Goal: Task Accomplishment & Management: Use online tool/utility

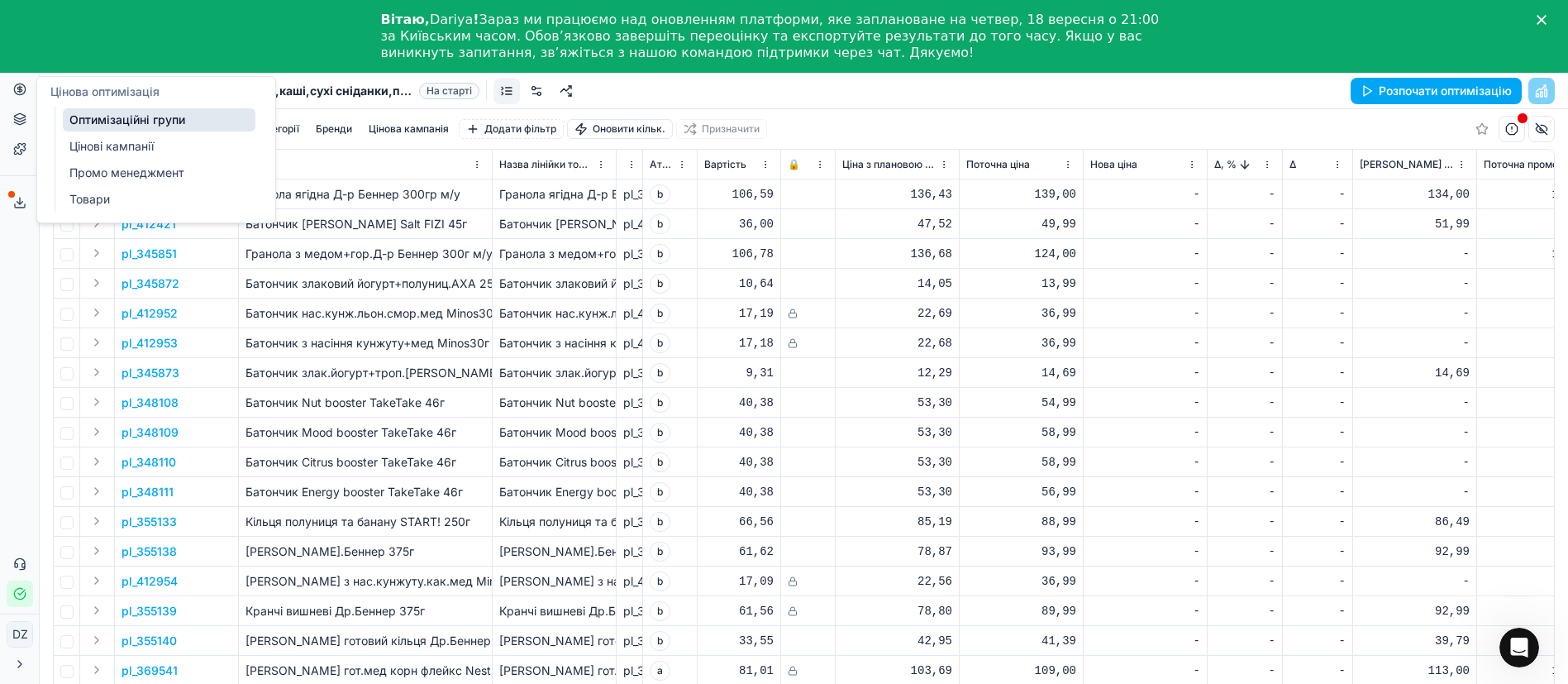
click at [18, 98] on button "Цінова оптимізація" at bounding box center [20, 89] width 26 height 26
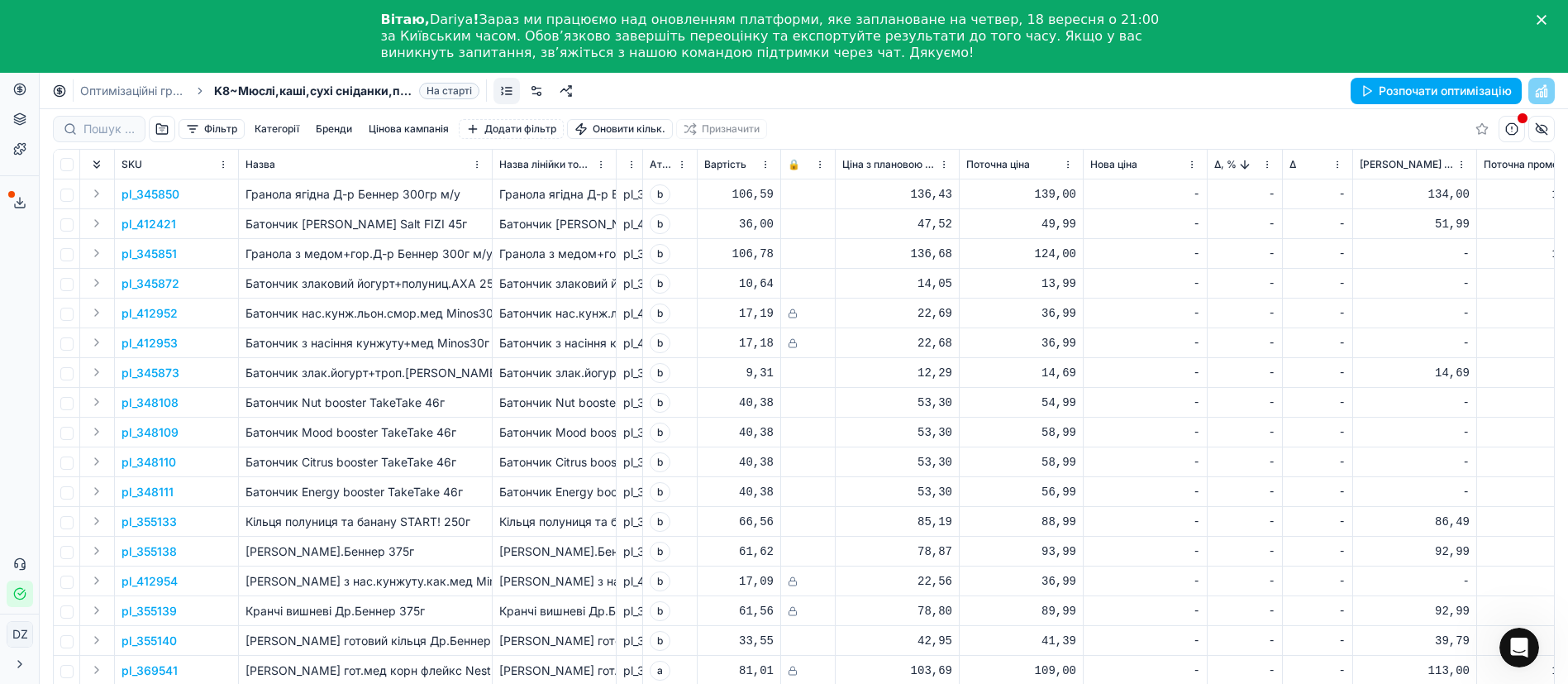
click at [1555, 19] on div "Вітаю, [PERSON_NAME] ! Зараз ми працюємо над оновленням платформи, яке запланов…" at bounding box center [784, 36] width 1568 height 60
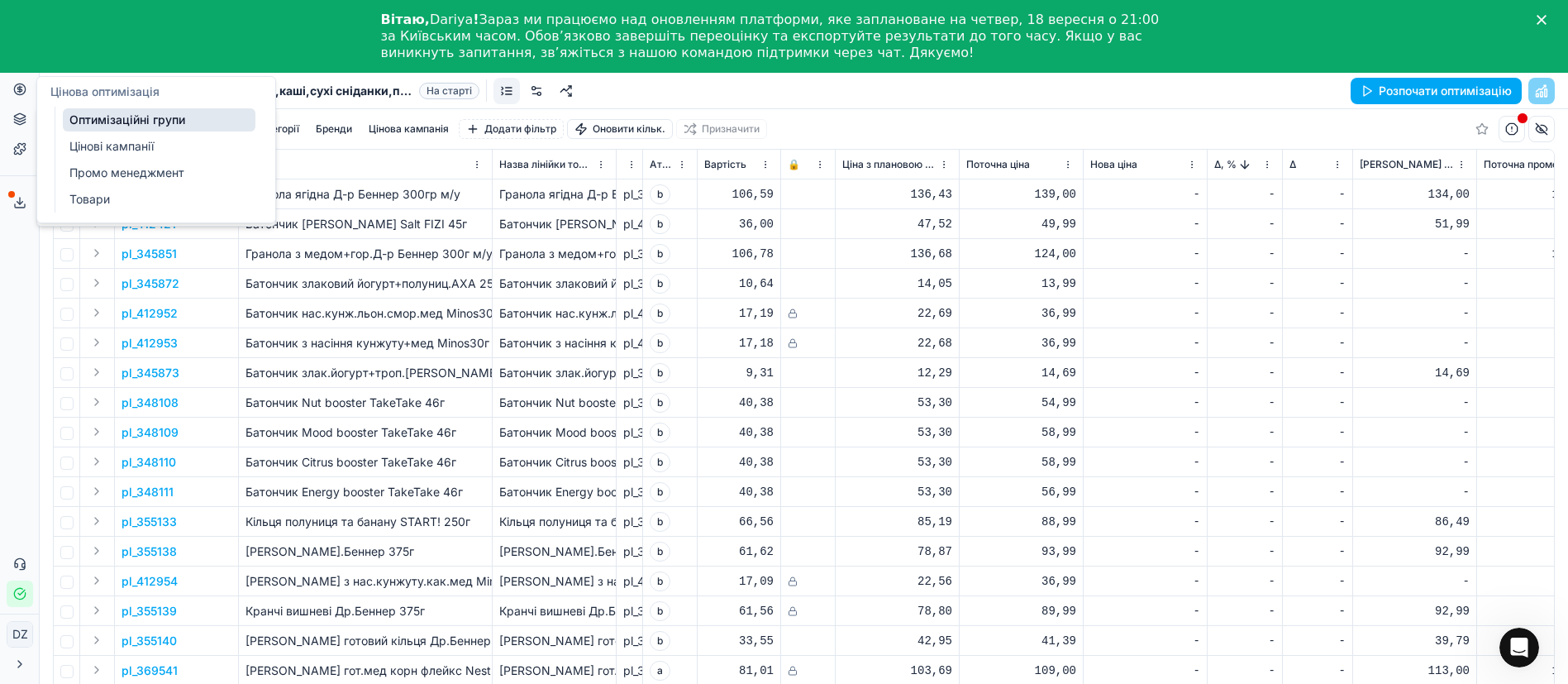
click at [16, 97] on button "Цінова оптимізація" at bounding box center [20, 89] width 26 height 26
click at [98, 121] on link "Оптимізаційні групи" at bounding box center [159, 119] width 193 height 23
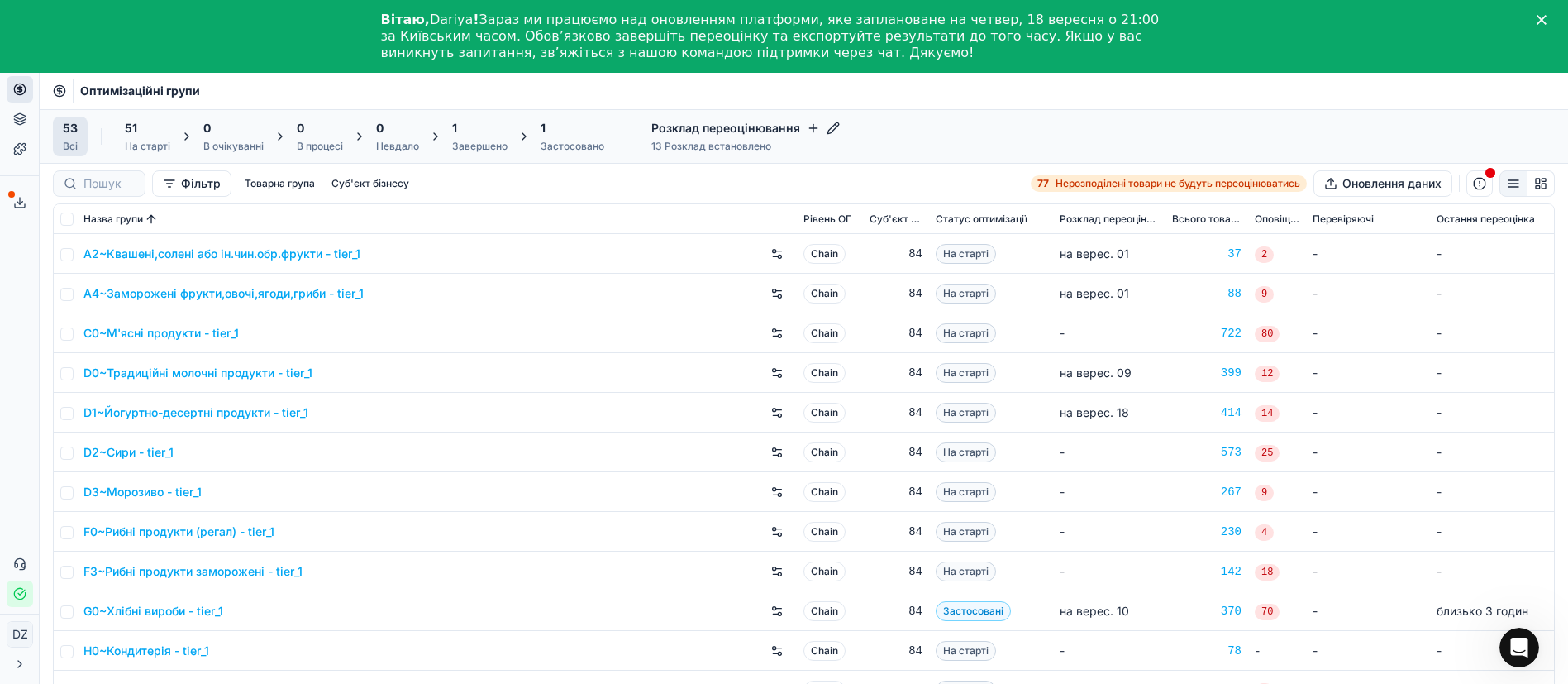
click at [1547, 19] on icon "Close" at bounding box center [1541, 20] width 10 height 10
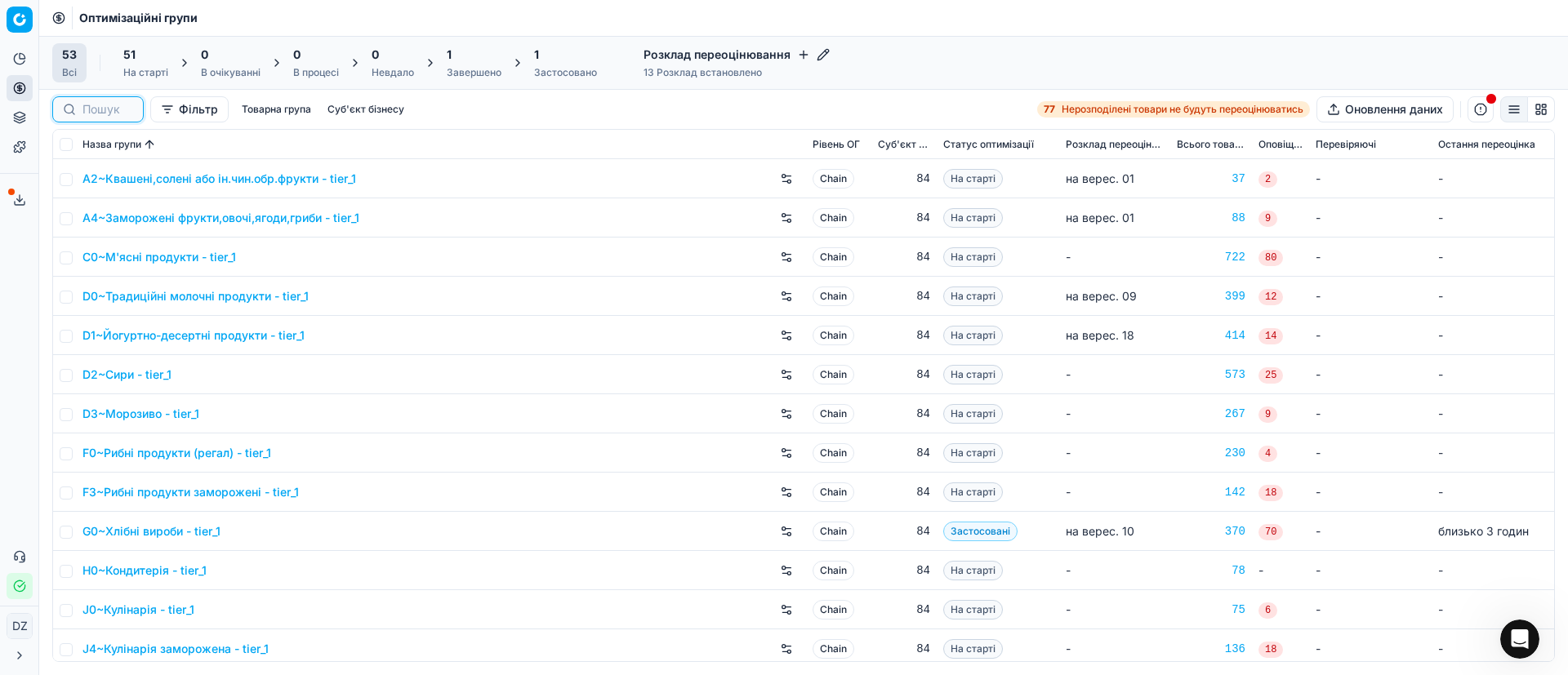
click at [96, 108] on input at bounding box center [107, 109] width 51 height 17
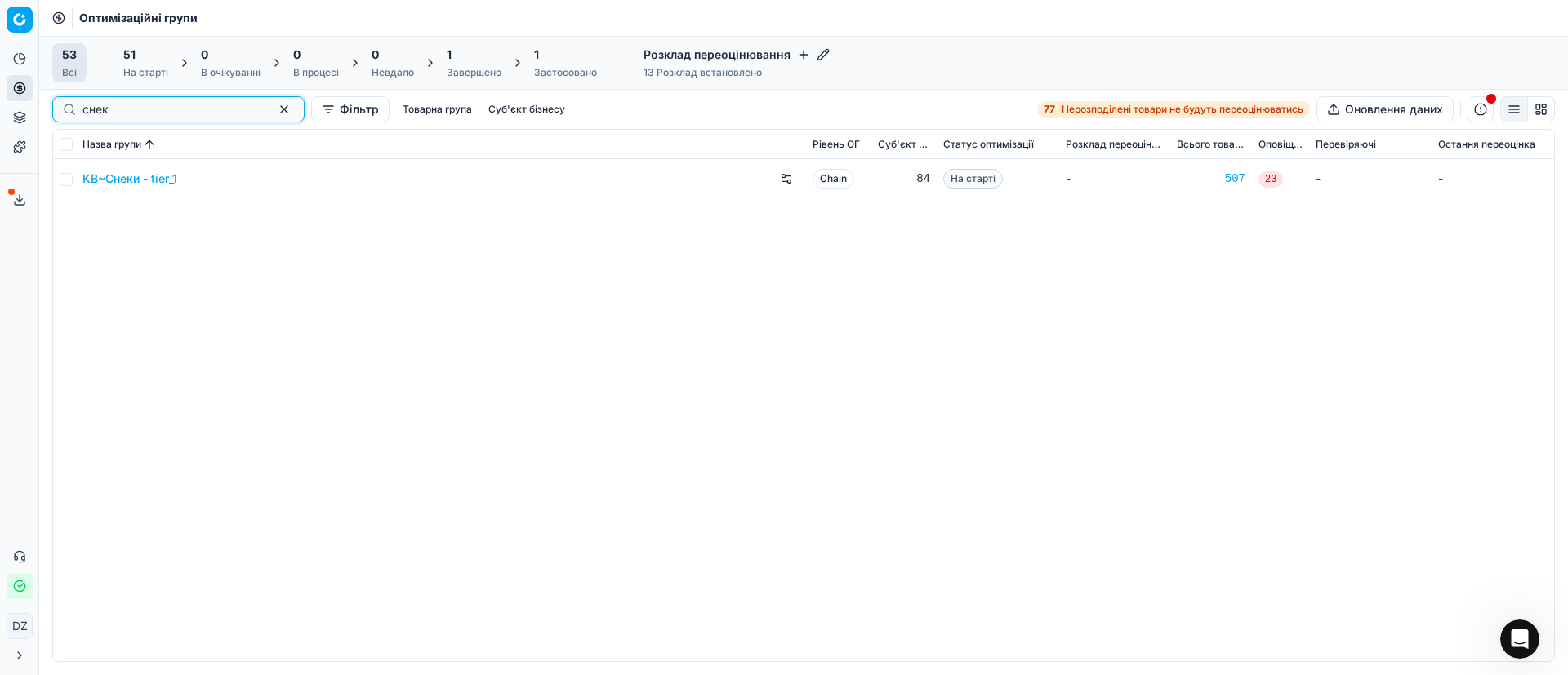
type input "снек"
click at [135, 176] on link "KB~Снеки - tier_1" at bounding box center [130, 179] width 95 height 17
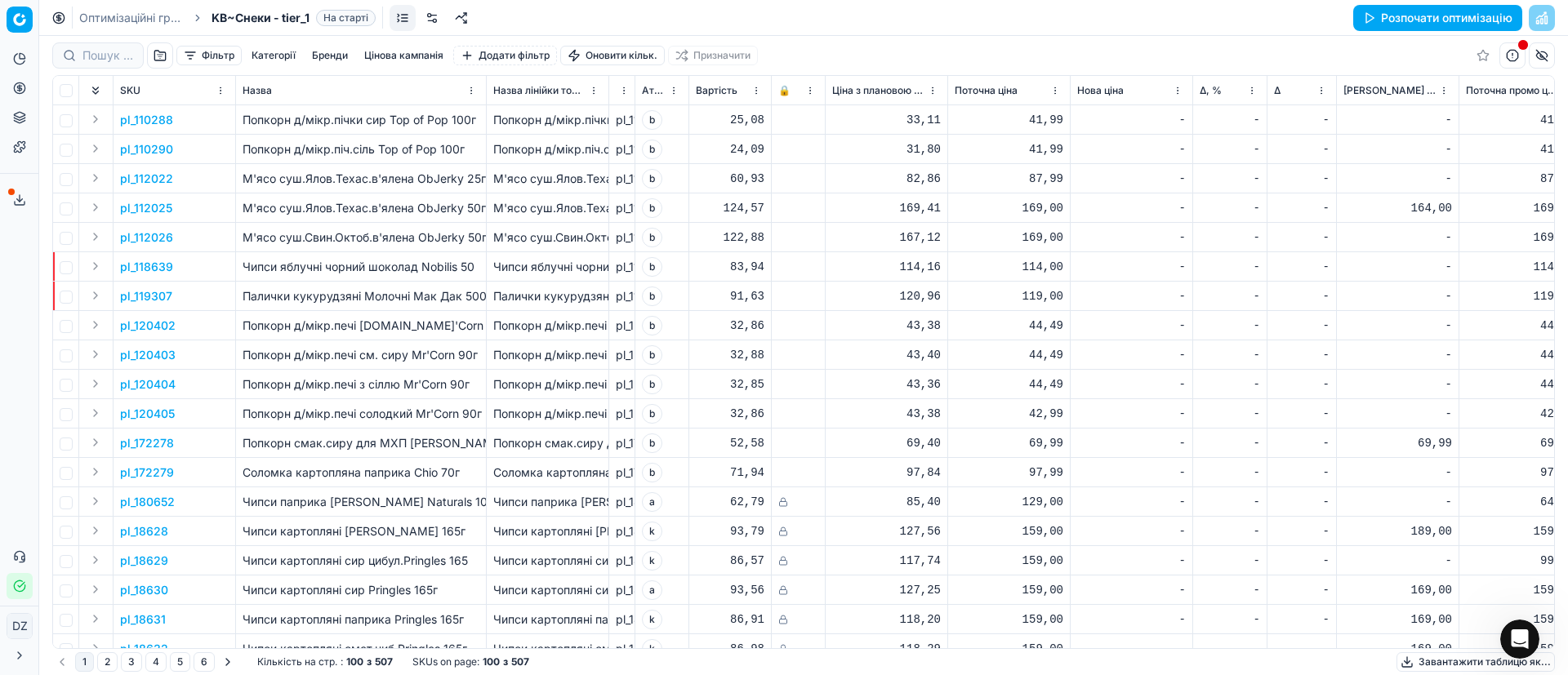
click at [1478, 23] on button "Розпочати оптимізацію" at bounding box center [1438, 17] width 169 height 26
click at [21, 54] on icon at bounding box center [19, 59] width 13 height 13
click at [19, 83] on circle at bounding box center [19, 88] width 11 height 11
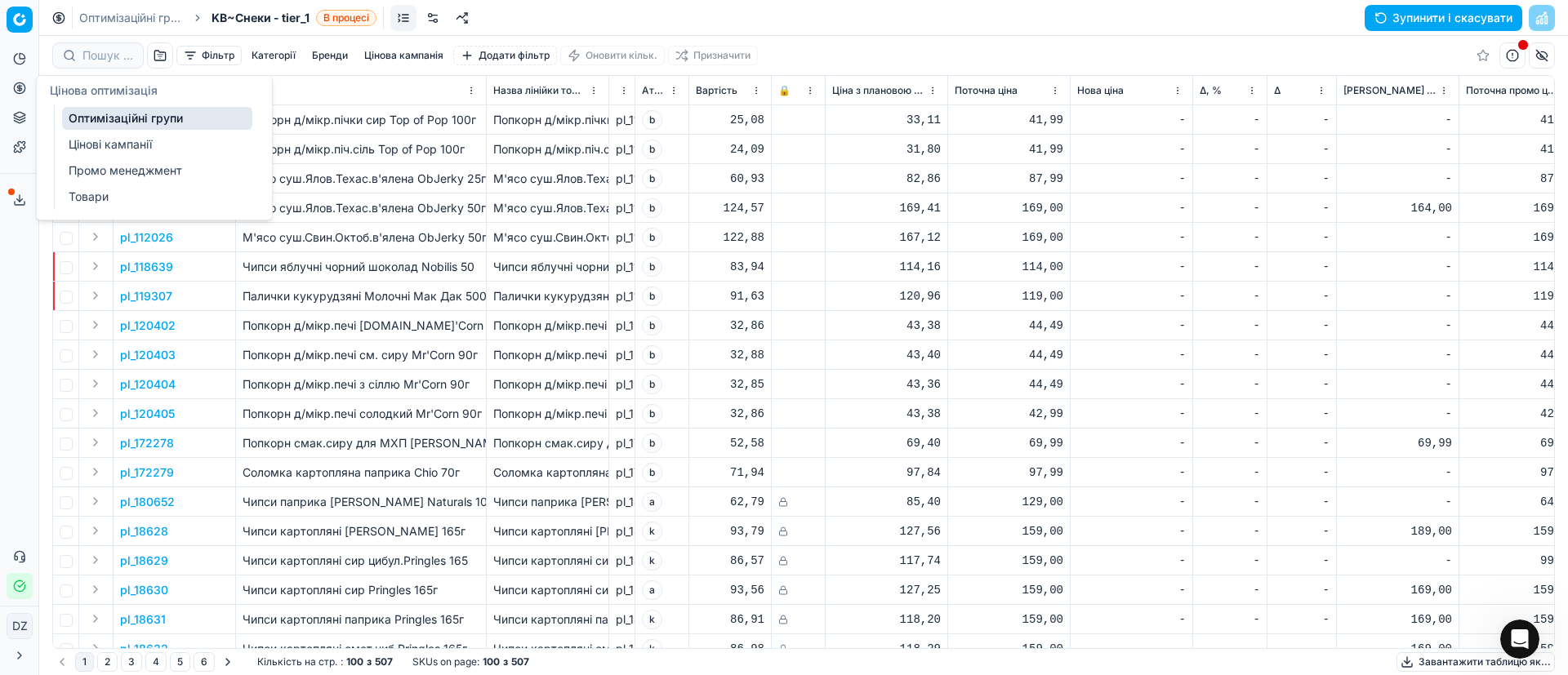
click at [152, 113] on link "Оптимізаційні групи" at bounding box center [157, 118] width 190 height 23
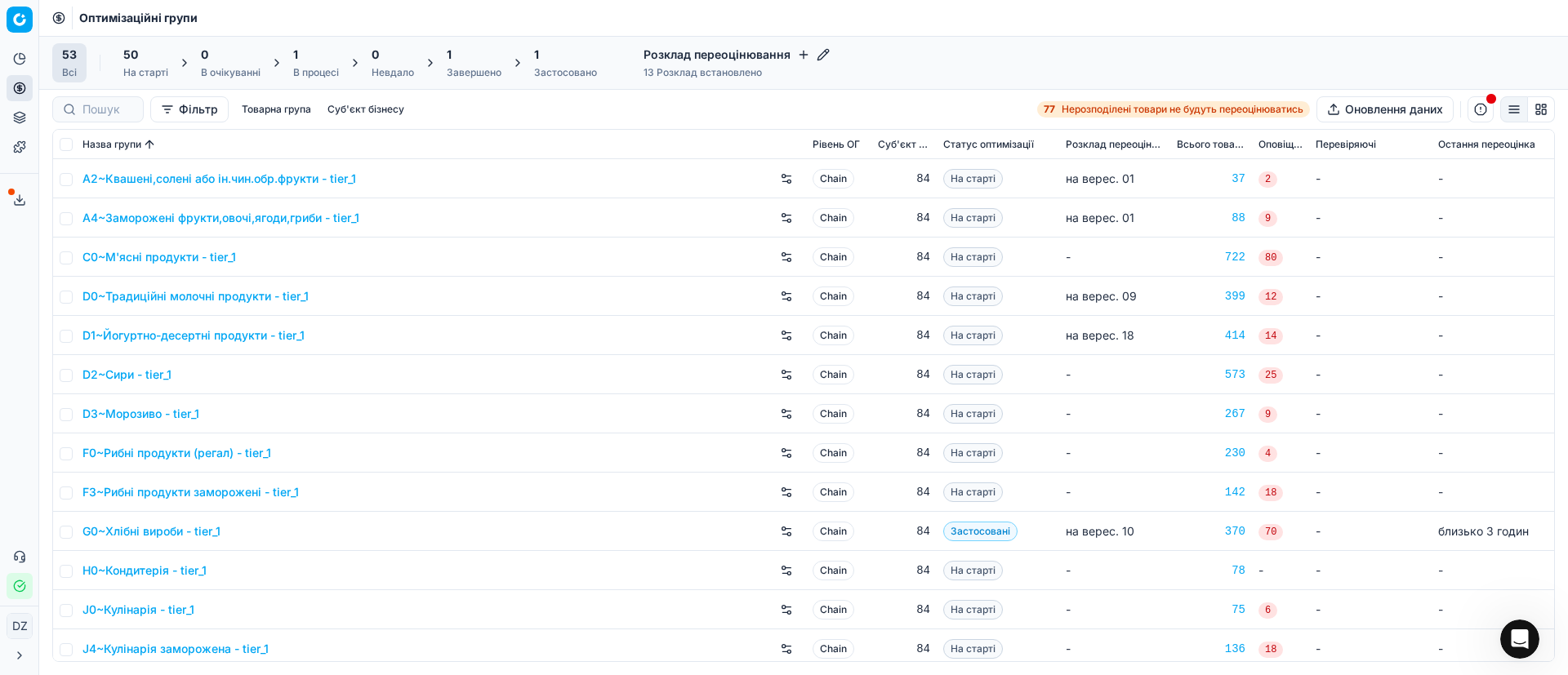
click at [13, 205] on icon at bounding box center [19, 200] width 13 height 13
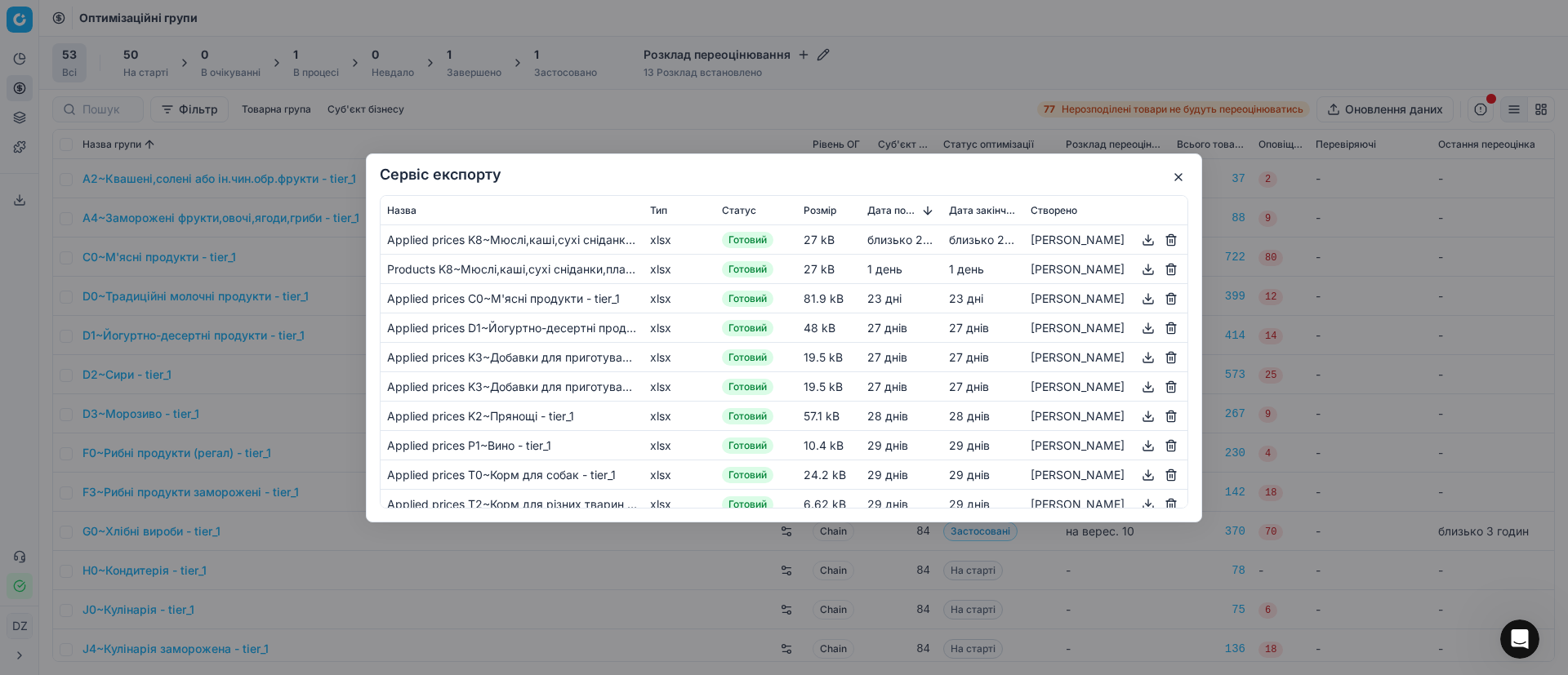
click at [1188, 182] on div "Сервіс експорту Назва Тип Статус Розмір Дата початку Дата закінчення Створено A…" at bounding box center [784, 338] width 836 height 369
click at [1174, 180] on button "button" at bounding box center [1178, 176] width 19 height 19
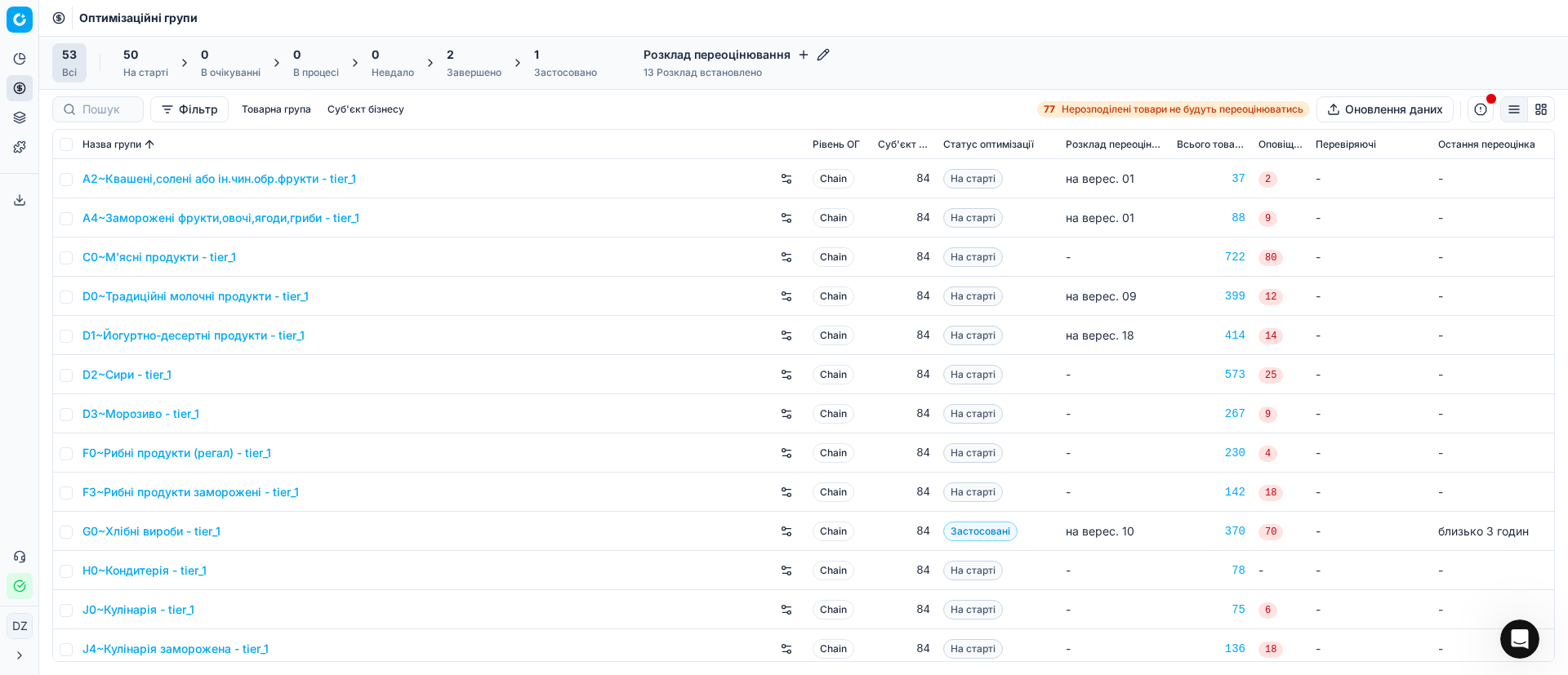
click at [445, 61] on div "2 Завершено" at bounding box center [474, 62] width 74 height 39
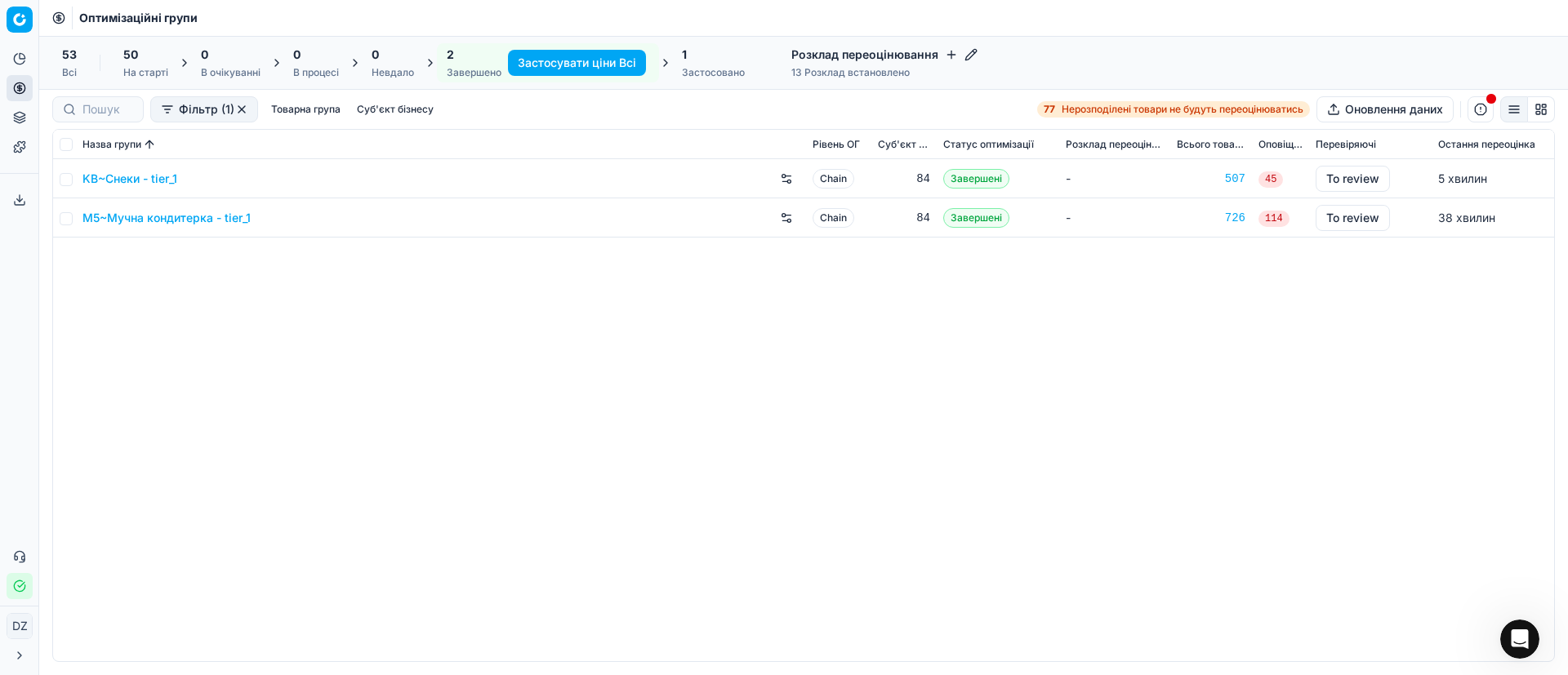
click at [149, 176] on link "KB~Снеки - tier_1" at bounding box center [130, 179] width 95 height 17
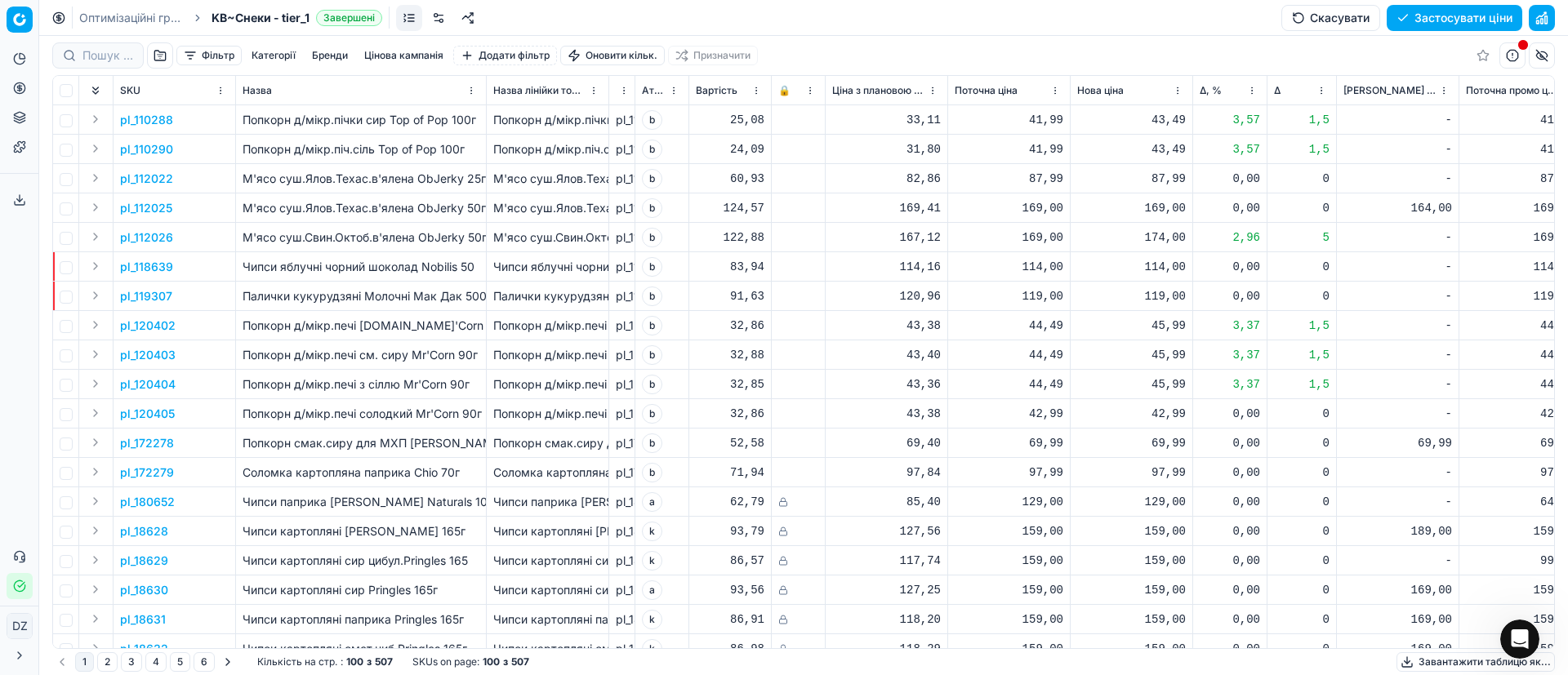
click at [401, 47] on button "Цінова кампанія" at bounding box center [403, 55] width 92 height 19
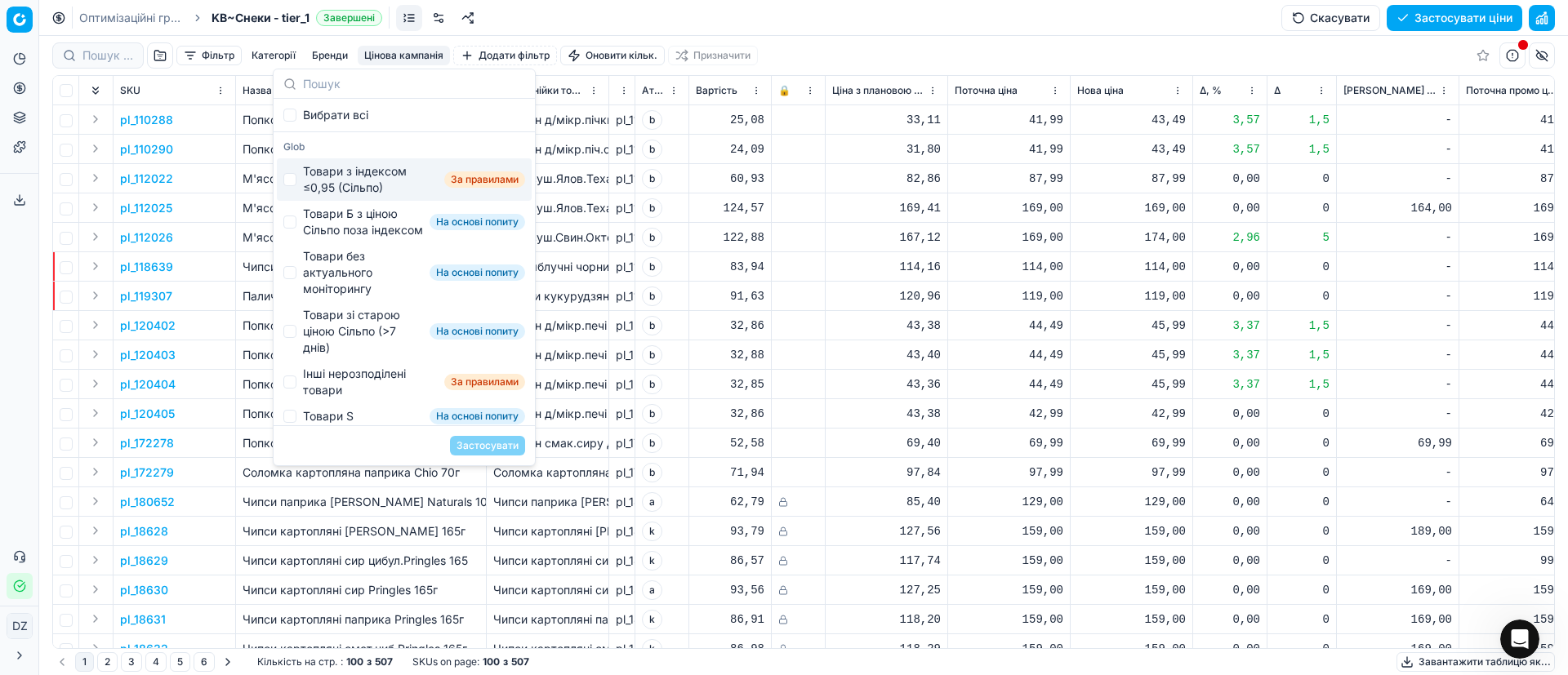
click at [297, 179] on div "Товари з індексом ≤0,95 (Сільпо) За правилами" at bounding box center [403, 179] width 254 height 42
checkbox input "true"
click at [492, 447] on button "Застосувати" at bounding box center [488, 445] width 75 height 19
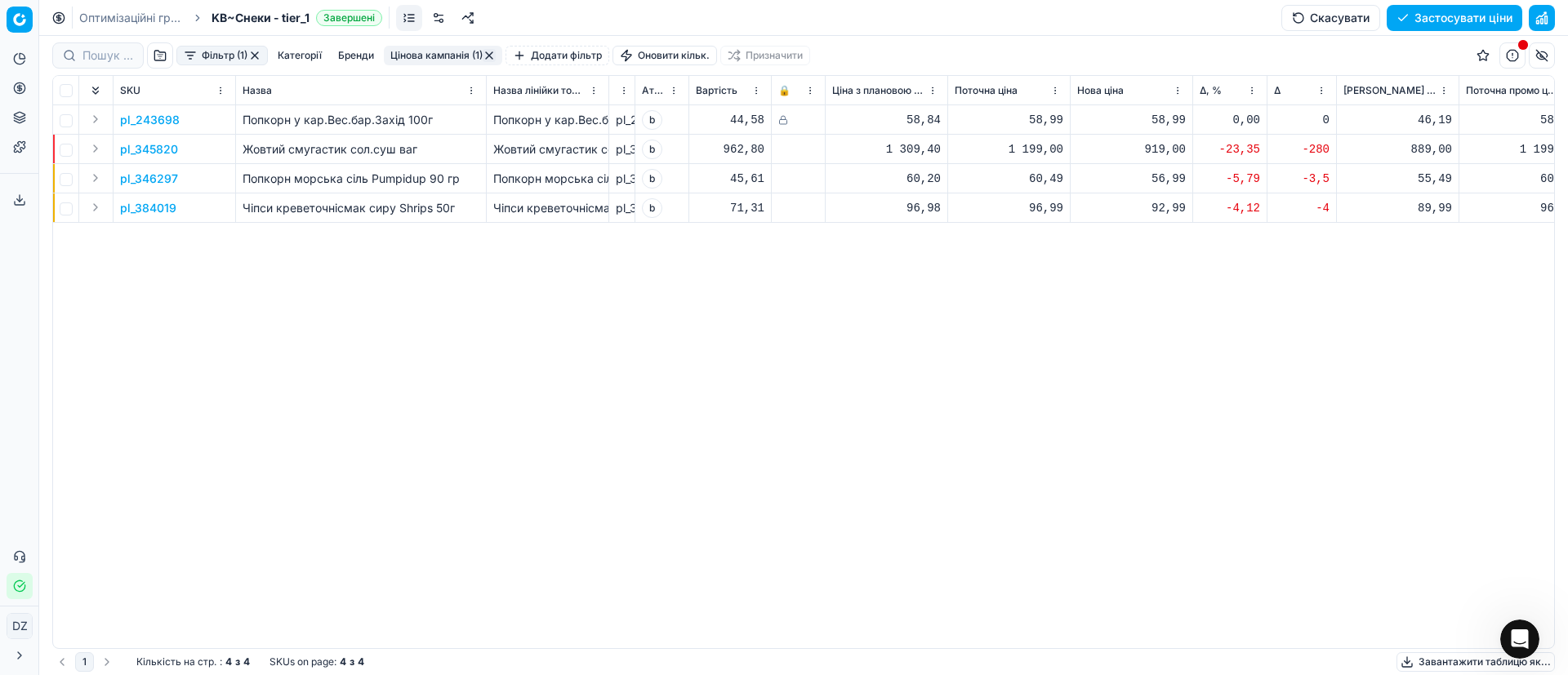
click at [1206, 90] on span "Δ, %" at bounding box center [1211, 91] width 22 height 13
click at [1208, 91] on span "Δ, %" at bounding box center [1211, 91] width 22 height 13
click at [142, 113] on p "pl_345820" at bounding box center [149, 120] width 58 height 17
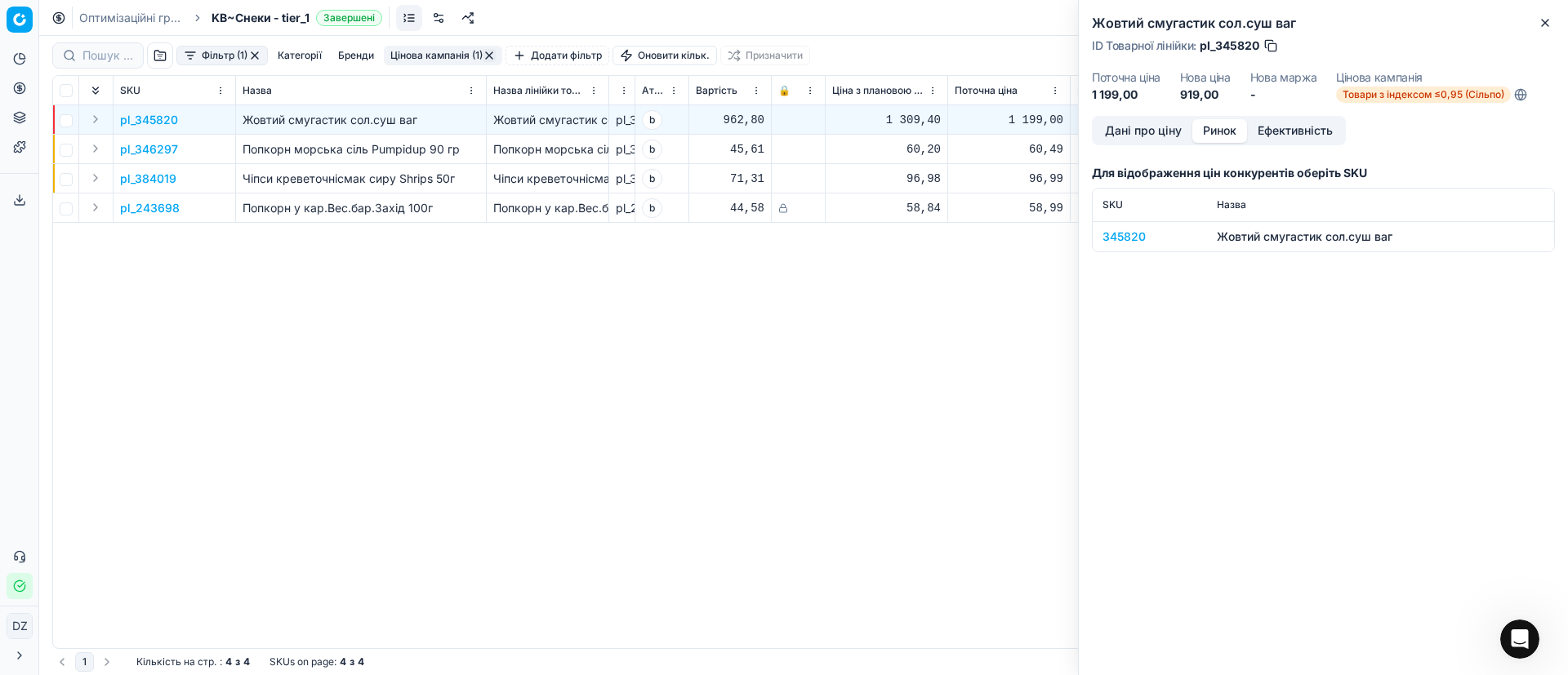
click at [1224, 129] on button "Ринок" at bounding box center [1220, 131] width 55 height 24
click at [1121, 231] on div "345820" at bounding box center [1149, 237] width 95 height 17
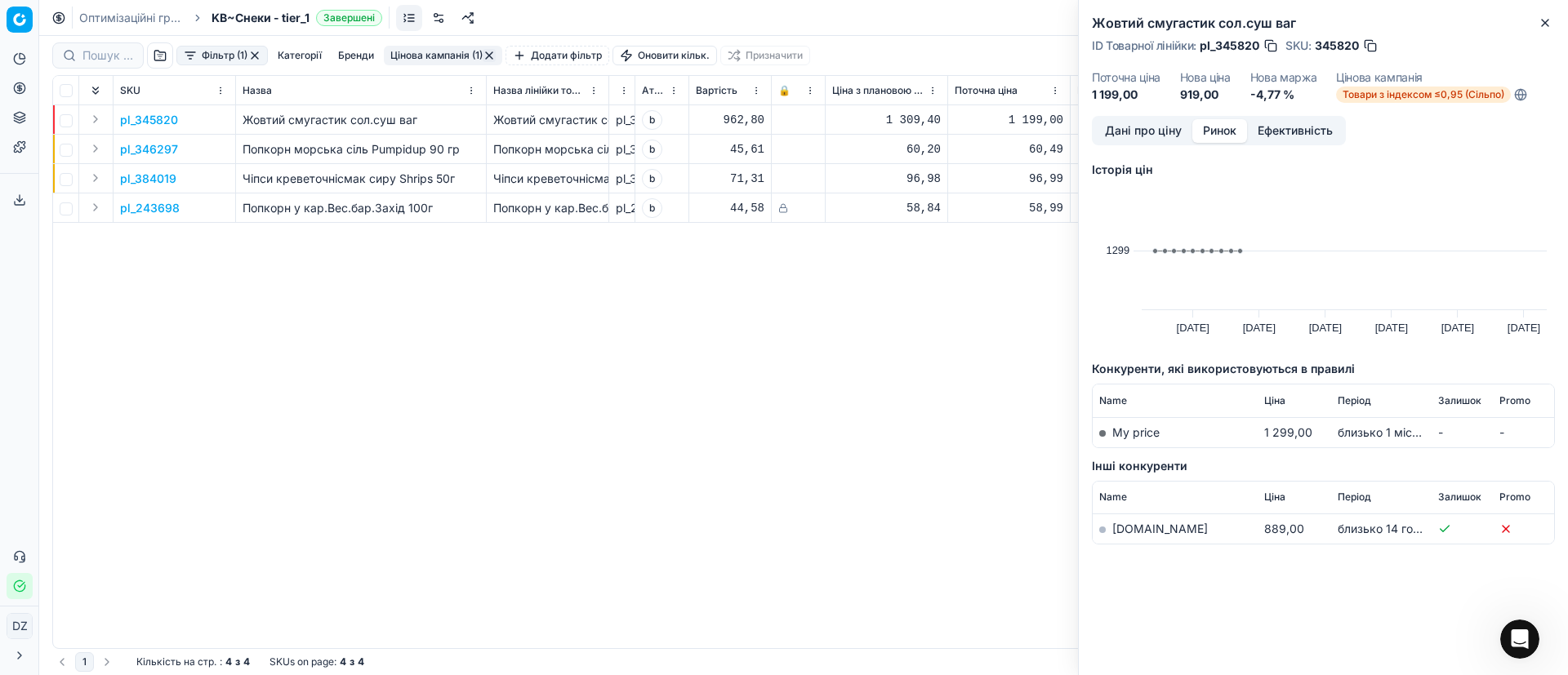
click at [1124, 526] on link "[DOMAIN_NAME]" at bounding box center [1160, 528] width 96 height 14
click at [1531, 27] on h2 "Жовтий смугастик сол.суш ваг" at bounding box center [1323, 22] width 463 height 19
click at [1567, 26] on div "Жовтий смугастик сол.суш ваг ID Товарної лінійки : pl_345820 SKU : 345820 Поточ…" at bounding box center [1323, 58] width 489 height 116
click at [1547, 18] on icon "button" at bounding box center [1545, 23] width 13 height 13
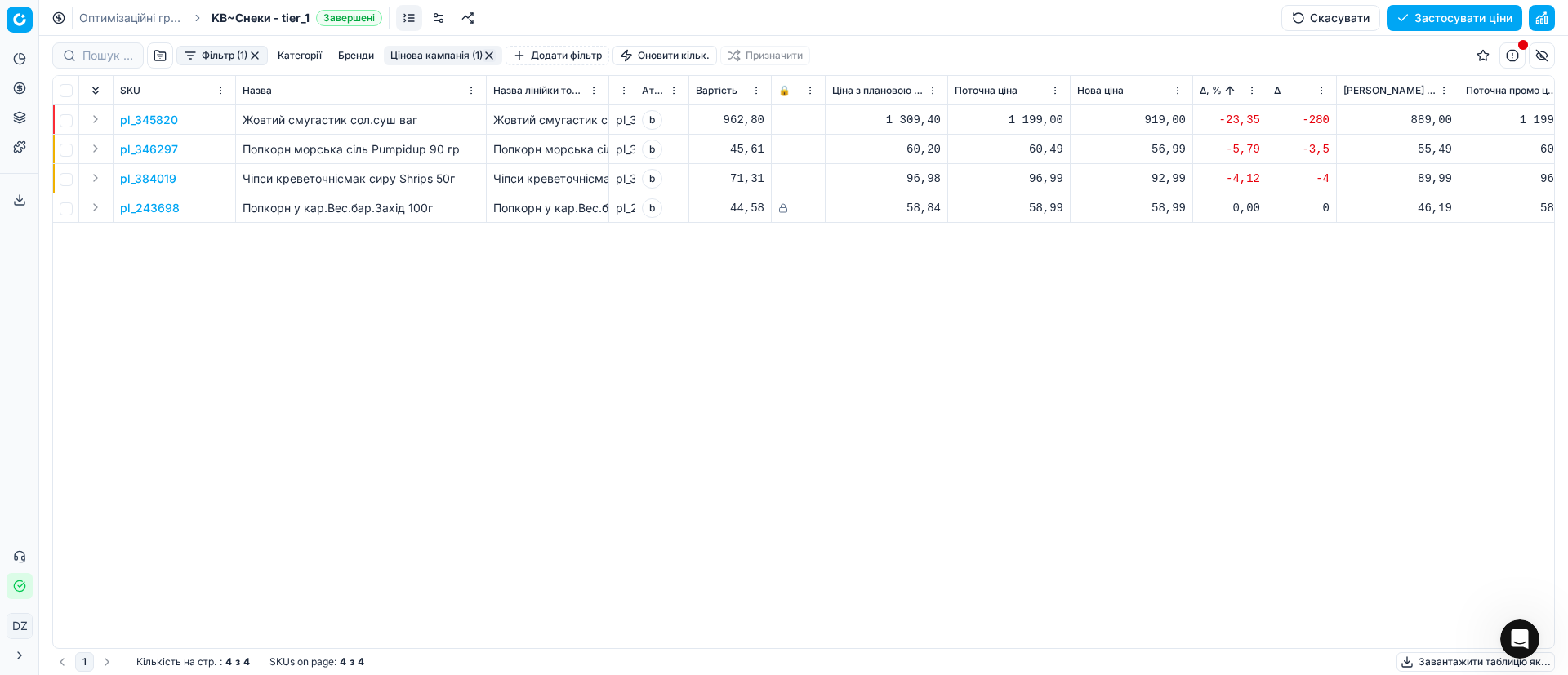
click at [1156, 121] on div "919,00" at bounding box center [1131, 120] width 108 height 17
drag, startPoint x: 1187, startPoint y: 258, endPoint x: 1083, endPoint y: 257, distance: 104.0
click at [1083, 257] on dl "Поточна: 1 199,00 Оптимум: 919,00 Вручну: 919.00" at bounding box center [1132, 231] width 235 height 107
type input "1099.00"
click at [155, 178] on p "pl_384019" at bounding box center [148, 179] width 56 height 17
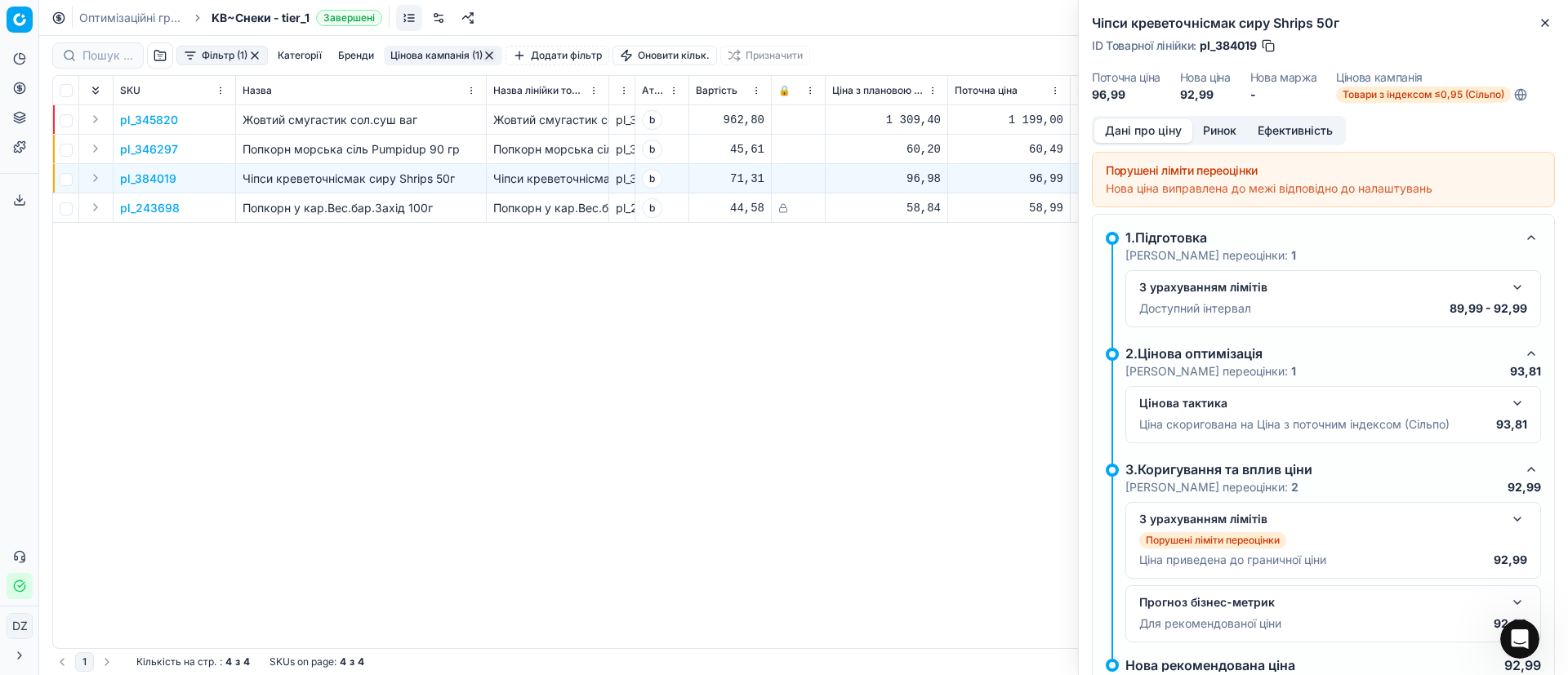
click at [1221, 130] on button "Ринок" at bounding box center [1220, 131] width 55 height 24
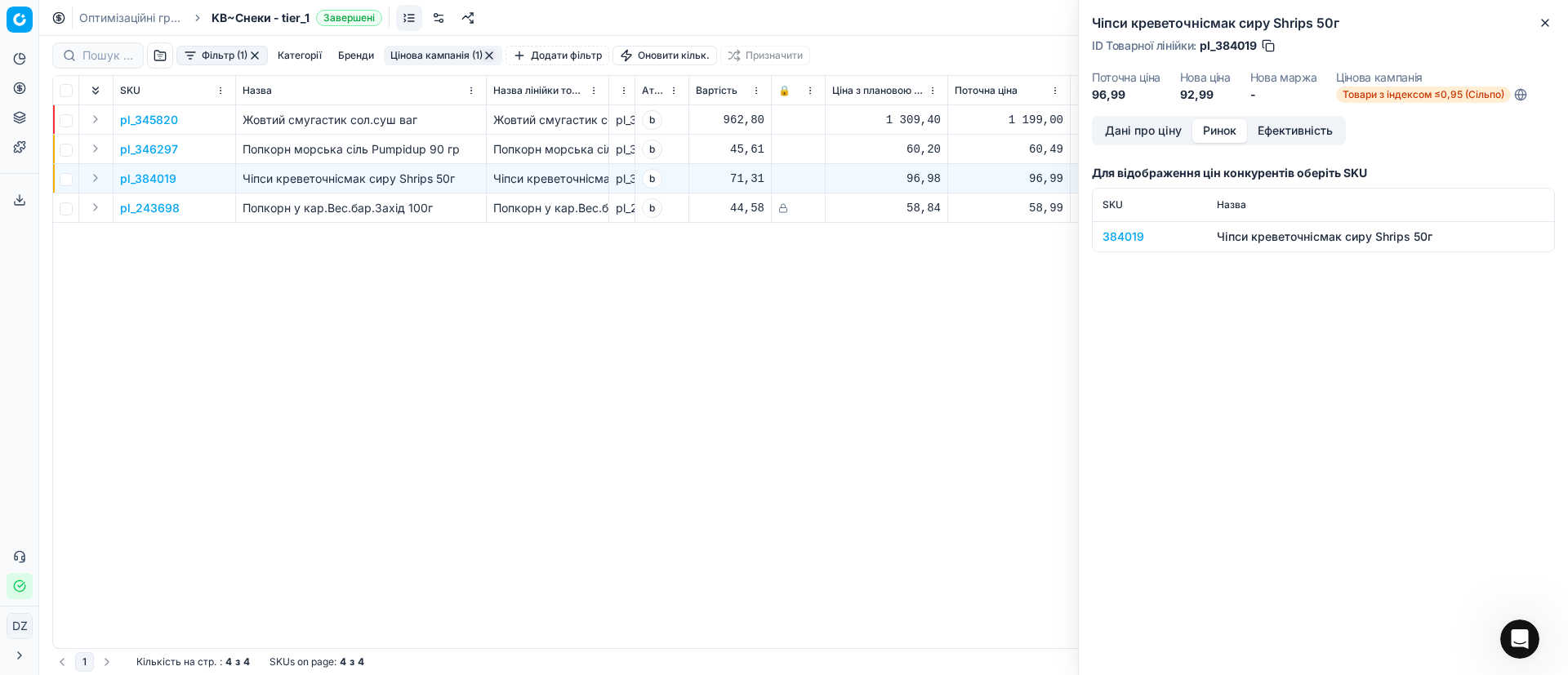
click at [1120, 229] on div "384019" at bounding box center [1149, 237] width 95 height 17
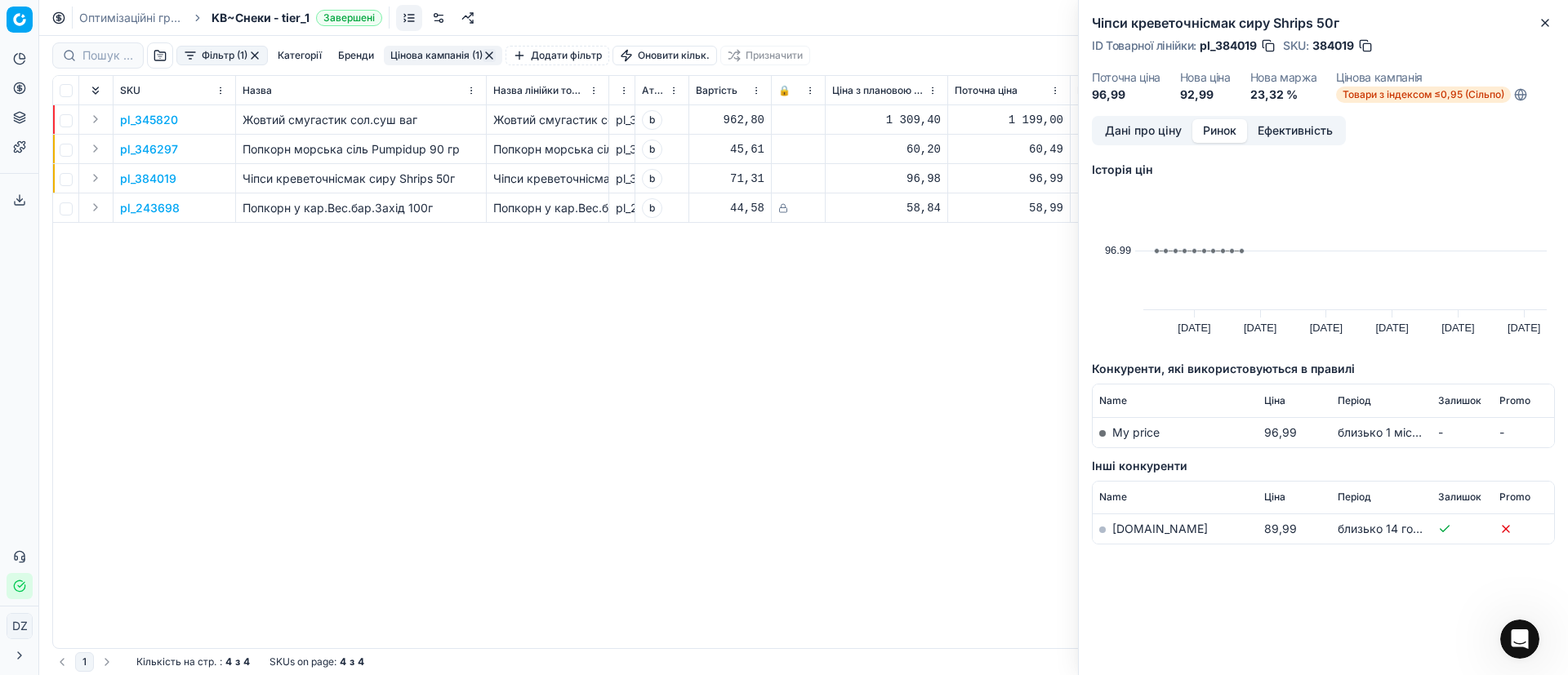
click at [1125, 528] on link "[DOMAIN_NAME]" at bounding box center [1160, 528] width 96 height 14
click at [1553, 20] on button "Close" at bounding box center [1544, 22] width 19 height 19
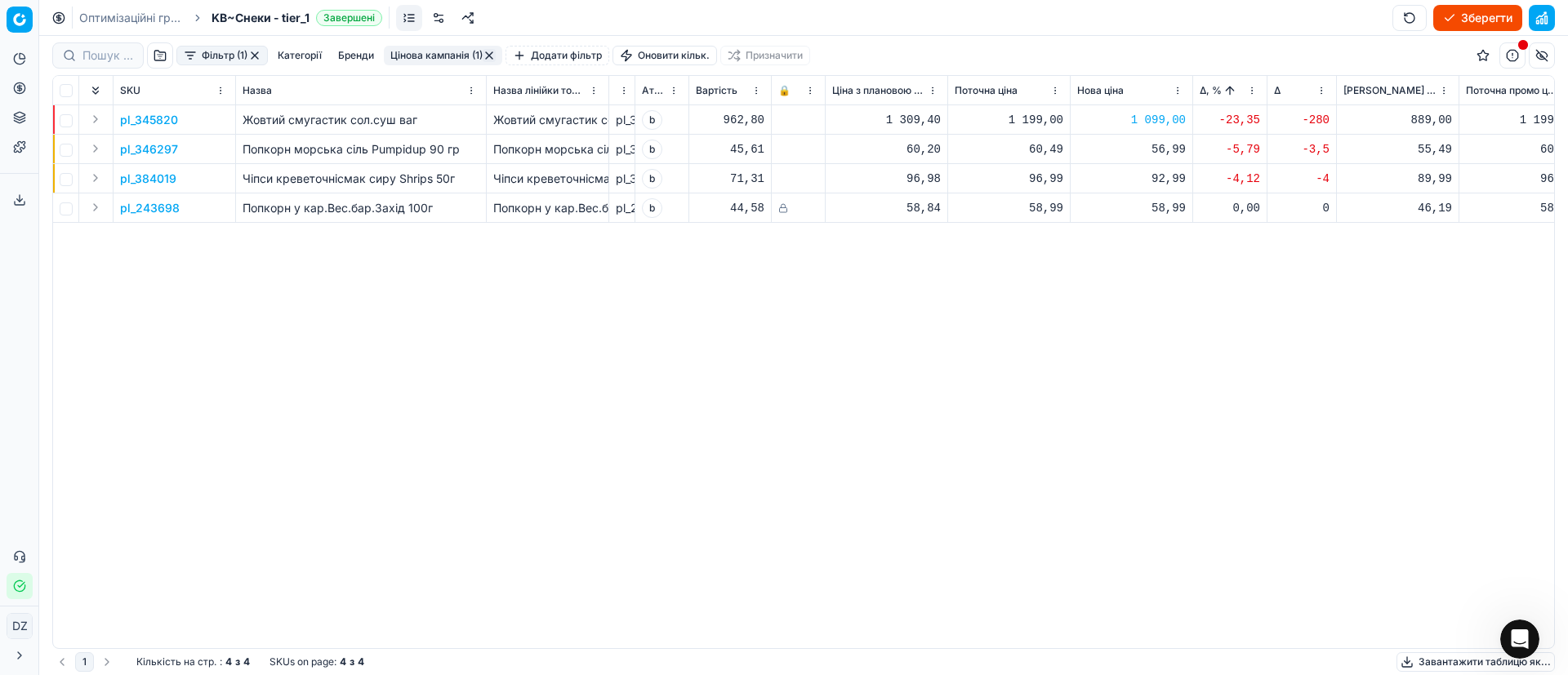
click at [143, 211] on p "pl_243698" at bounding box center [150, 208] width 60 height 17
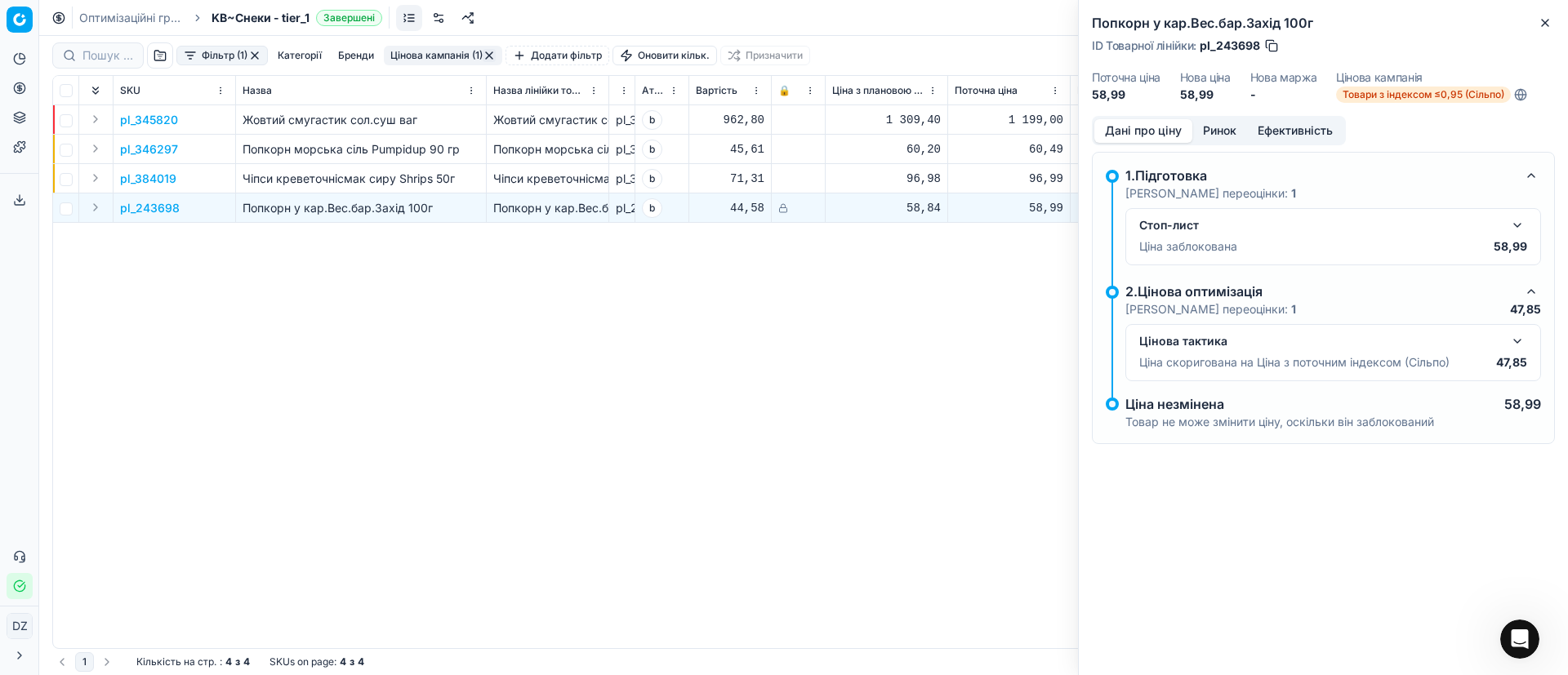
click at [1214, 128] on button "Ринок" at bounding box center [1220, 131] width 55 height 24
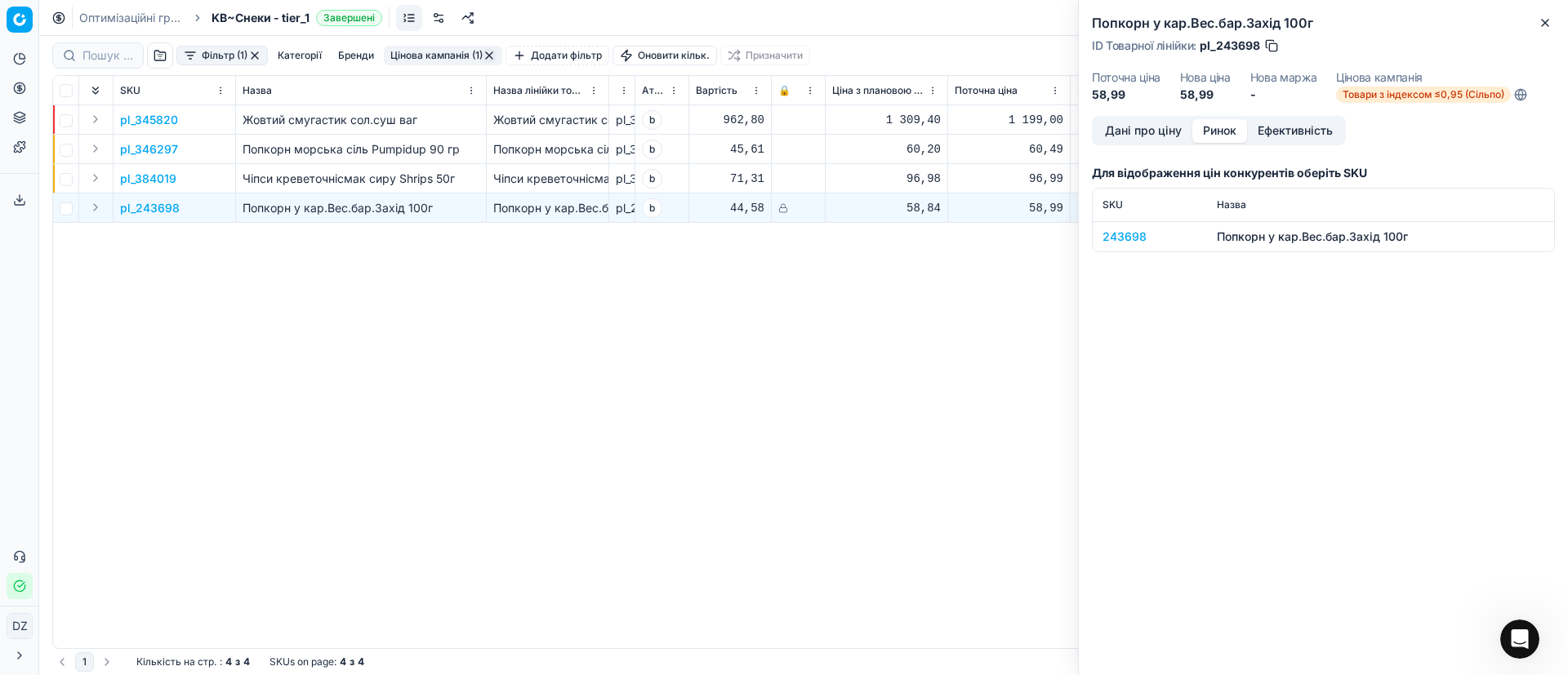
click at [1112, 242] on div "243698" at bounding box center [1149, 237] width 95 height 17
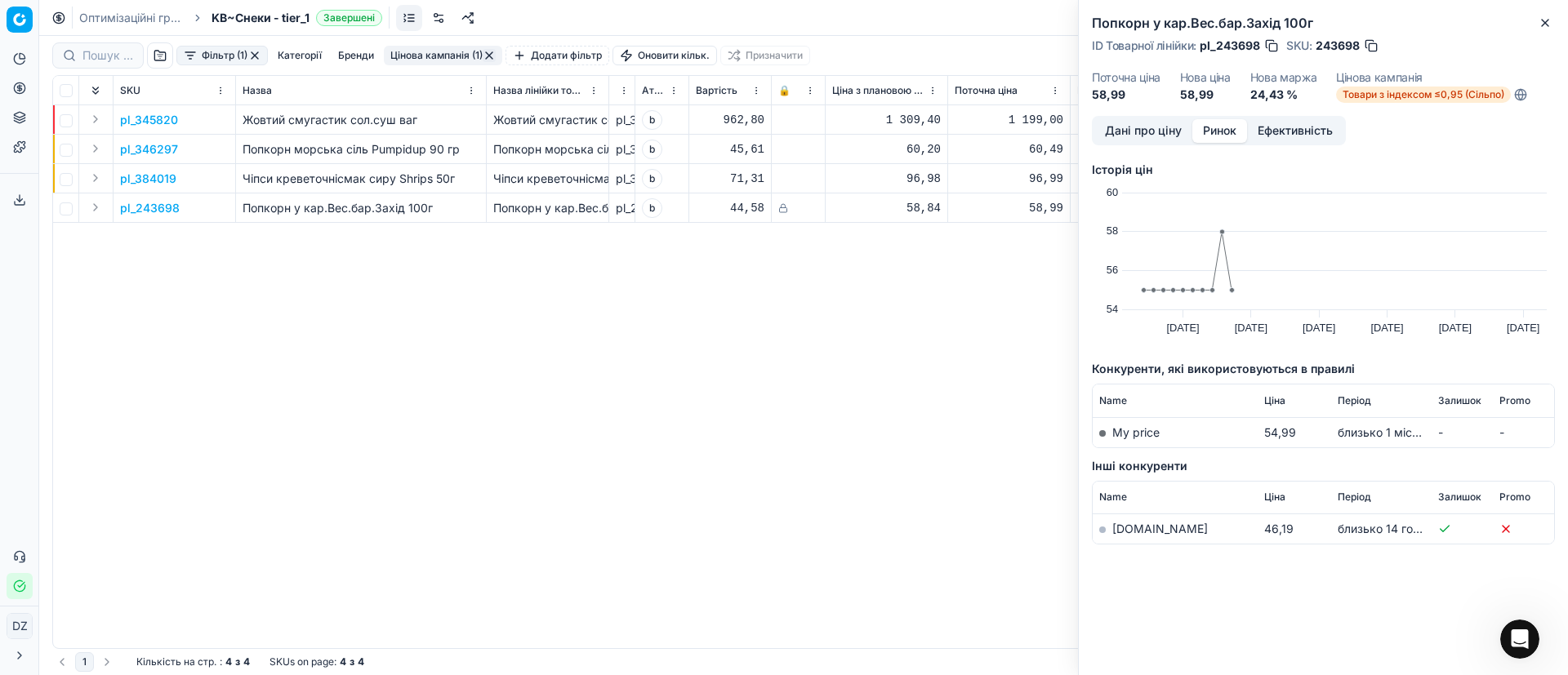
click at [1135, 523] on link "[DOMAIN_NAME]" at bounding box center [1160, 528] width 96 height 14
click at [1549, 28] on icon "button" at bounding box center [1545, 23] width 13 height 13
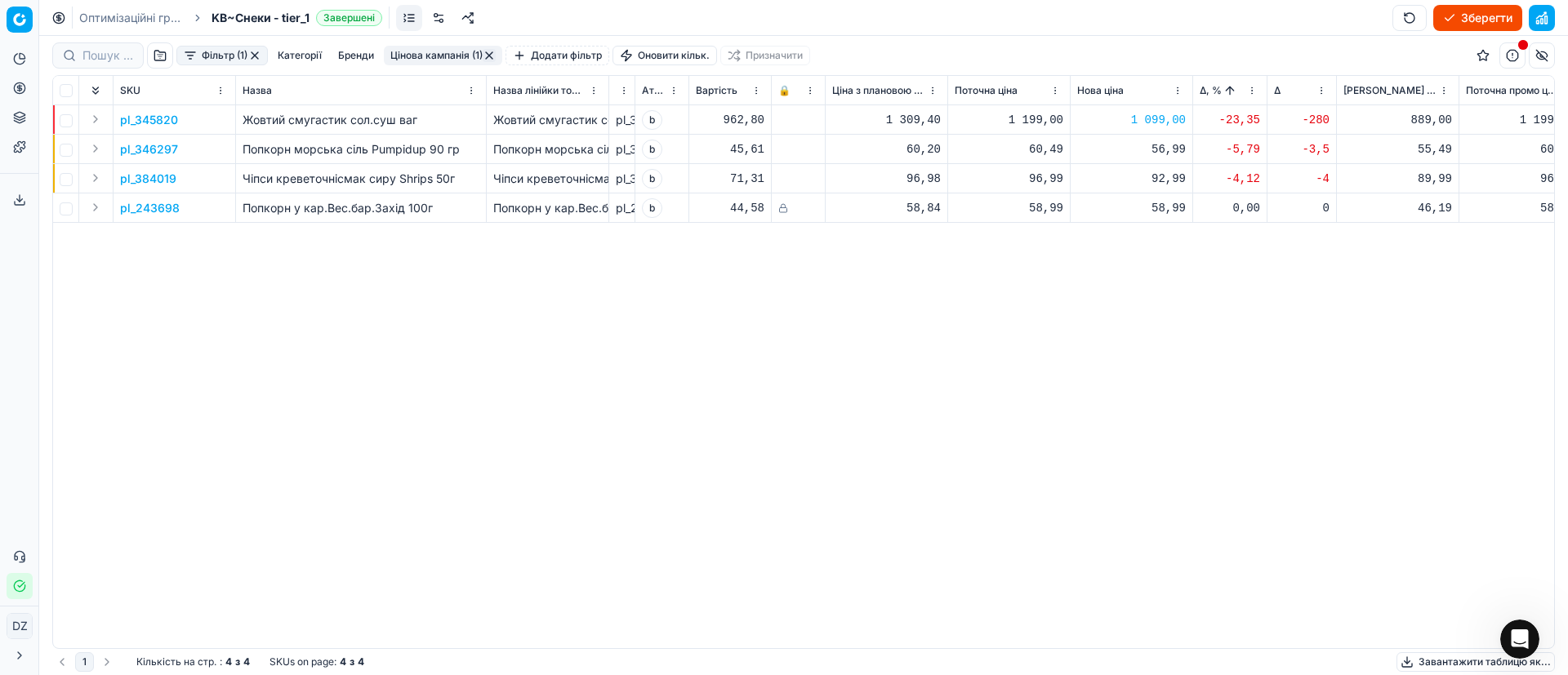
click at [1235, 389] on div "pl_345820 Жовтий смугастик сол.суш ваг Жовтий смугастик сол.суш ваг pl_345820 b…" at bounding box center [804, 377] width 1501 height 543
click at [491, 52] on button "button" at bounding box center [489, 55] width 13 height 13
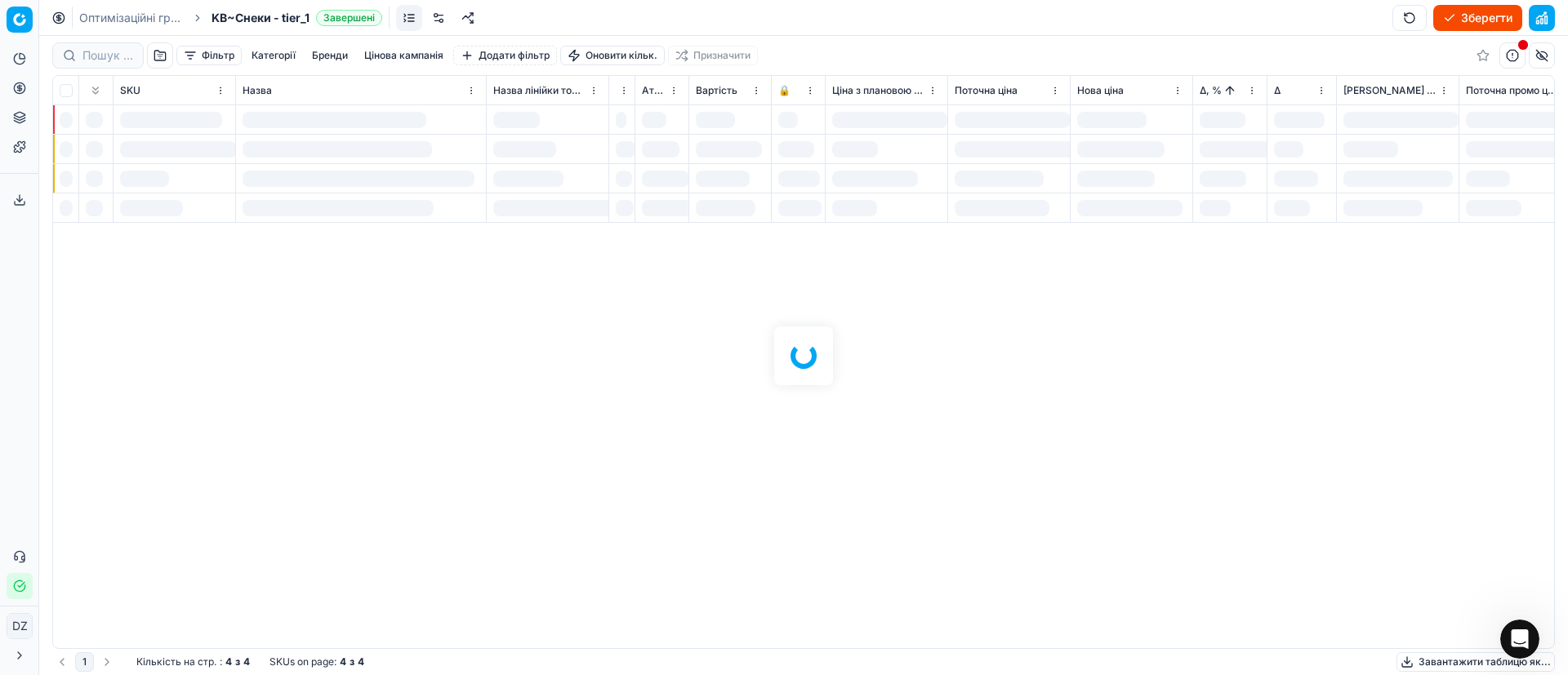
click at [406, 56] on div "Фільтр Категорії [PERSON_NAME] кампанія Додати фільтр Оновити кільк. Призначити…" at bounding box center [804, 355] width 1529 height 639
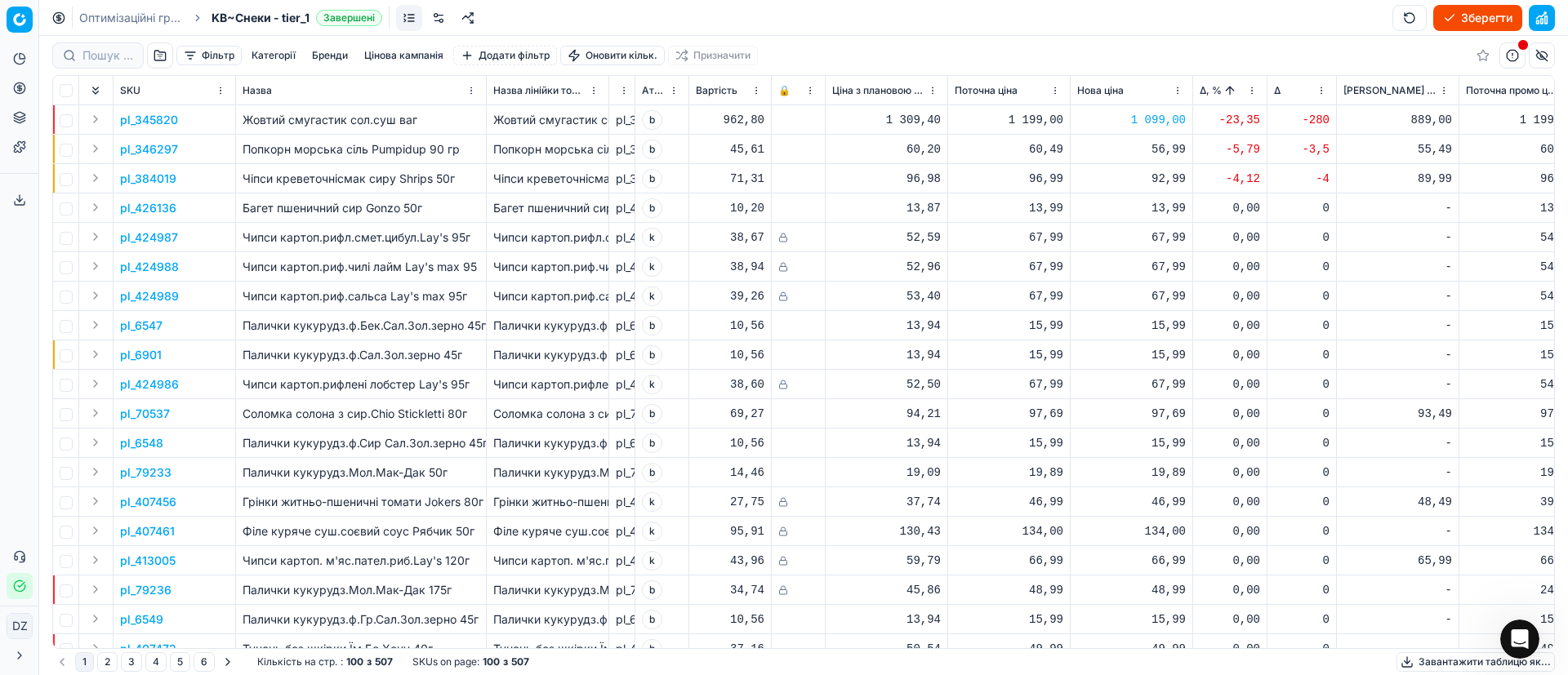
click at [406, 57] on button "Цінова кампанія" at bounding box center [403, 55] width 92 height 19
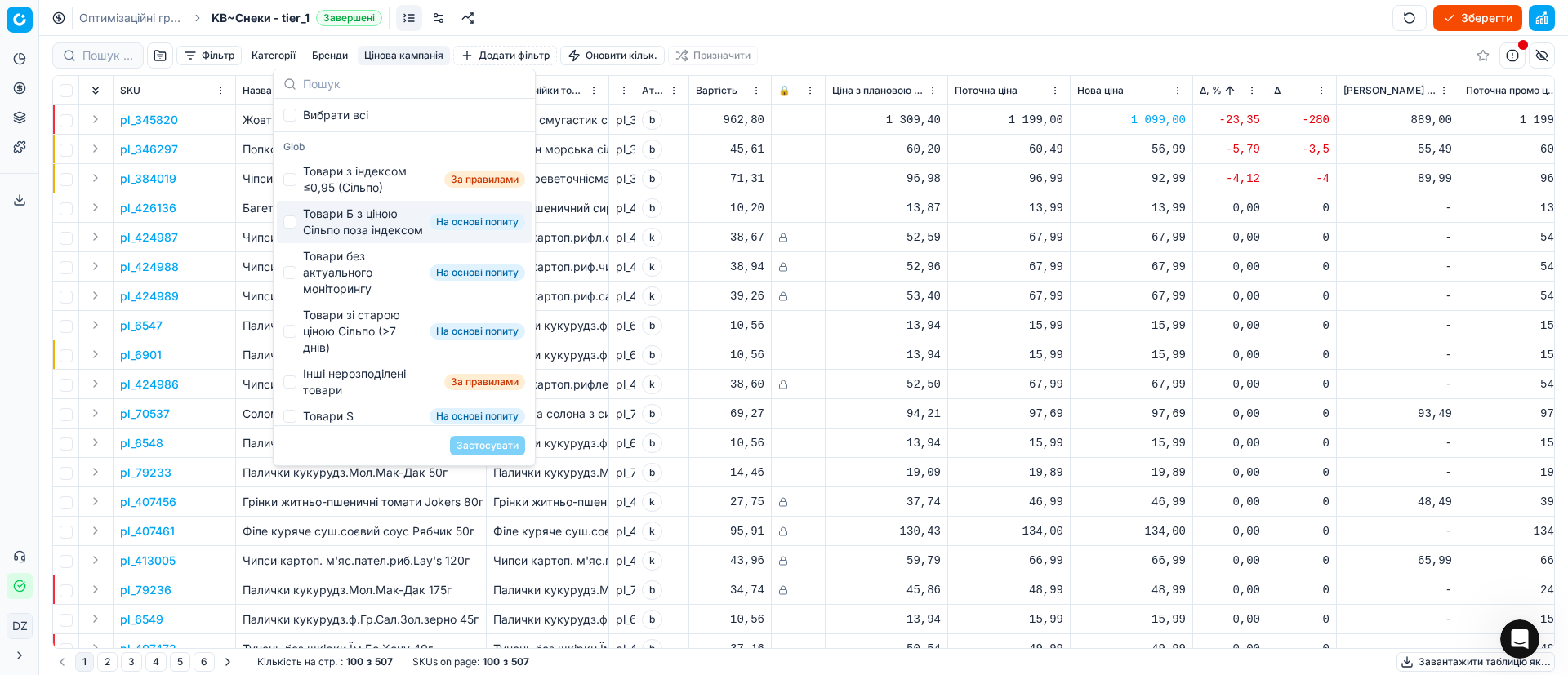
click at [354, 227] on div "Товари Б з ціною Сільпо поза індексом" at bounding box center [363, 222] width 120 height 33
checkbox input "true"
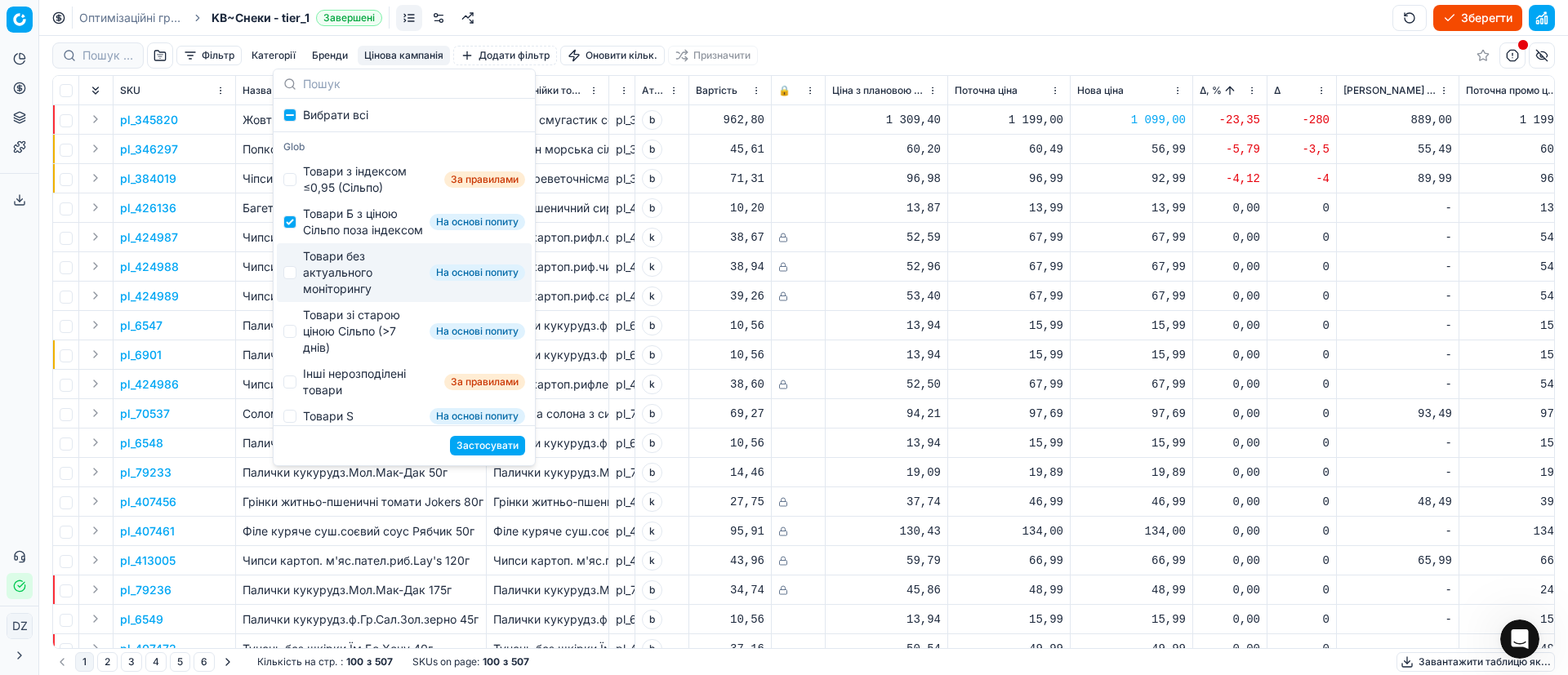
click at [367, 298] on div "Товари без актуального моніторингу" at bounding box center [363, 272] width 120 height 49
checkbox input "true"
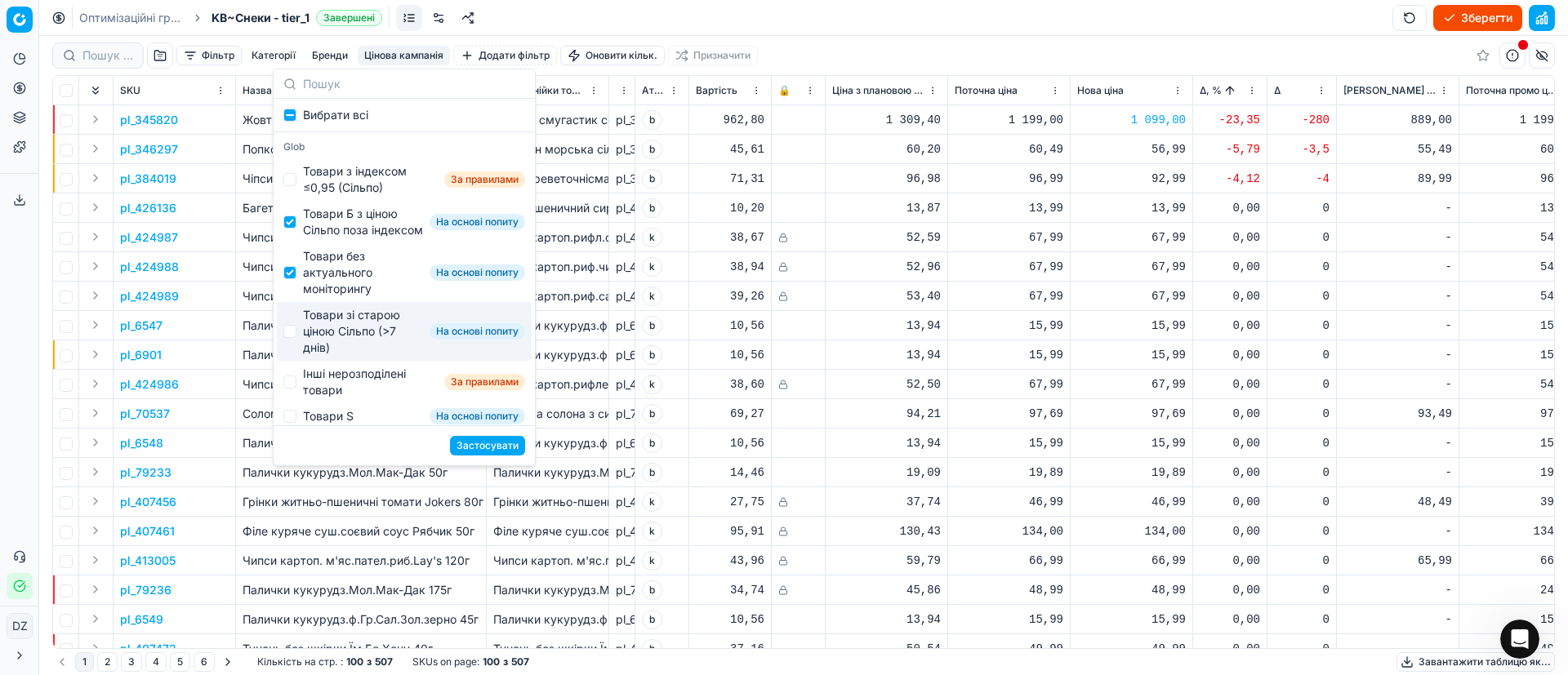
click at [367, 349] on div "Товари зі старою ціною Сільпо (>7 днів)" at bounding box center [363, 331] width 120 height 49
checkbox input "true"
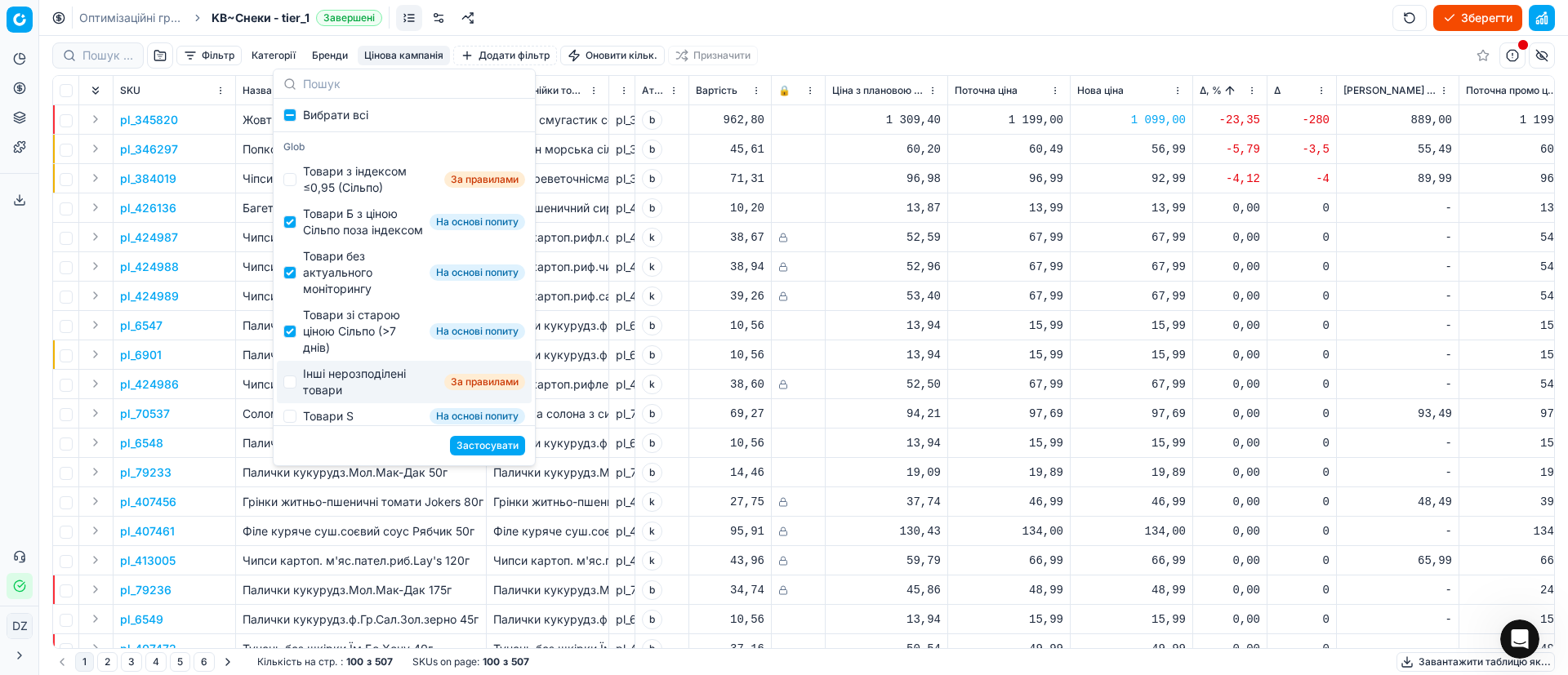
click at [365, 396] on div "Інші нерозподілені товари" at bounding box center [370, 382] width 135 height 33
checkbox input "true"
click at [492, 445] on button "Застосувати" at bounding box center [488, 445] width 75 height 19
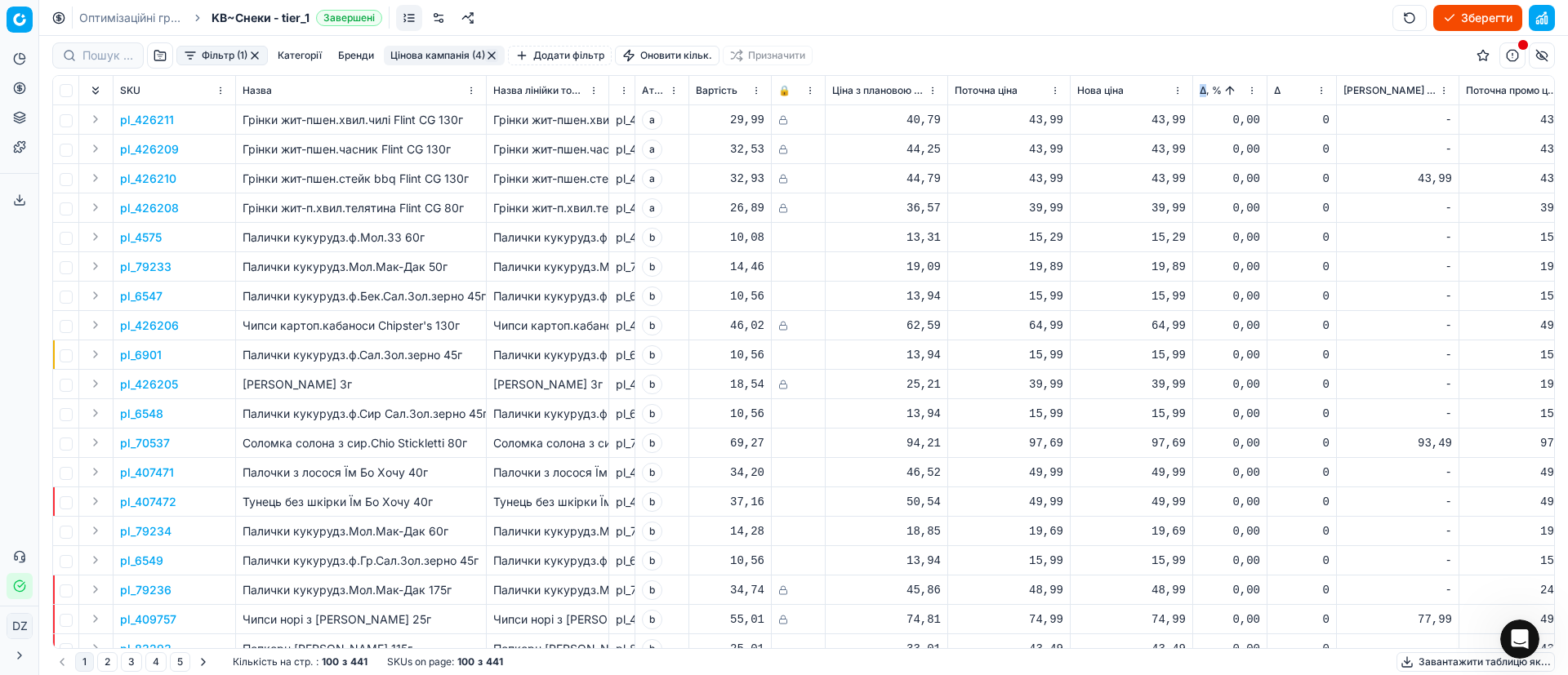
click at [1203, 93] on span "Δ, %" at bounding box center [1211, 91] width 22 height 13
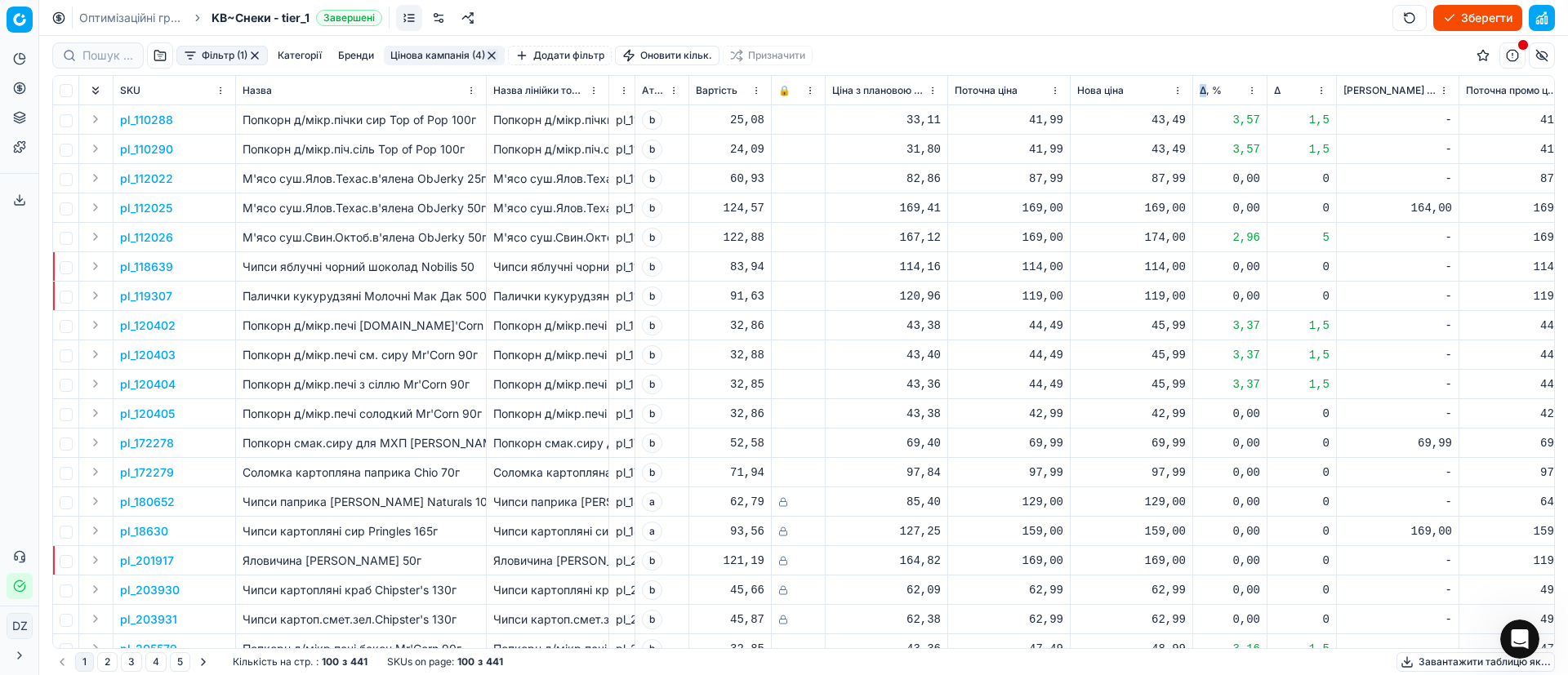
click at [1207, 90] on span "Δ, %" at bounding box center [1211, 91] width 22 height 13
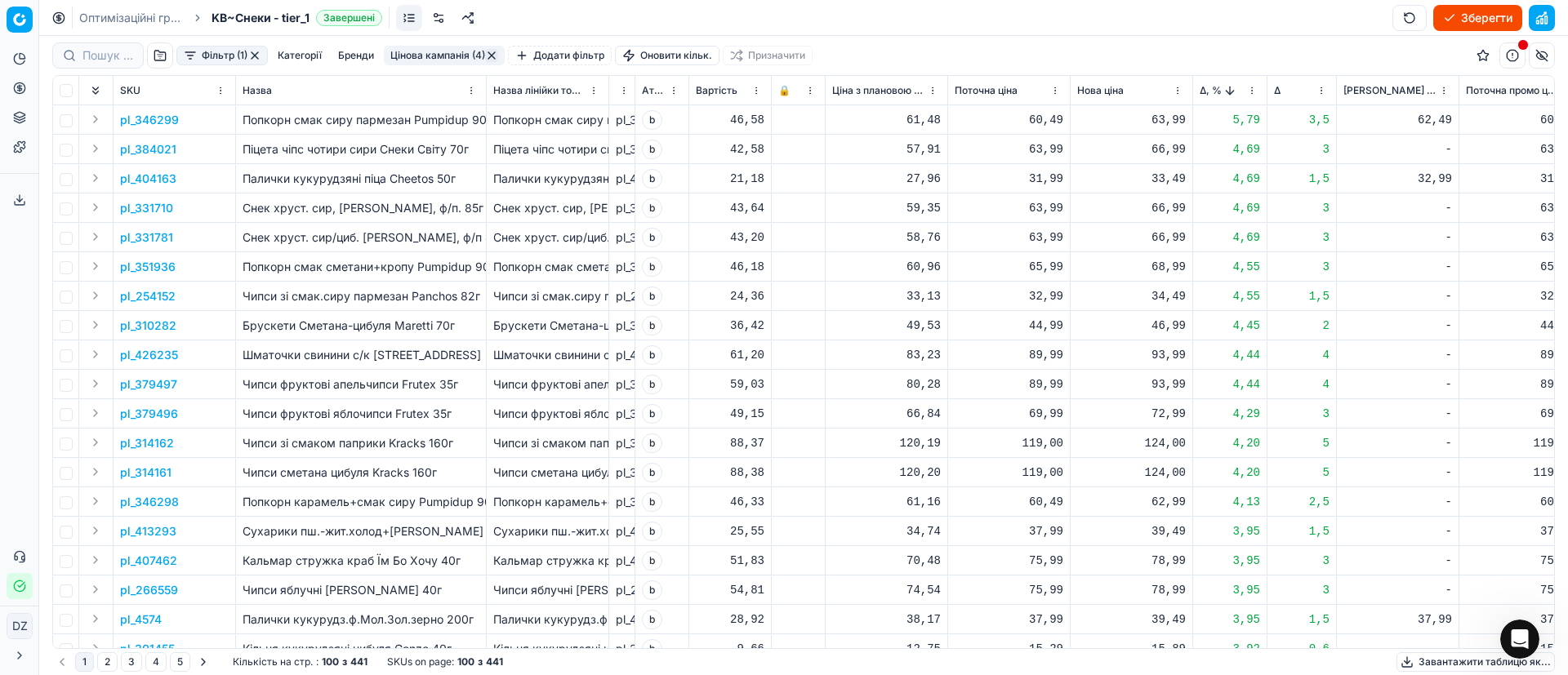
click at [153, 121] on p "pl_346299" at bounding box center [150, 120] width 59 height 17
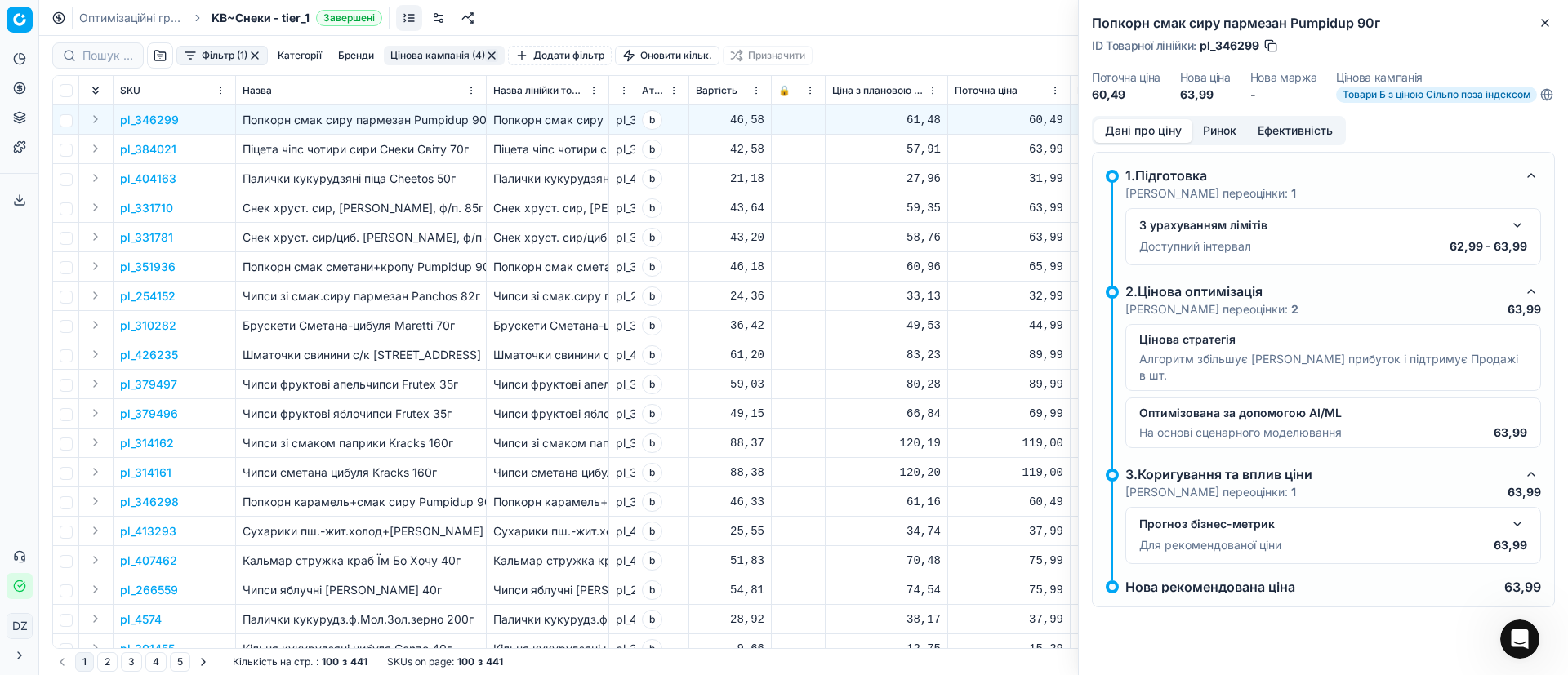
click at [1213, 140] on button "Ринок" at bounding box center [1220, 131] width 55 height 24
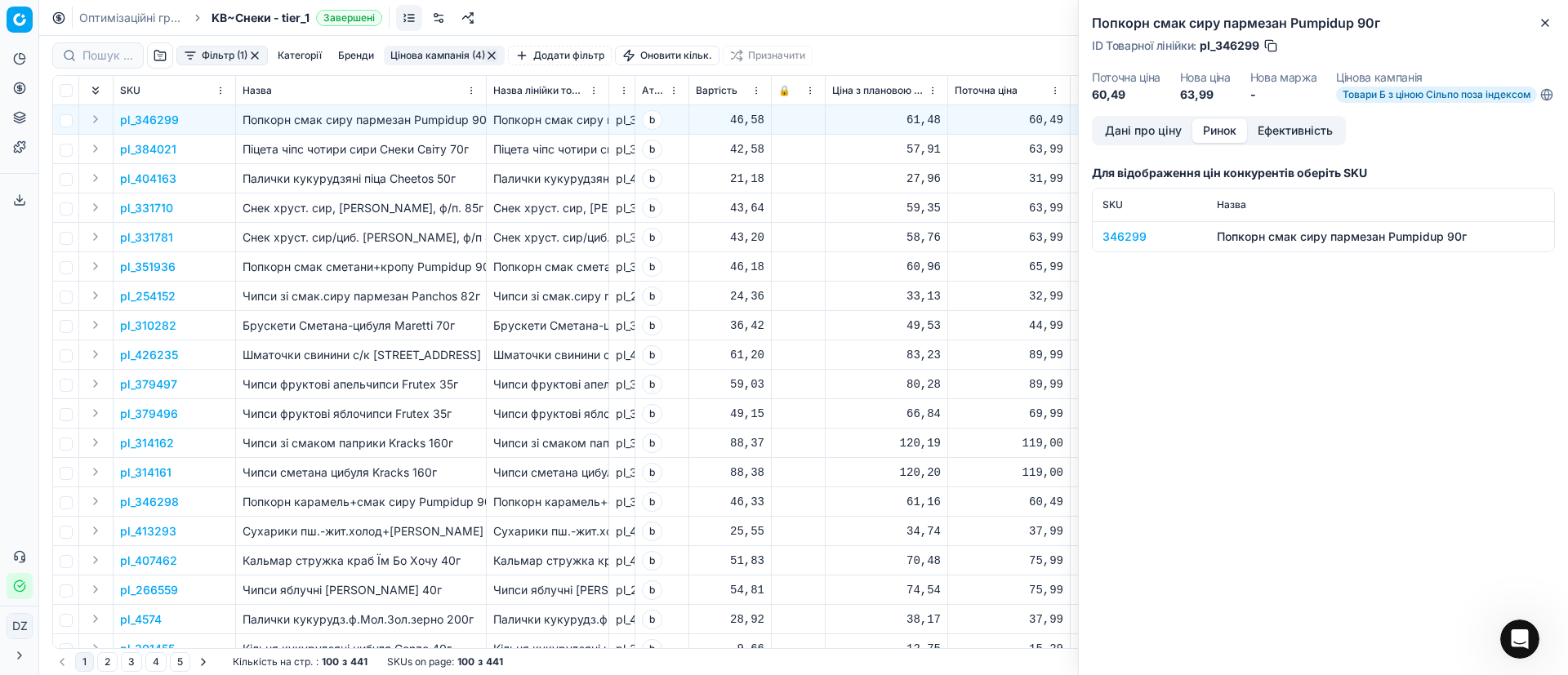
click at [1138, 242] on div "346299" at bounding box center [1149, 237] width 95 height 17
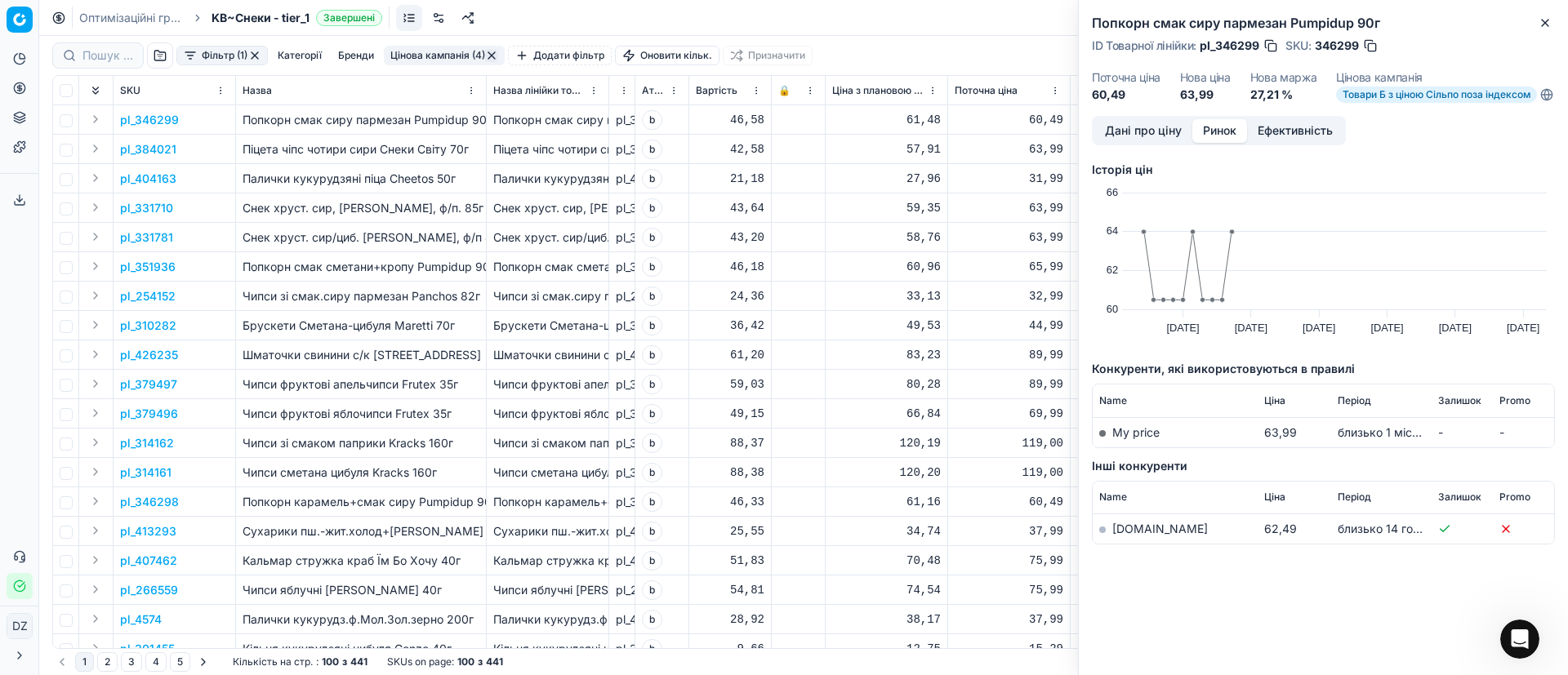
click at [1129, 535] on link "[DOMAIN_NAME]" at bounding box center [1160, 528] width 96 height 14
click at [1545, 24] on icon "button" at bounding box center [1545, 23] width 13 height 13
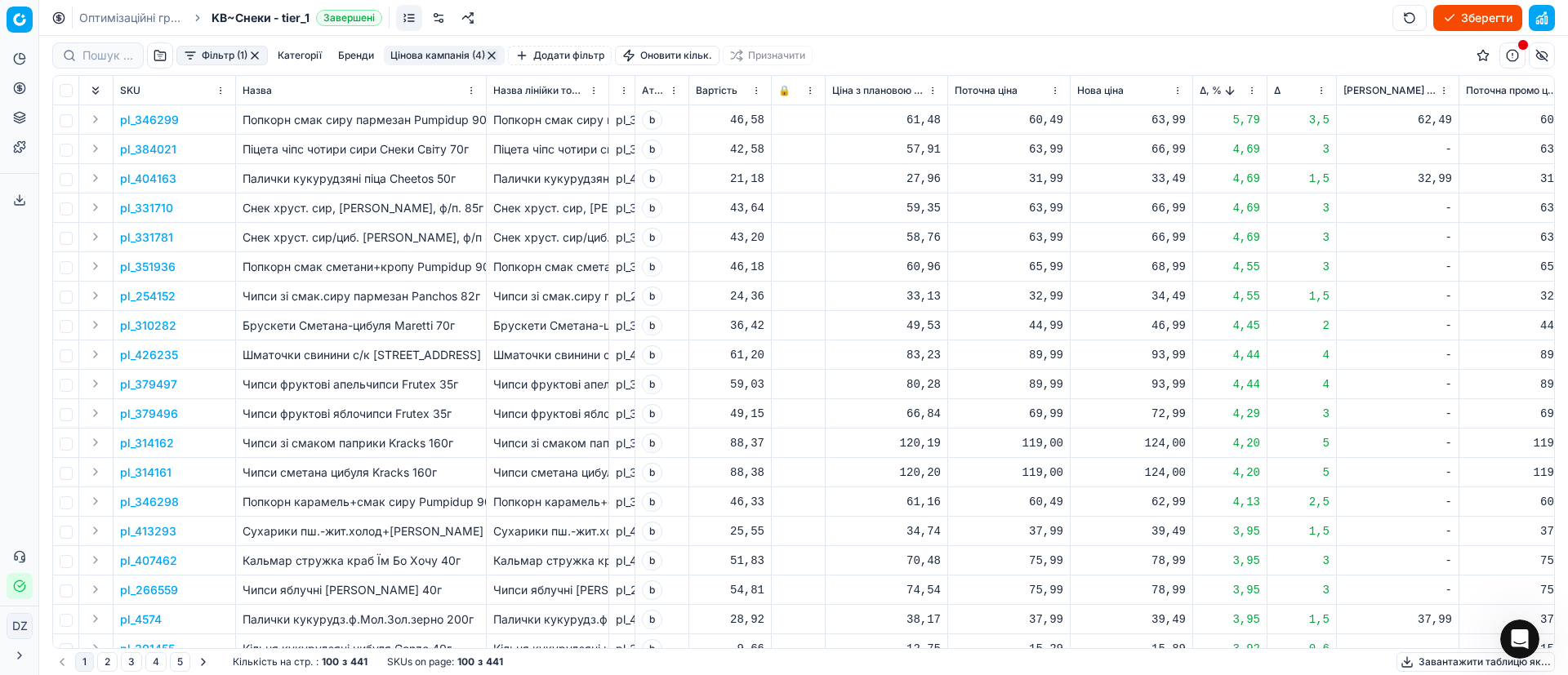
click at [151, 179] on p "pl_404163" at bounding box center [148, 179] width 56 height 17
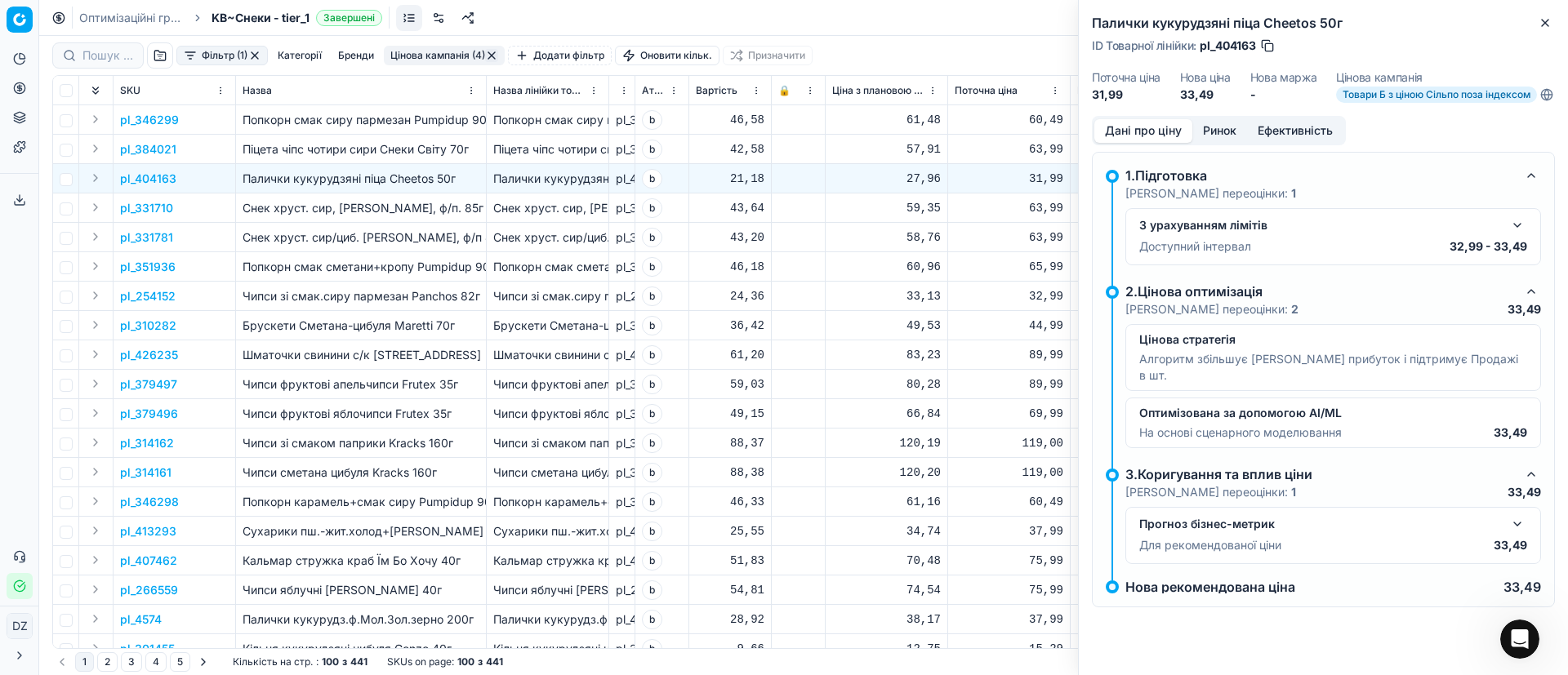
click at [1215, 141] on button "Ринок" at bounding box center [1220, 131] width 55 height 24
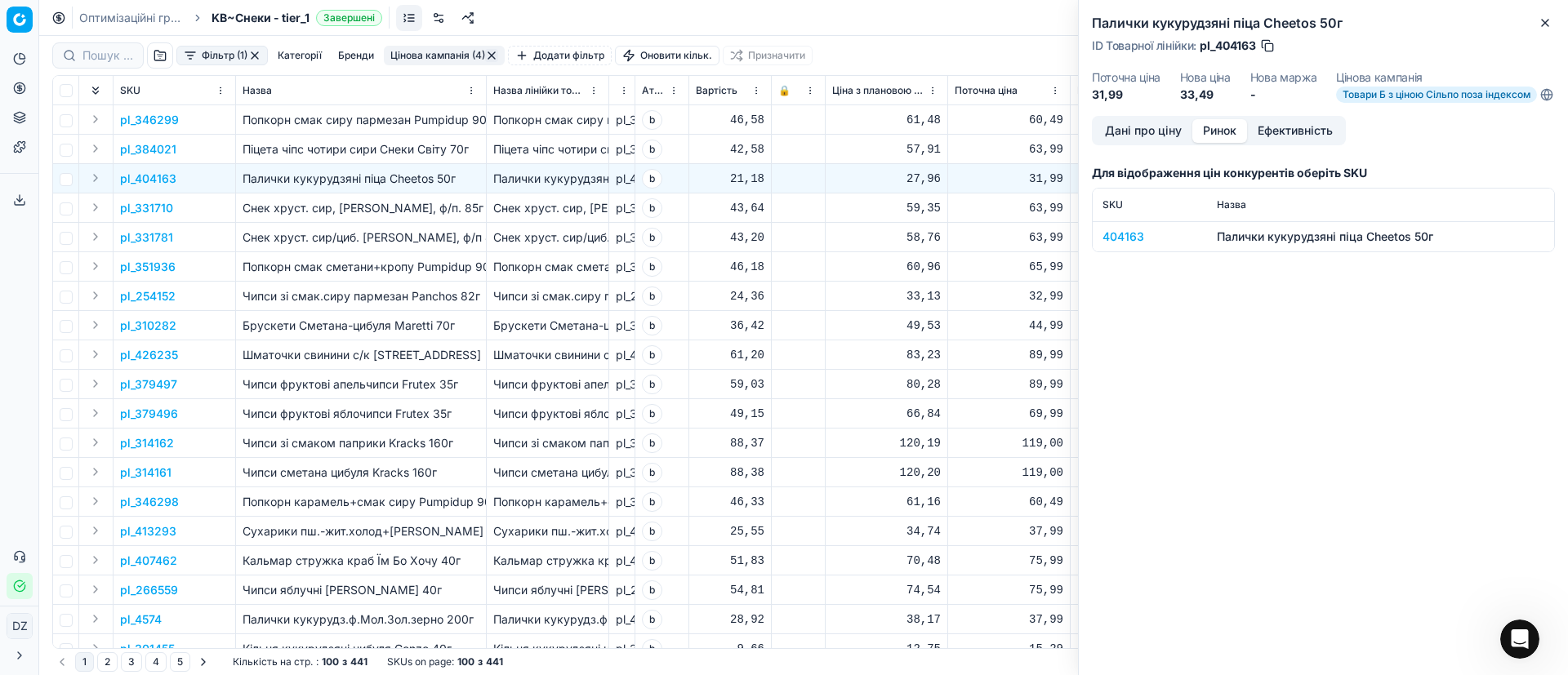
click at [1122, 245] on div "404163" at bounding box center [1149, 237] width 95 height 17
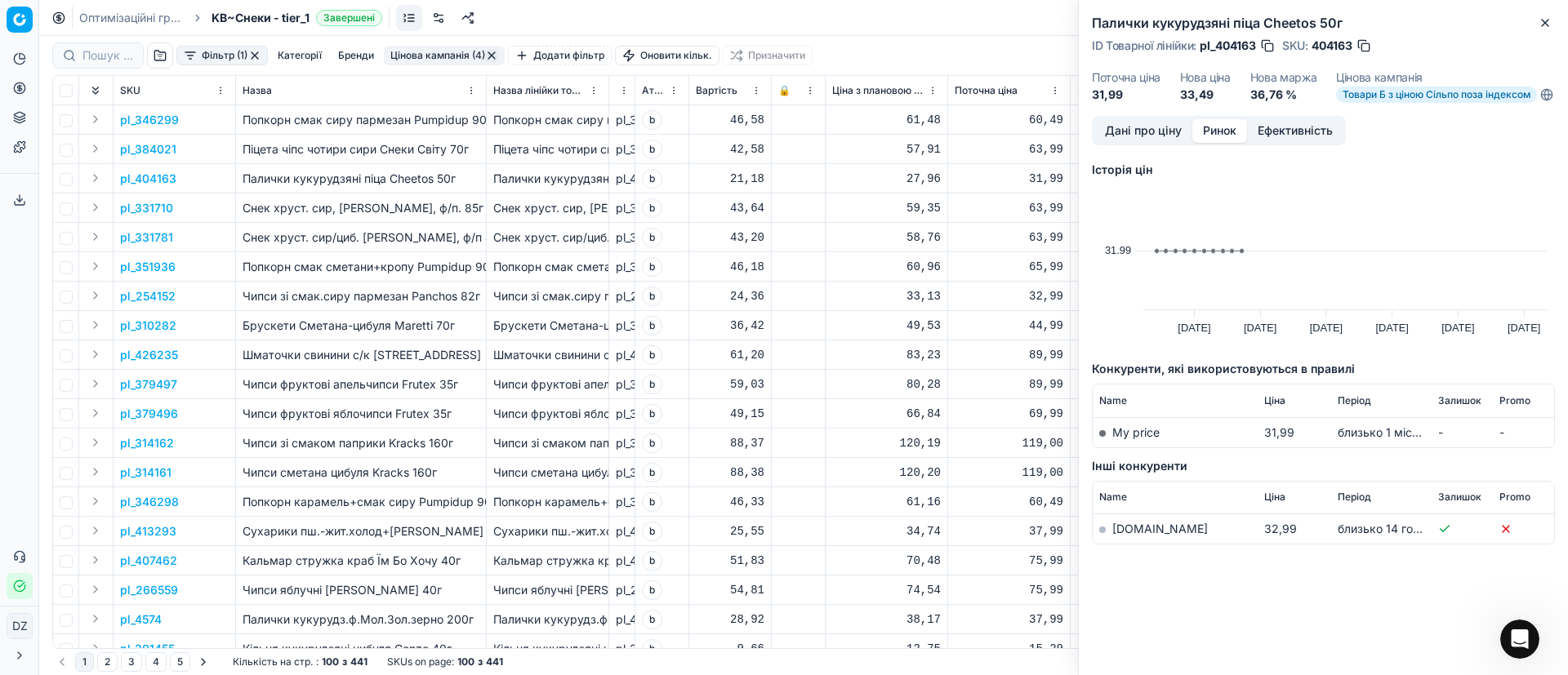
click at [1155, 545] on td "[DOMAIN_NAME]" at bounding box center [1175, 529] width 165 height 30
click at [1128, 535] on link "[DOMAIN_NAME]" at bounding box center [1160, 528] width 96 height 14
click at [1550, 20] on icon "button" at bounding box center [1545, 23] width 13 height 13
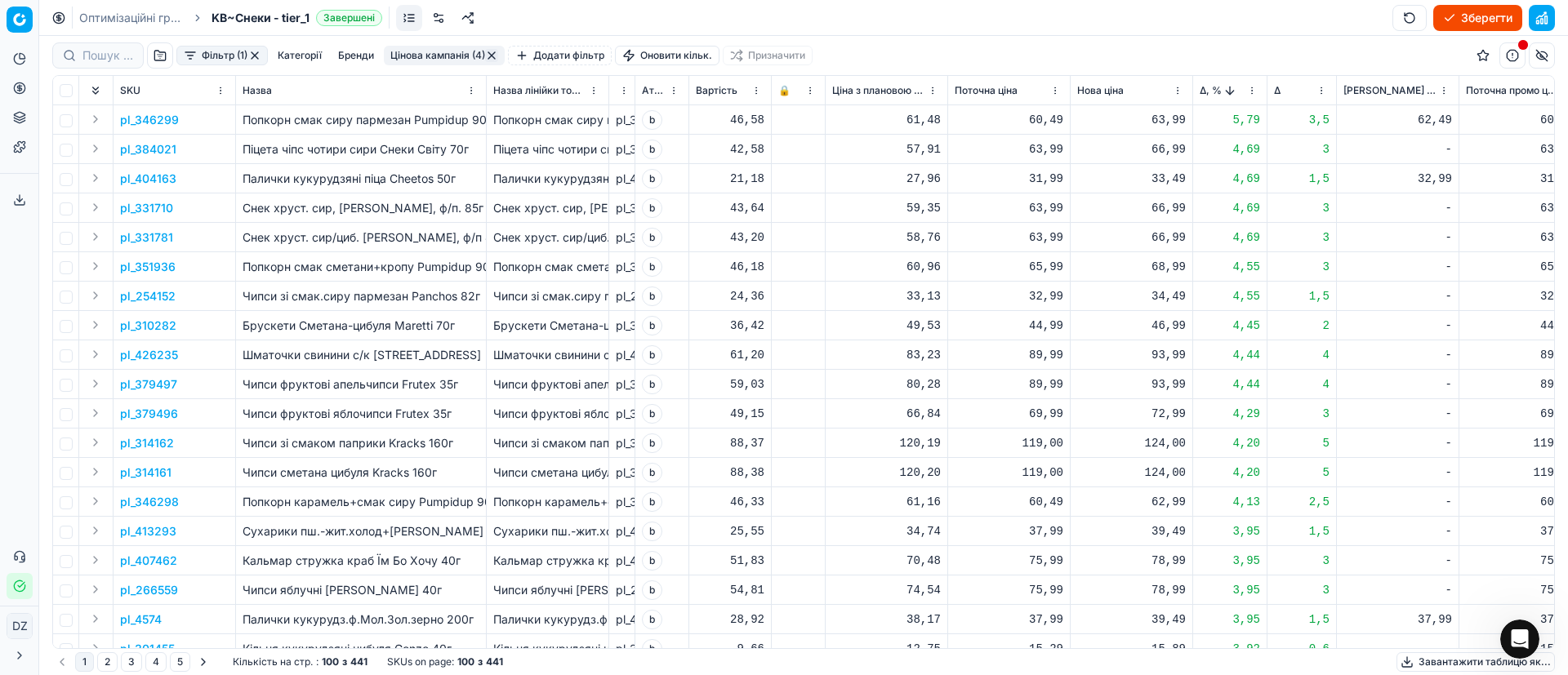
scroll to position [122, 0]
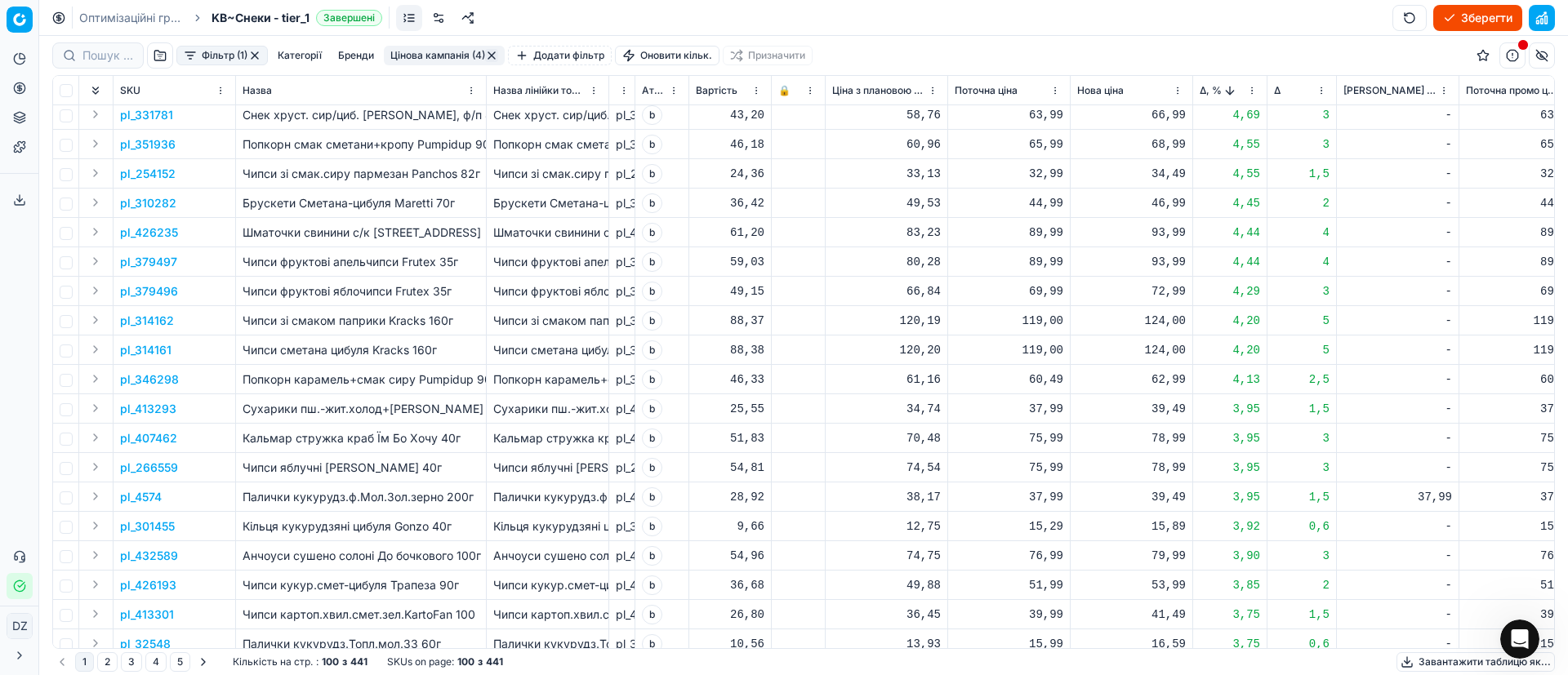
click at [132, 501] on p "pl_4574" at bounding box center [141, 497] width 41 height 17
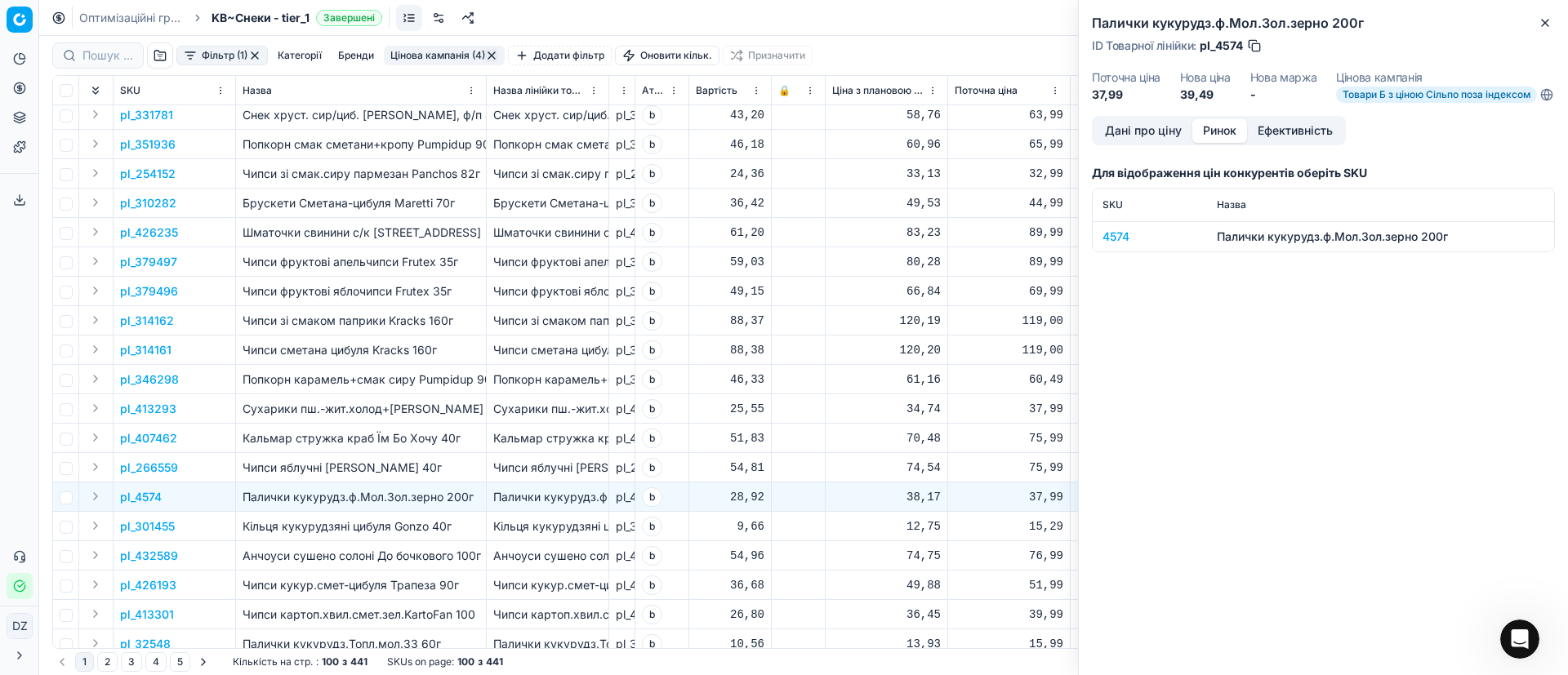
click at [1229, 138] on button "Ринок" at bounding box center [1220, 131] width 55 height 24
drag, startPoint x: 1101, startPoint y: 246, endPoint x: 1111, endPoint y: 253, distance: 12.2
click at [1102, 246] on td "4574" at bounding box center [1149, 236] width 114 height 30
click at [1119, 245] on div "4574" at bounding box center [1149, 237] width 95 height 17
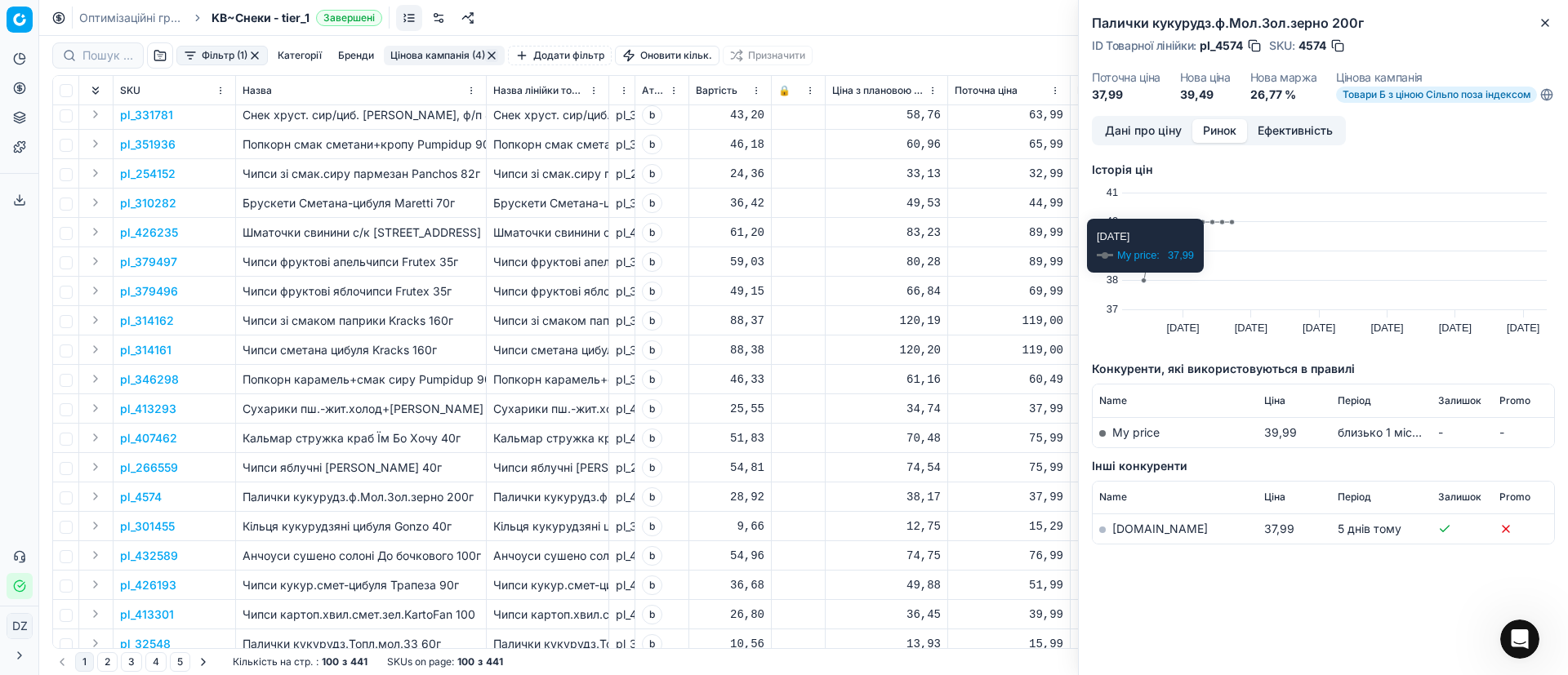
click at [1127, 535] on link "[DOMAIN_NAME]" at bounding box center [1160, 528] width 96 height 14
click at [1544, 23] on icon "button" at bounding box center [1544, 22] width 6 height 6
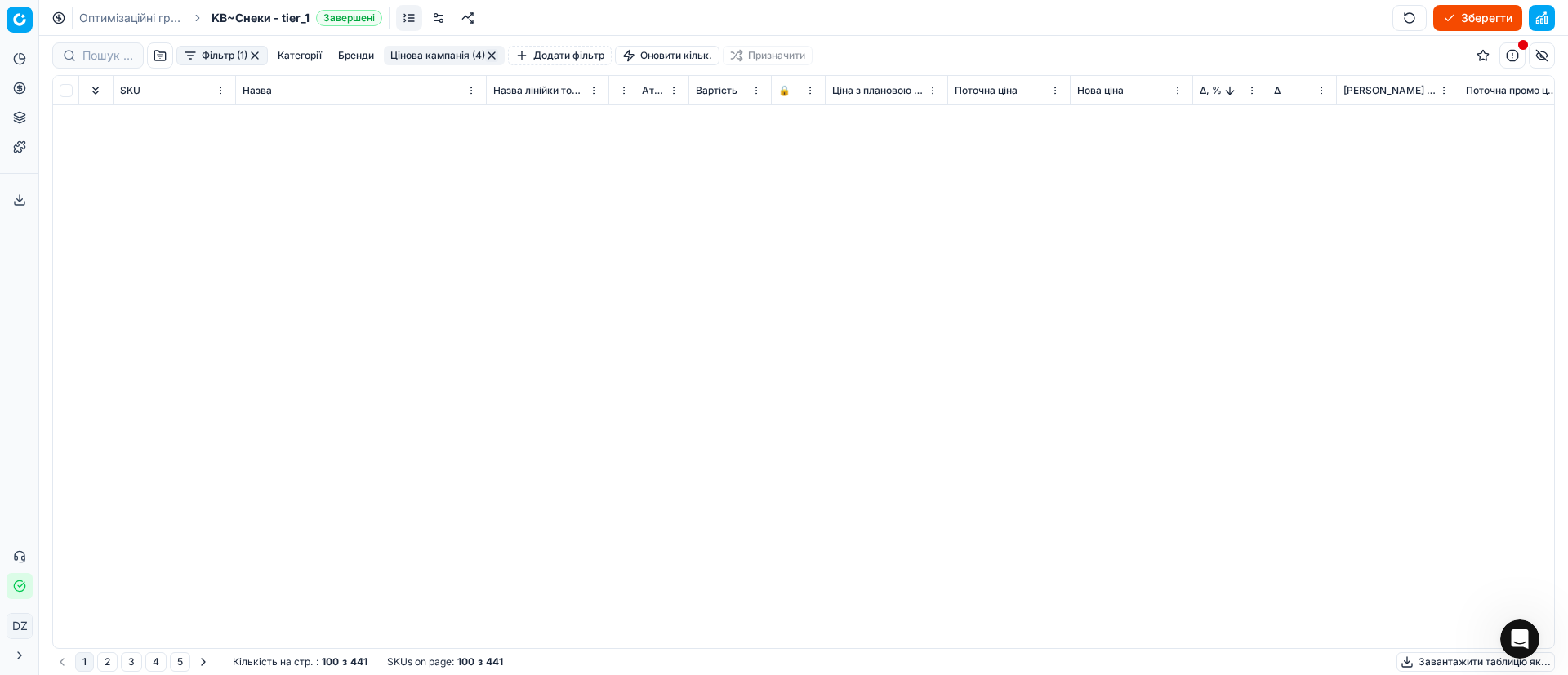
scroll to position [0, 0]
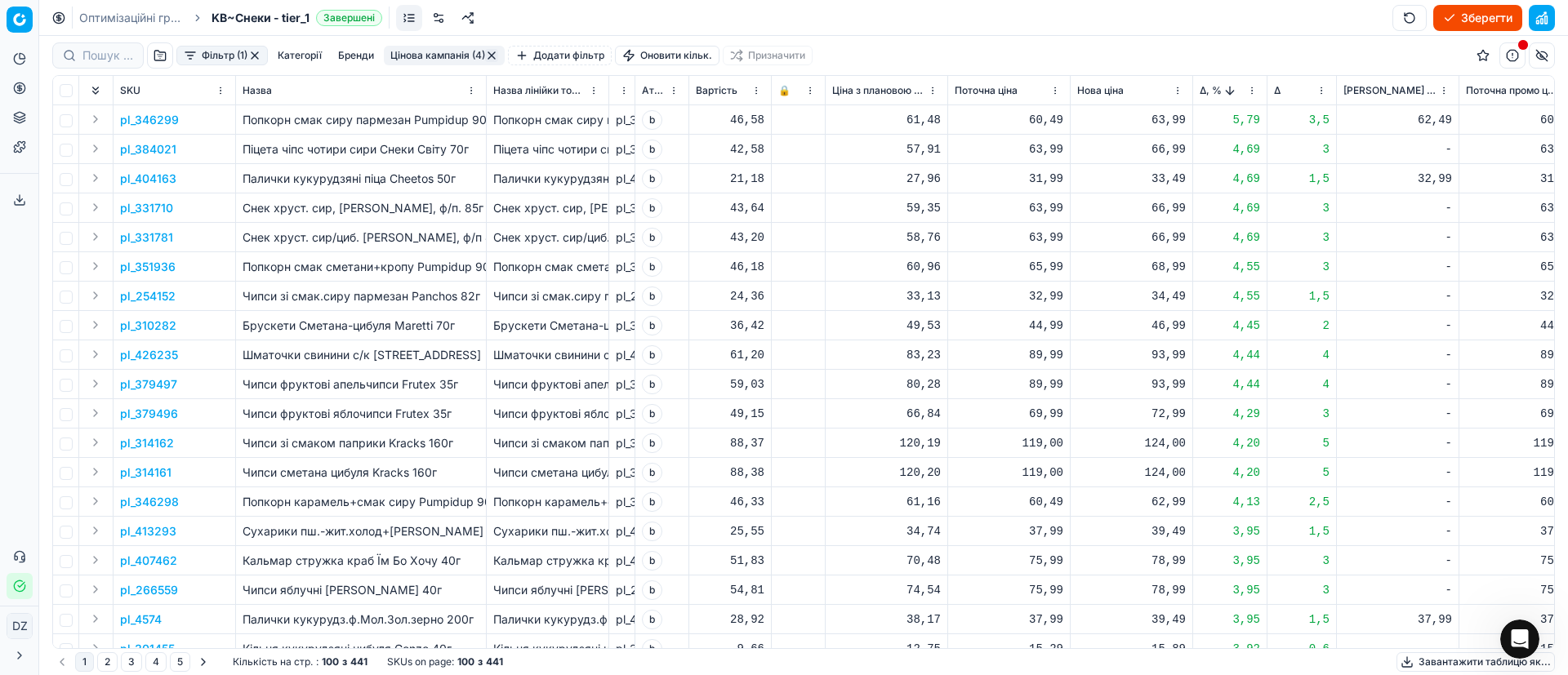
click at [1202, 92] on span "Δ, %" at bounding box center [1211, 91] width 22 height 13
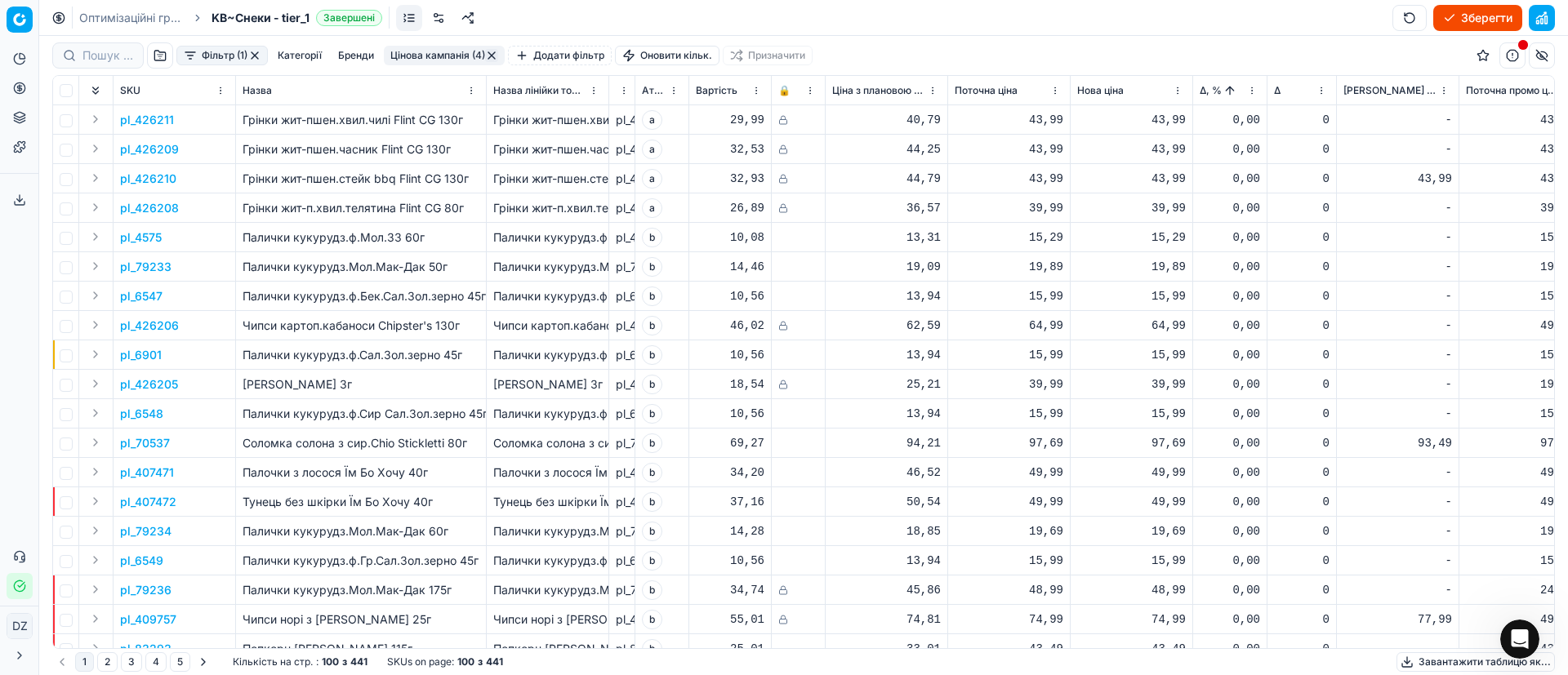
click at [1200, 86] on span "Δ, %" at bounding box center [1211, 91] width 22 height 13
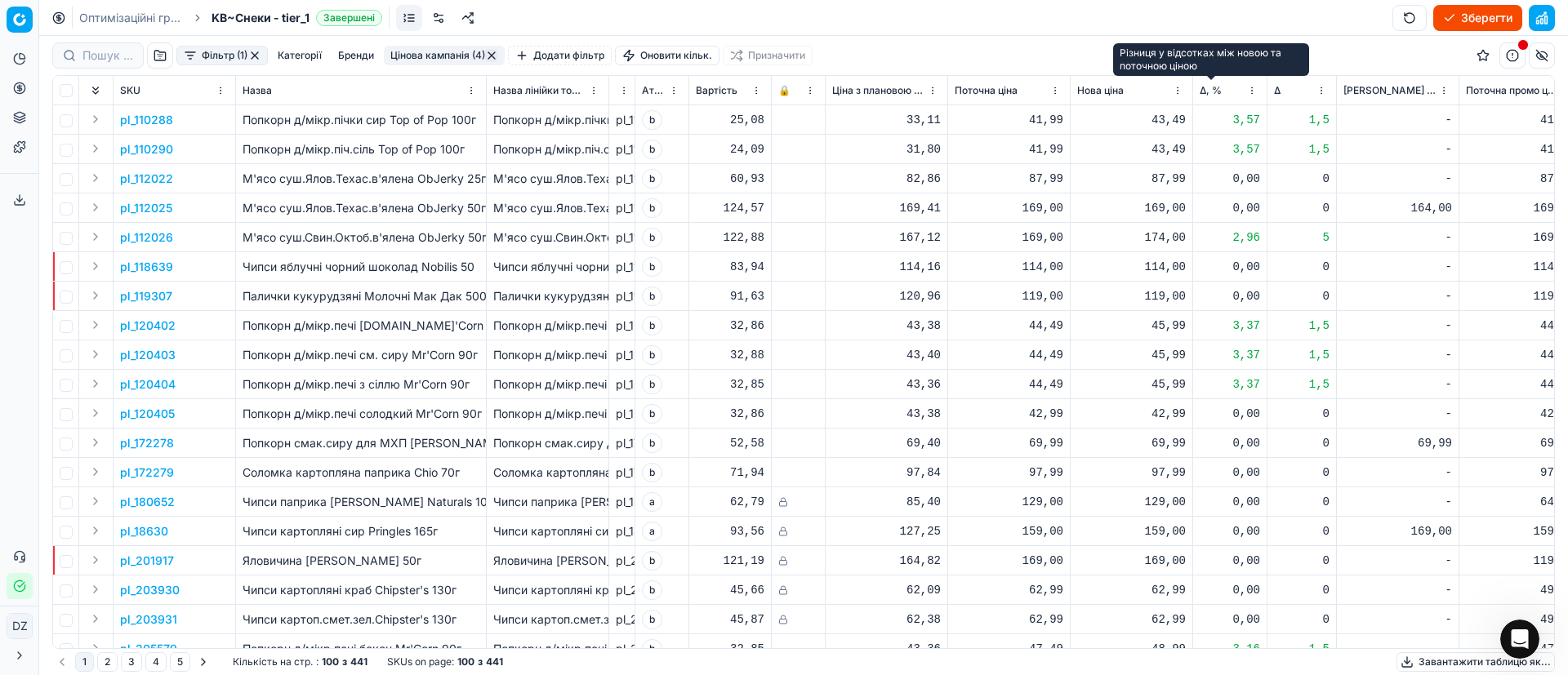
click at [1201, 90] on span "Δ, %" at bounding box center [1211, 91] width 22 height 13
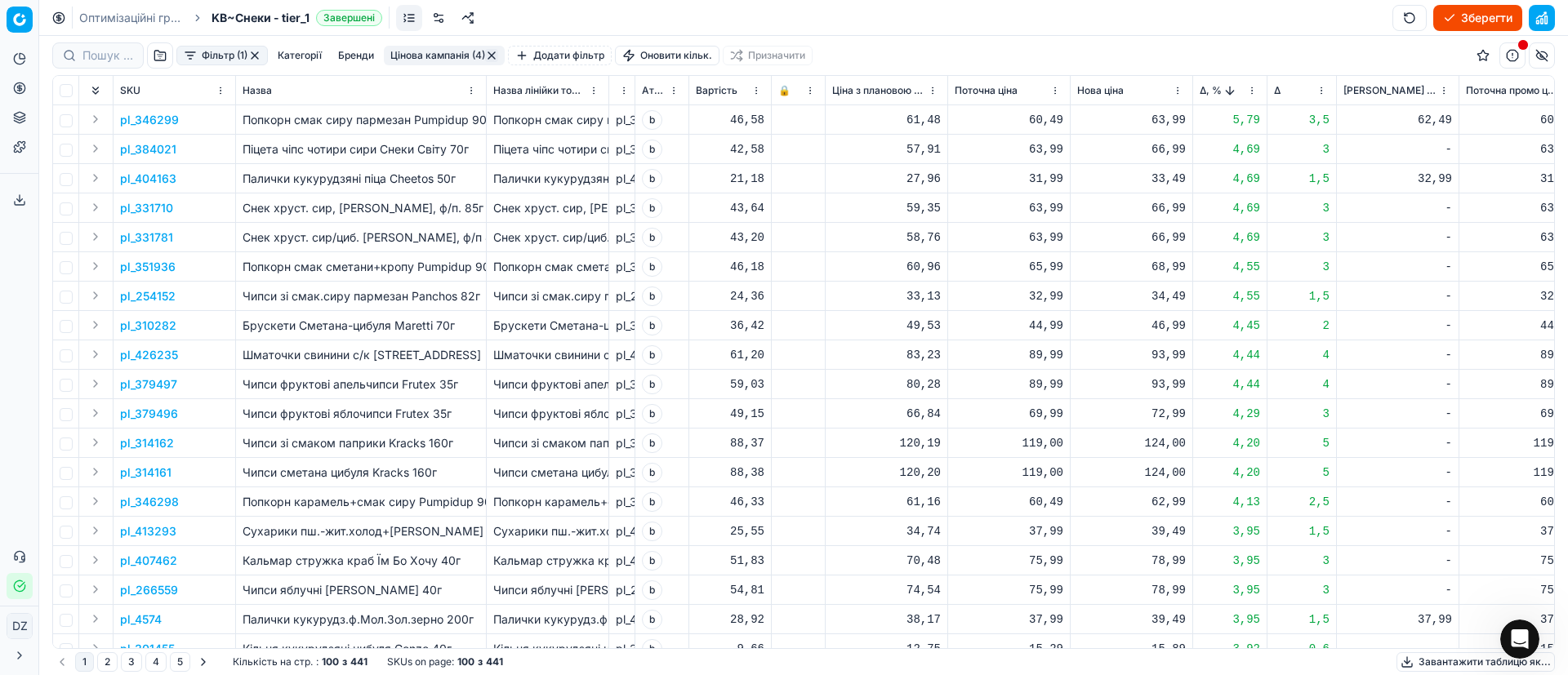
click at [1208, 84] on span "Δ, %" at bounding box center [1211, 91] width 22 height 13
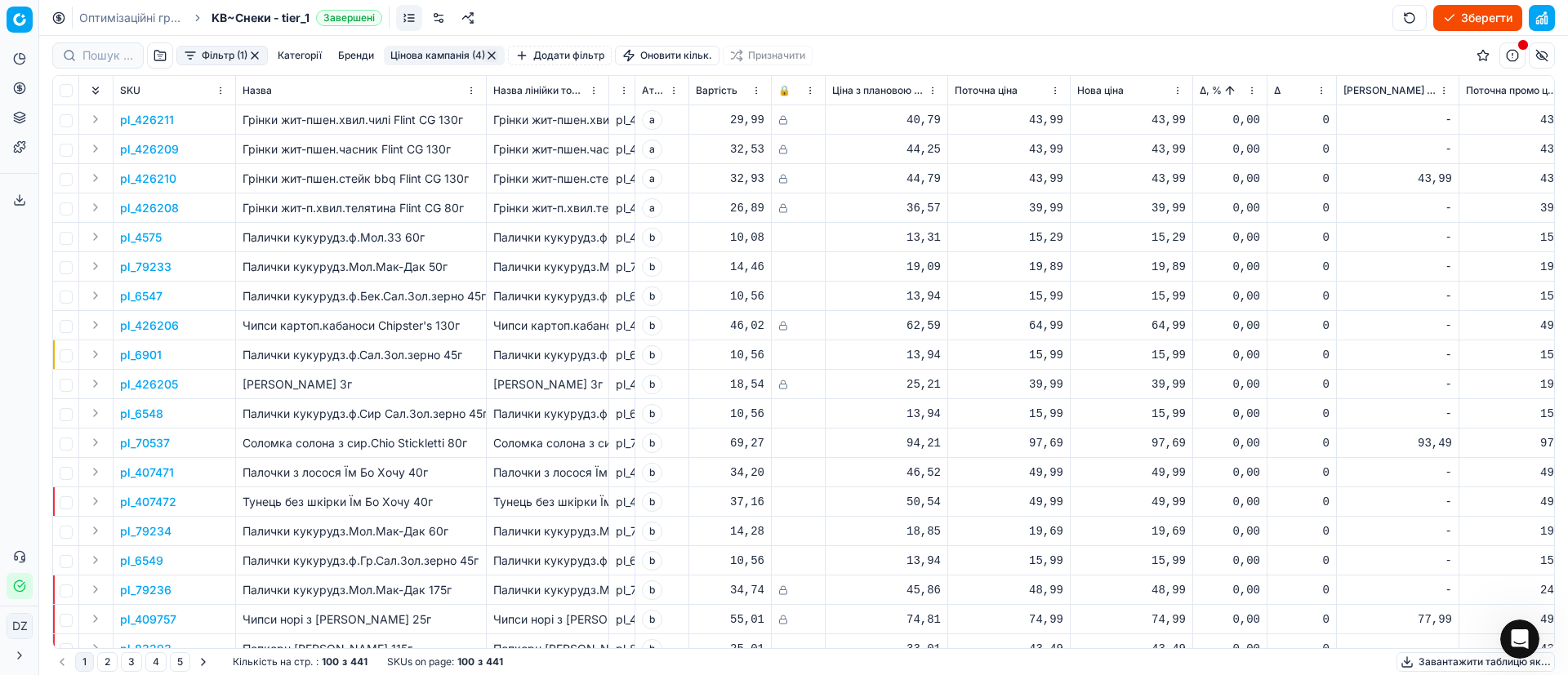
click at [490, 54] on button "button" at bounding box center [491, 55] width 13 height 13
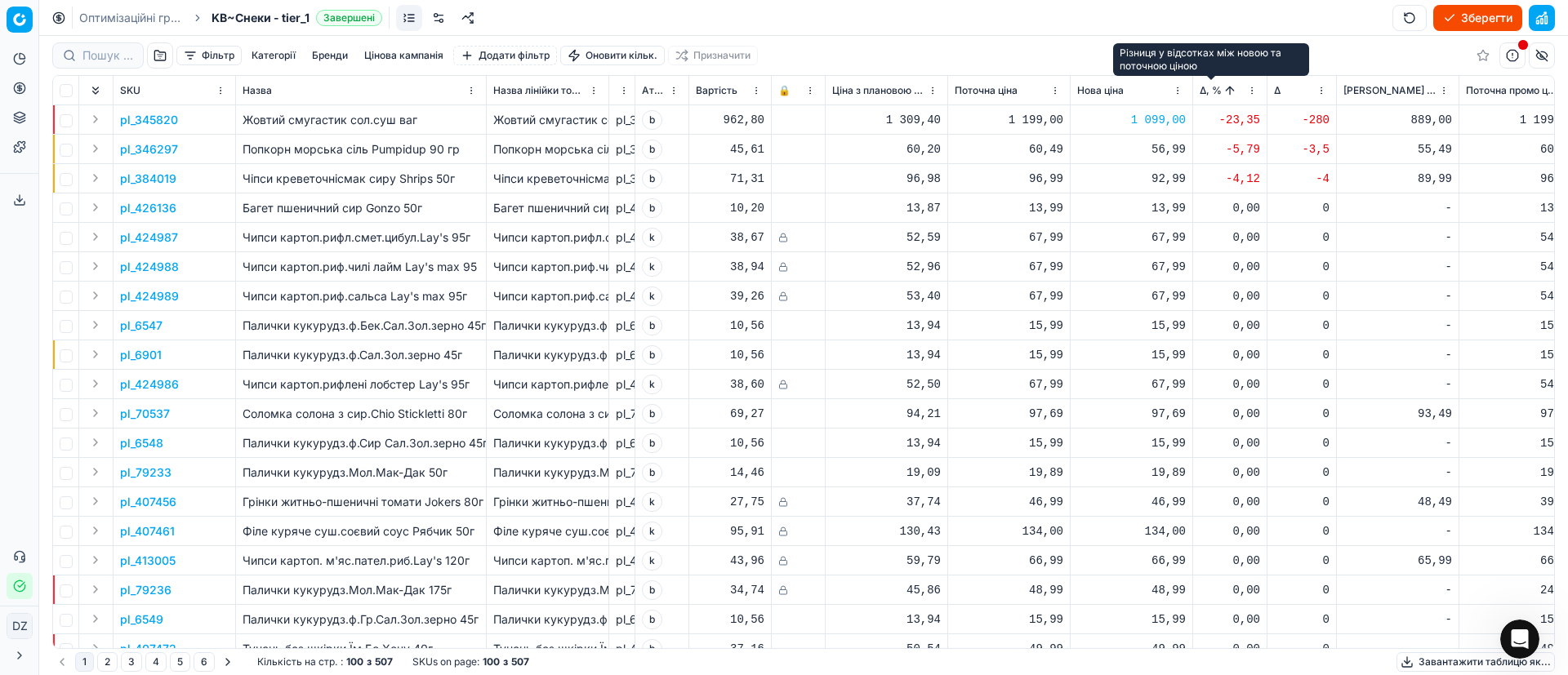
click at [1204, 91] on span "Δ, %" at bounding box center [1211, 91] width 22 height 13
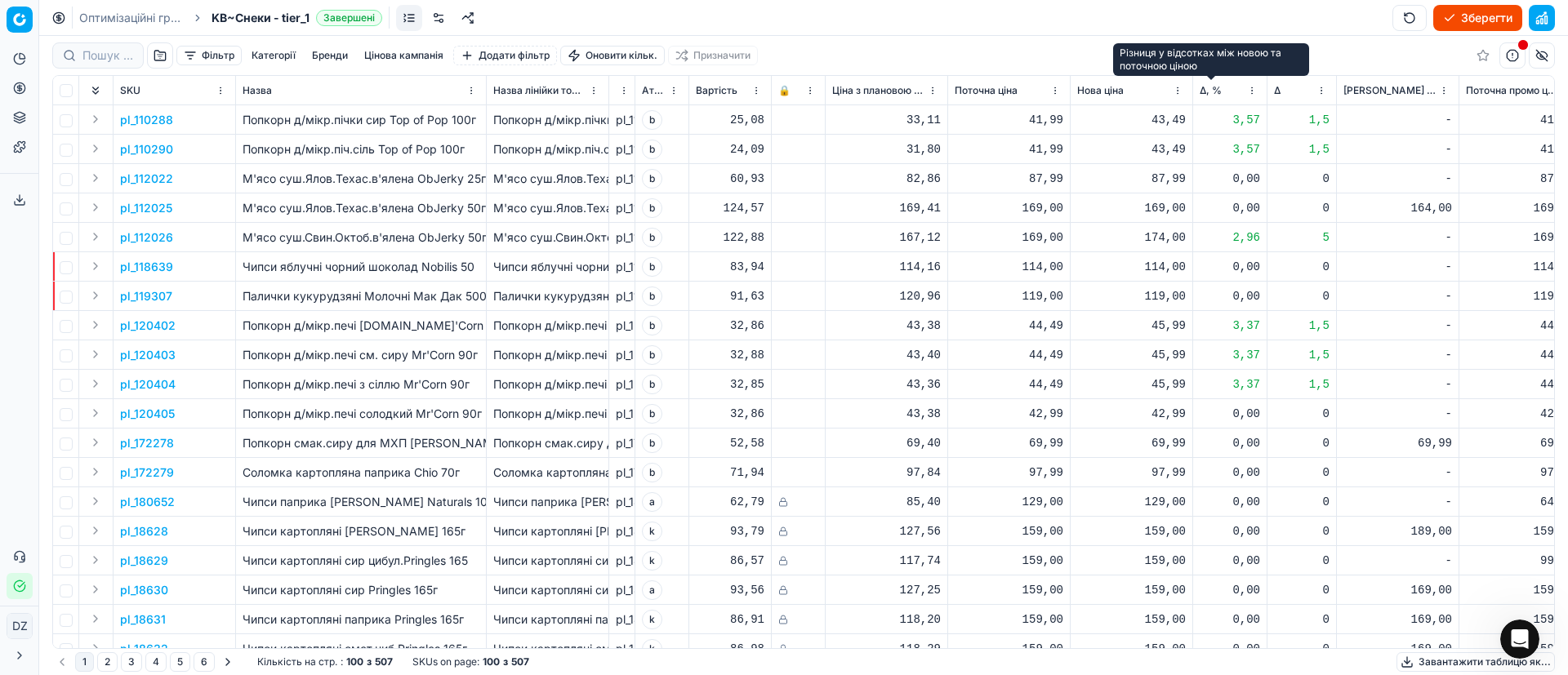
click at [1205, 92] on span "Δ, %" at bounding box center [1211, 91] width 22 height 13
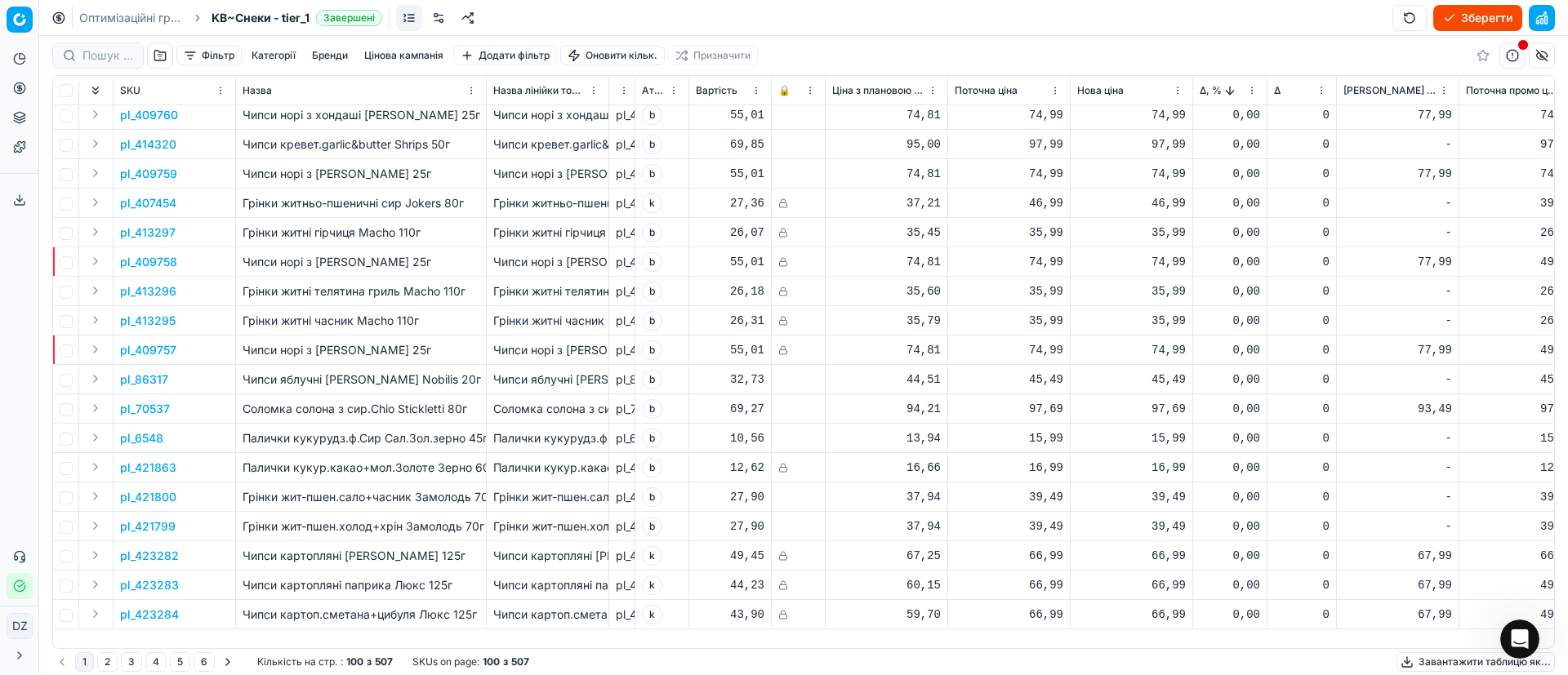
scroll to position [2204, 0]
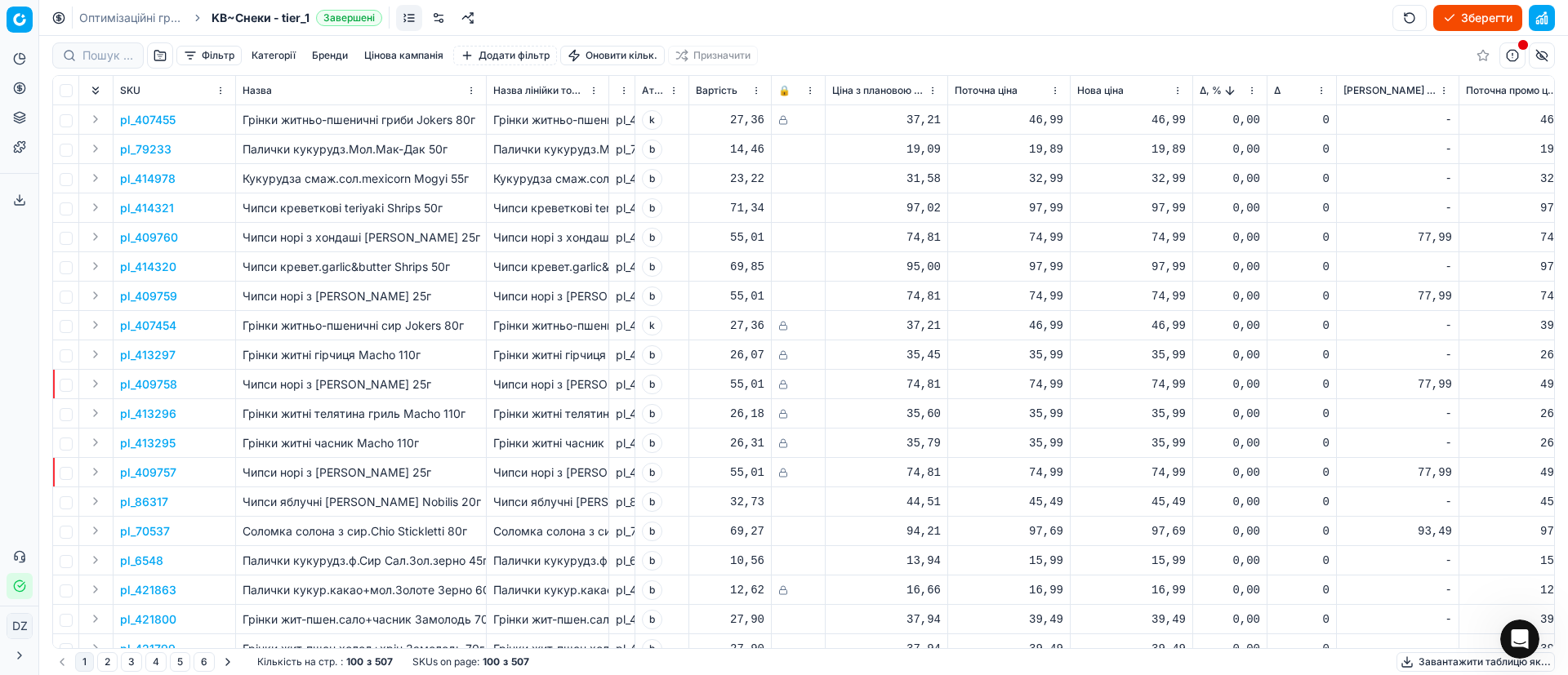
click at [142, 298] on p "pl_409759" at bounding box center [149, 297] width 57 height 17
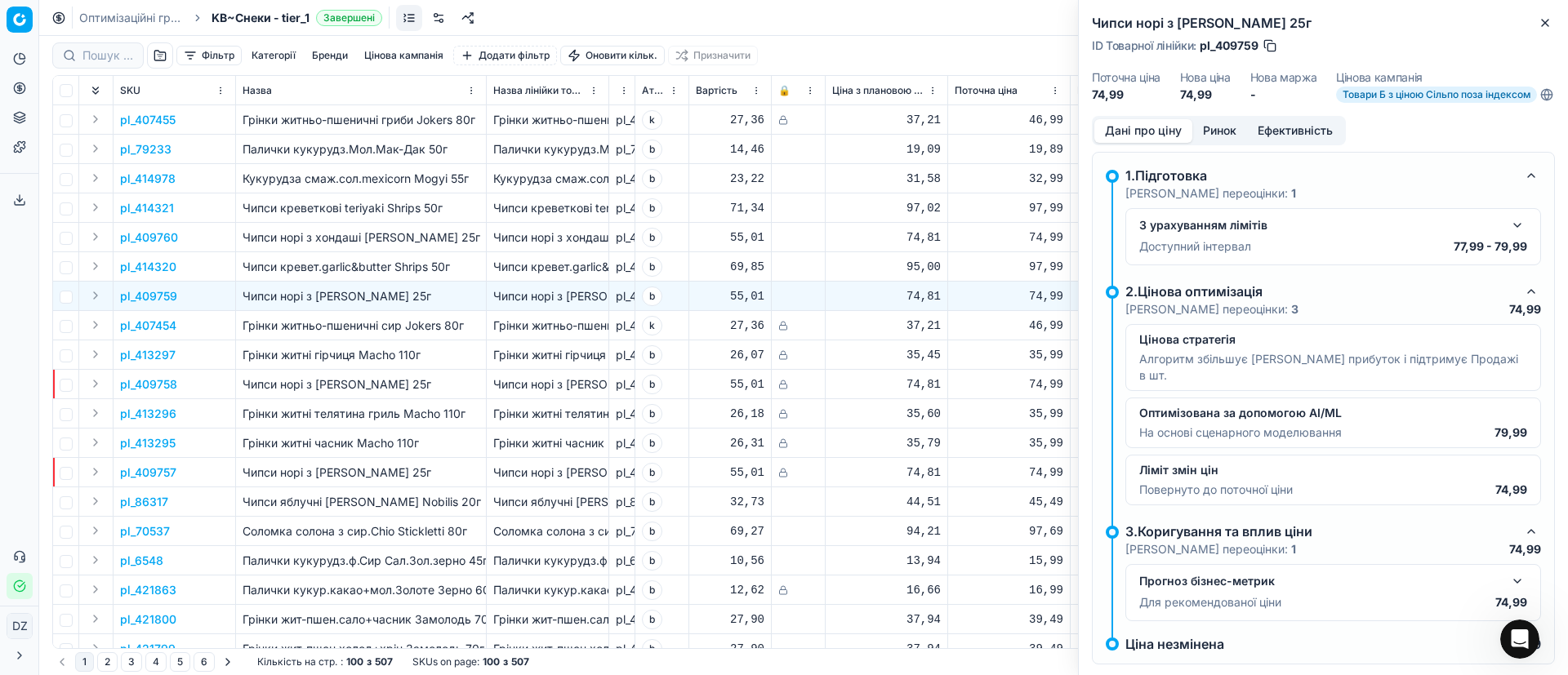
click at [1211, 137] on button "Ринок" at bounding box center [1220, 131] width 55 height 24
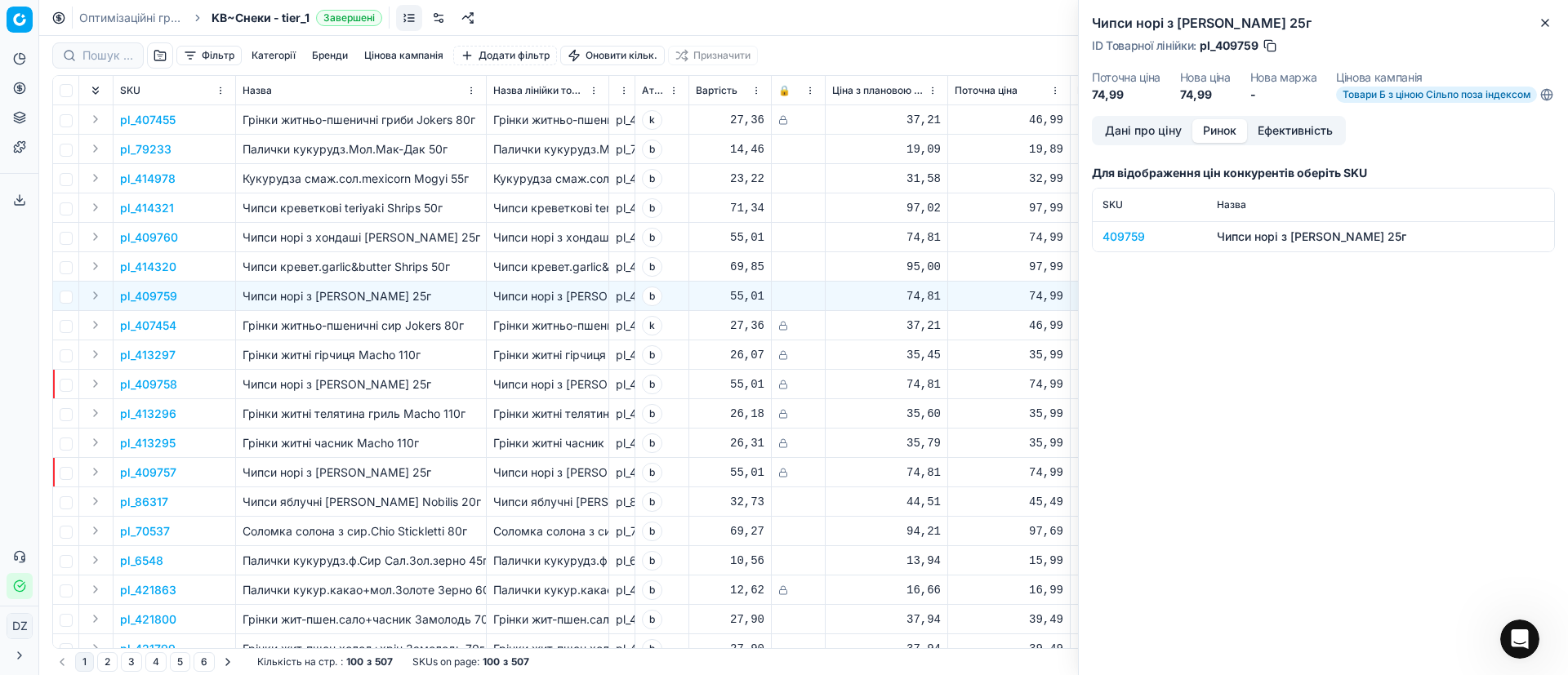
click at [1131, 243] on div "409759" at bounding box center [1149, 237] width 95 height 17
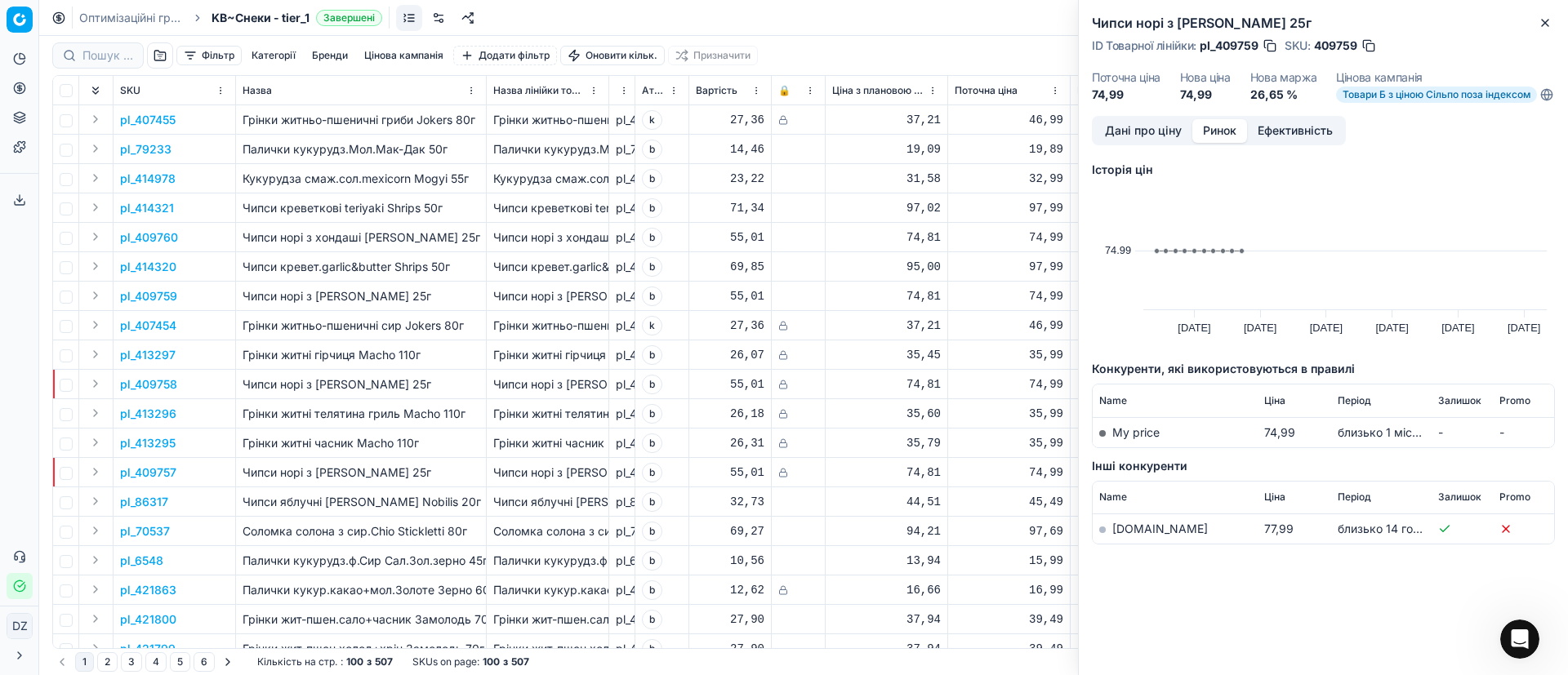
click at [1131, 535] on link "[DOMAIN_NAME]" at bounding box center [1160, 528] width 96 height 14
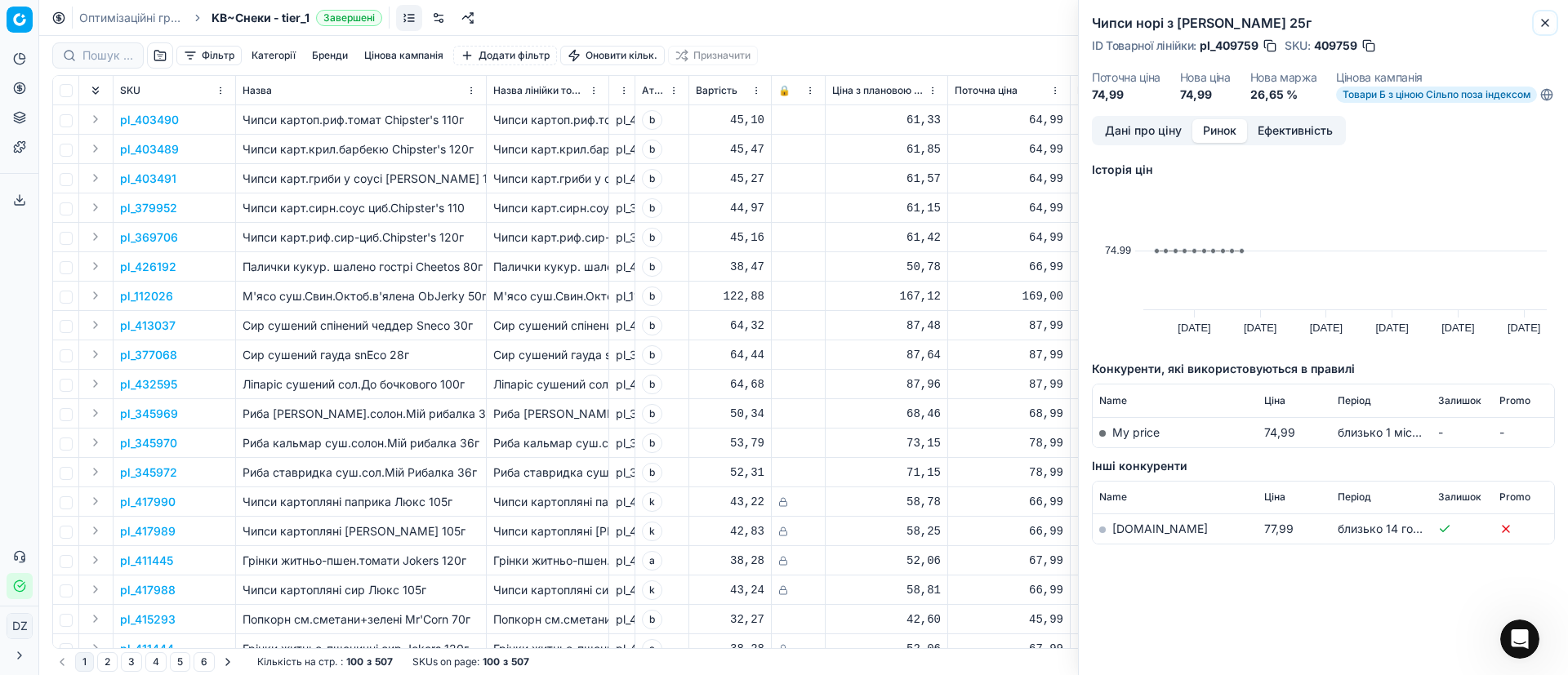
click at [1541, 17] on icon "button" at bounding box center [1545, 23] width 13 height 13
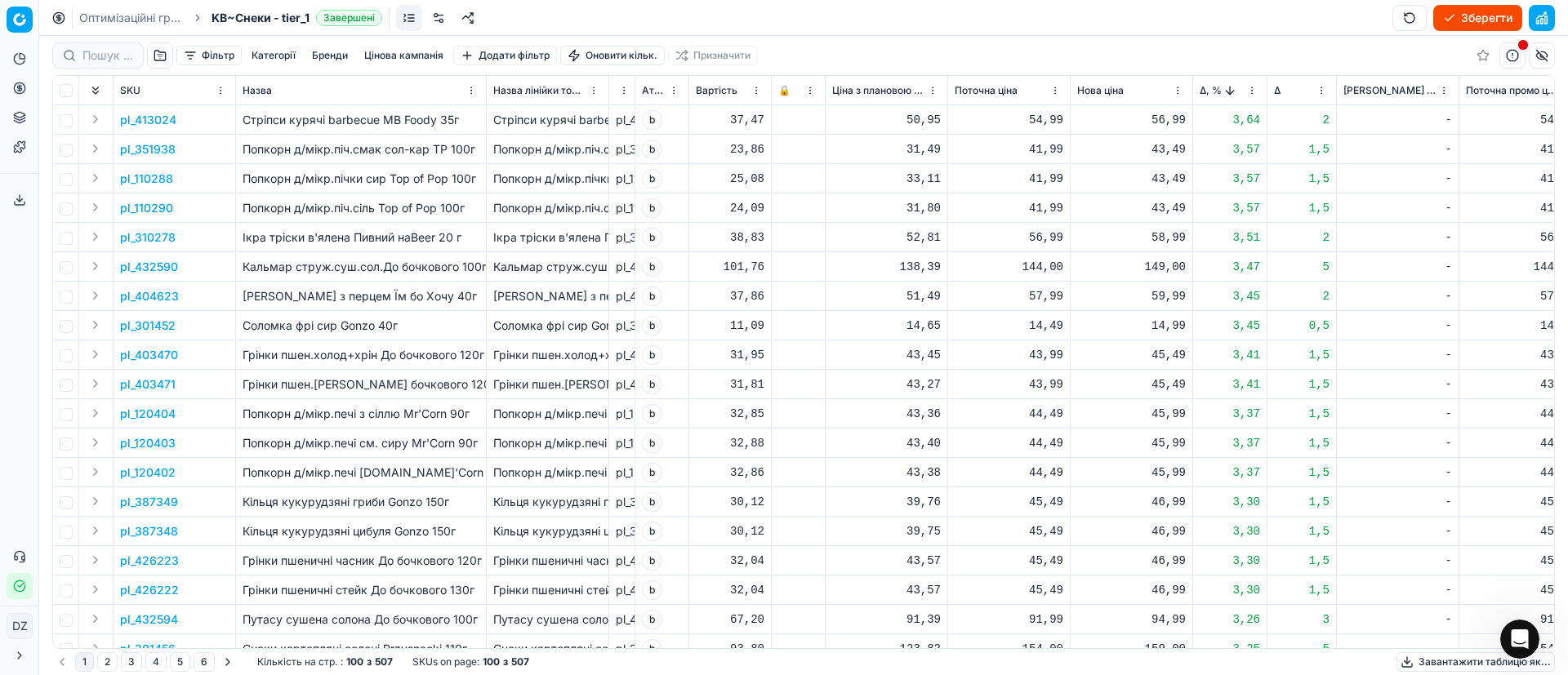
scroll to position [245, 0]
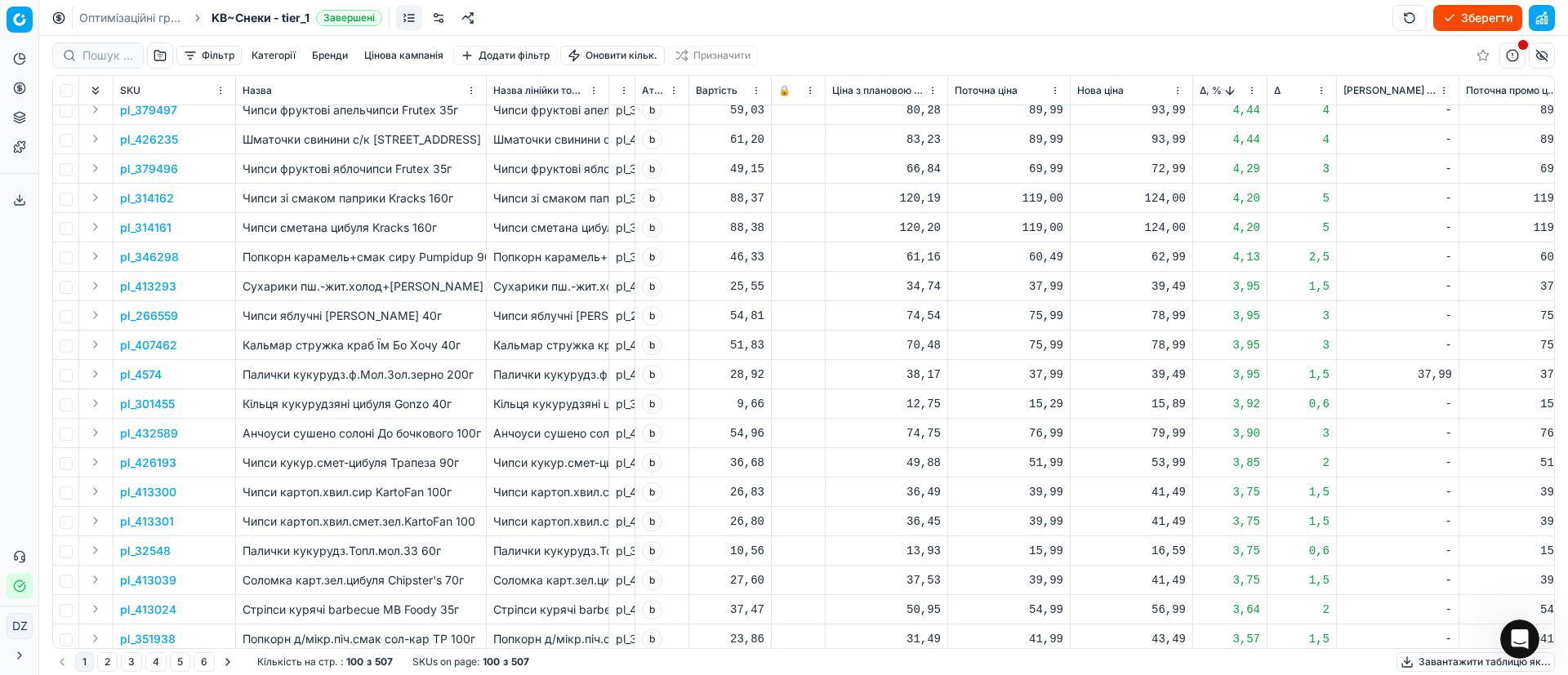
click at [1473, 6] on button "Зберегти" at bounding box center [1477, 17] width 89 height 26
click at [1472, 9] on button "Застосувати ціни" at bounding box center [1454, 17] width 136 height 26
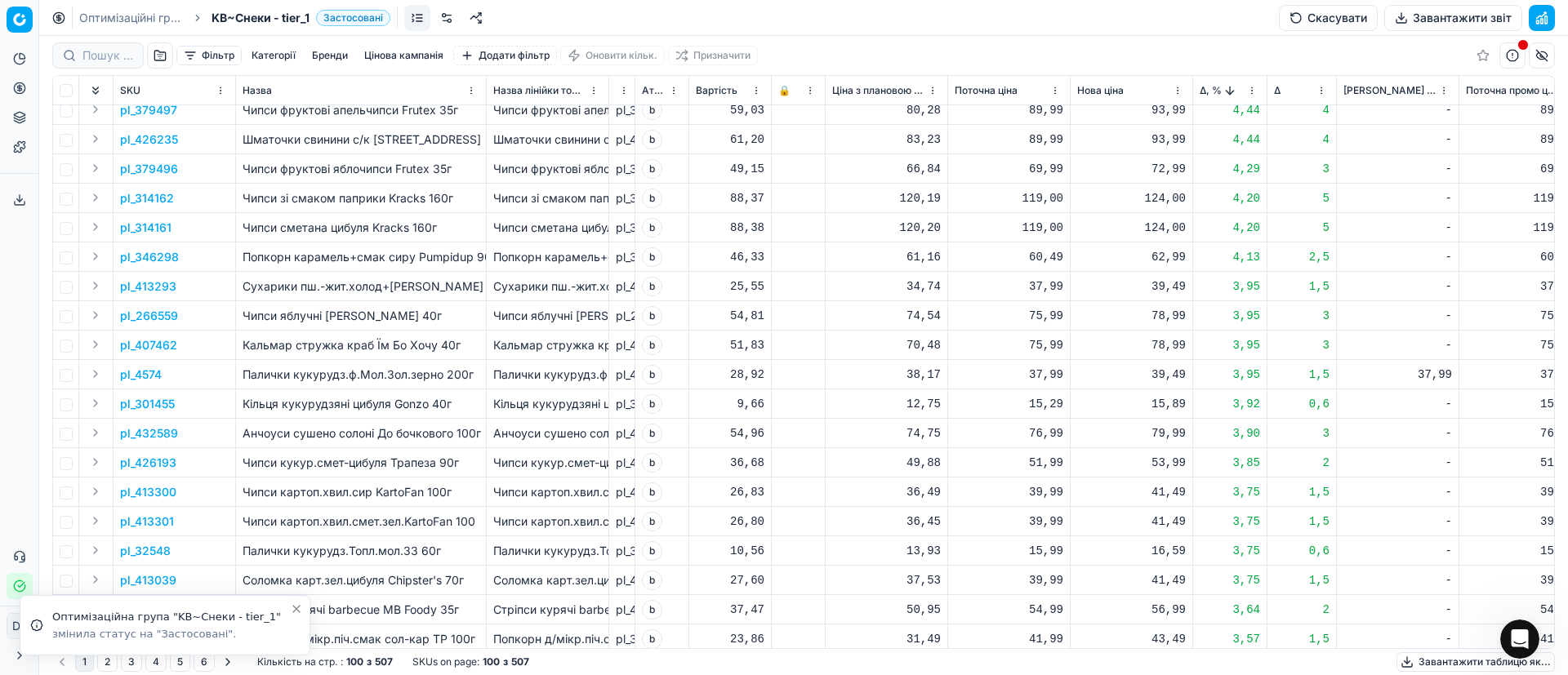
click at [1424, 16] on button "Завантажити звіт" at bounding box center [1453, 17] width 138 height 26
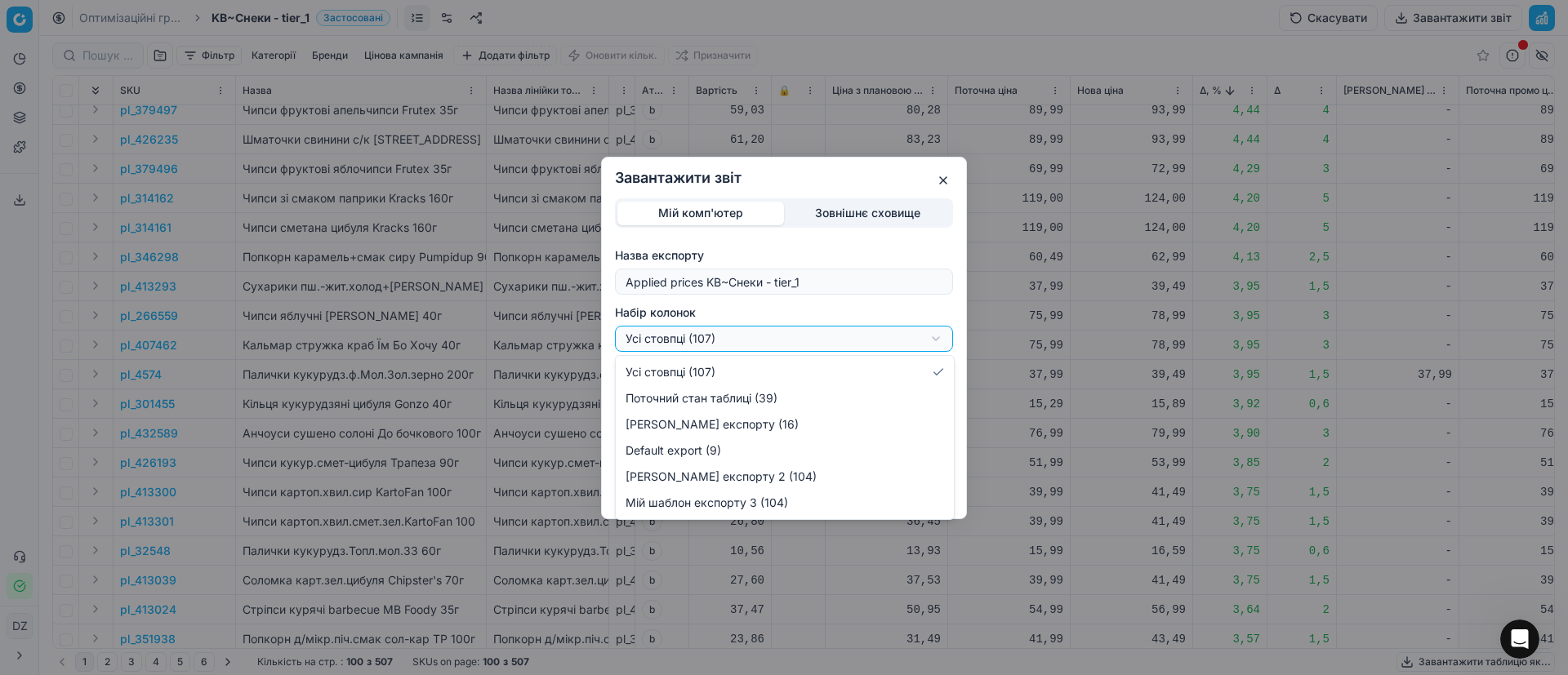
click at [879, 331] on div "Завантажити звіт Мій комп'ютер Зовнішнє сховище Назва експорту Applied prices K…" at bounding box center [784, 337] width 1568 height 675
select select "custom"
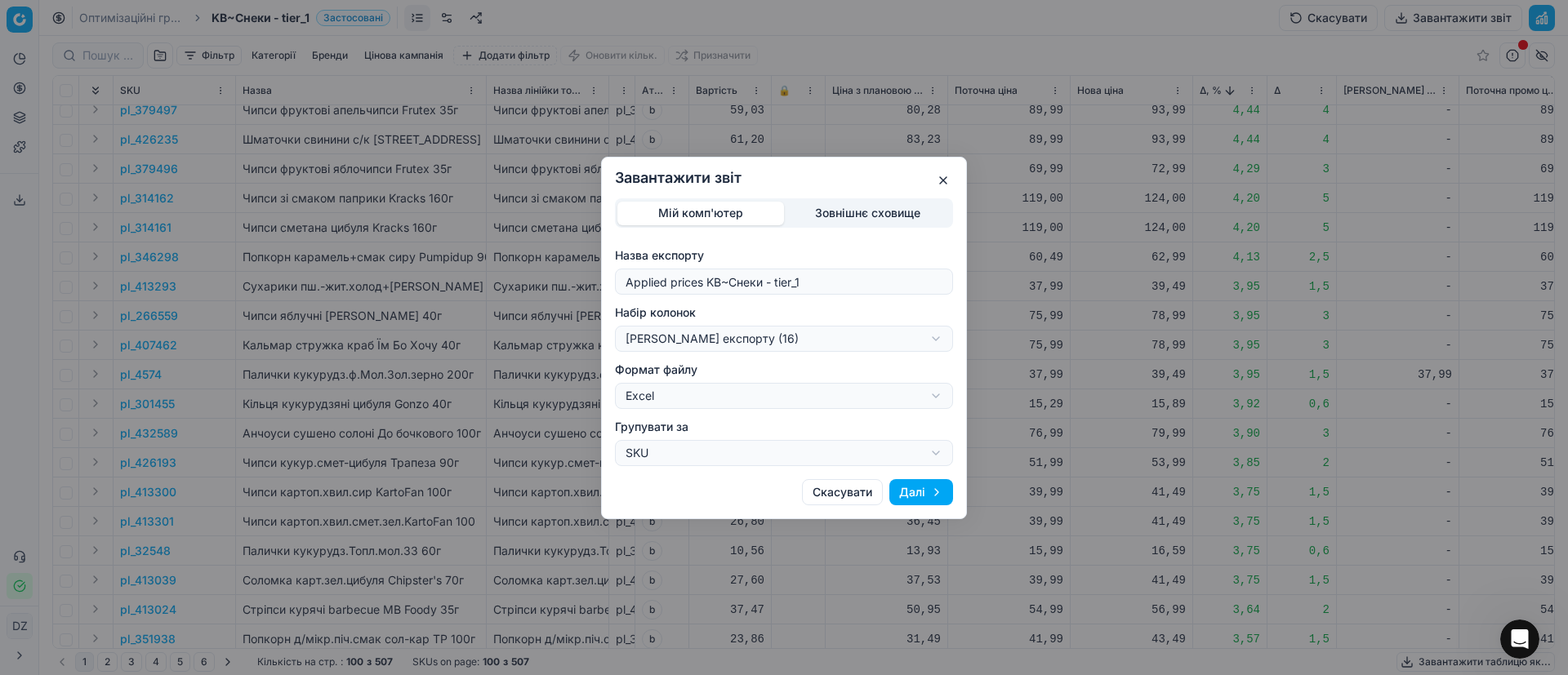
click at [935, 489] on button "Далі" at bounding box center [920, 492] width 63 height 26
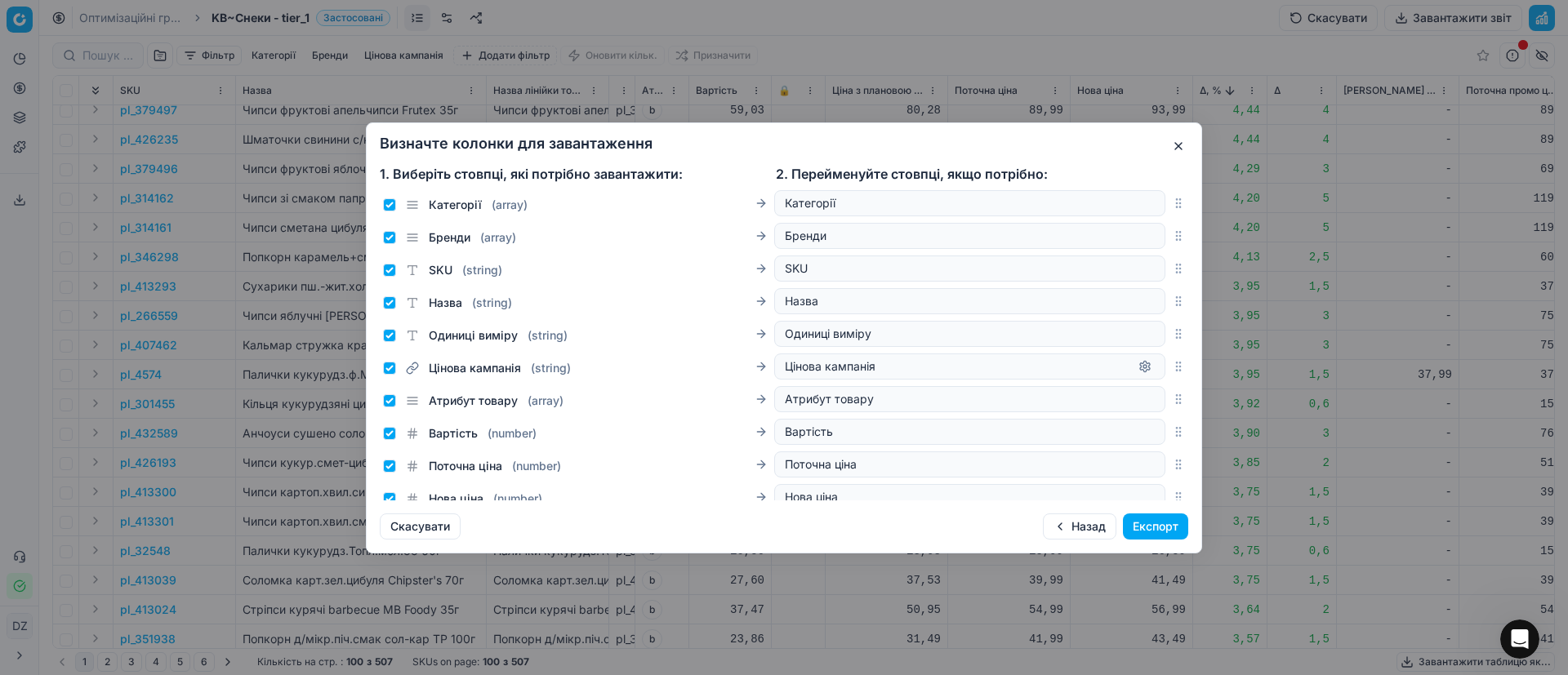
click at [1152, 527] on button "Експорт" at bounding box center [1155, 526] width 65 height 26
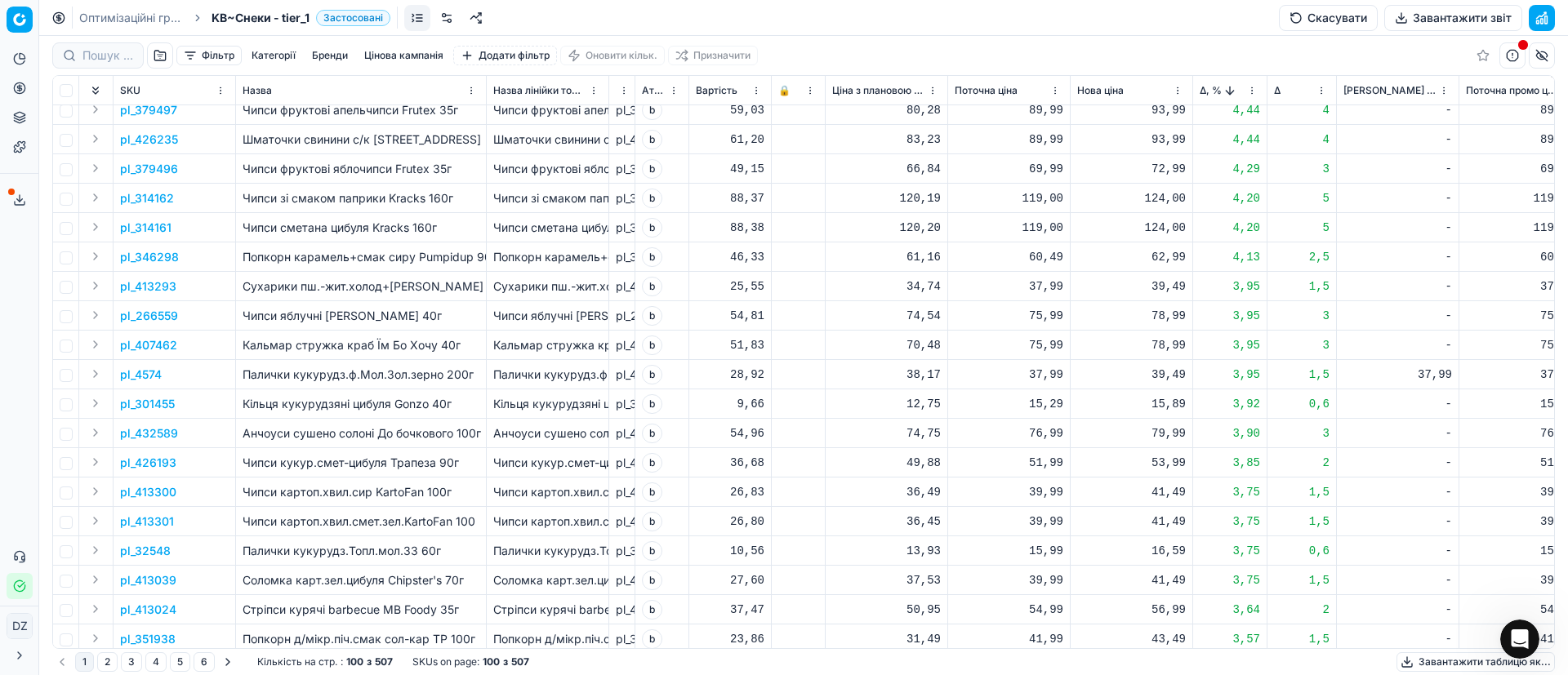
click at [24, 200] on icon at bounding box center [19, 200] width 13 height 13
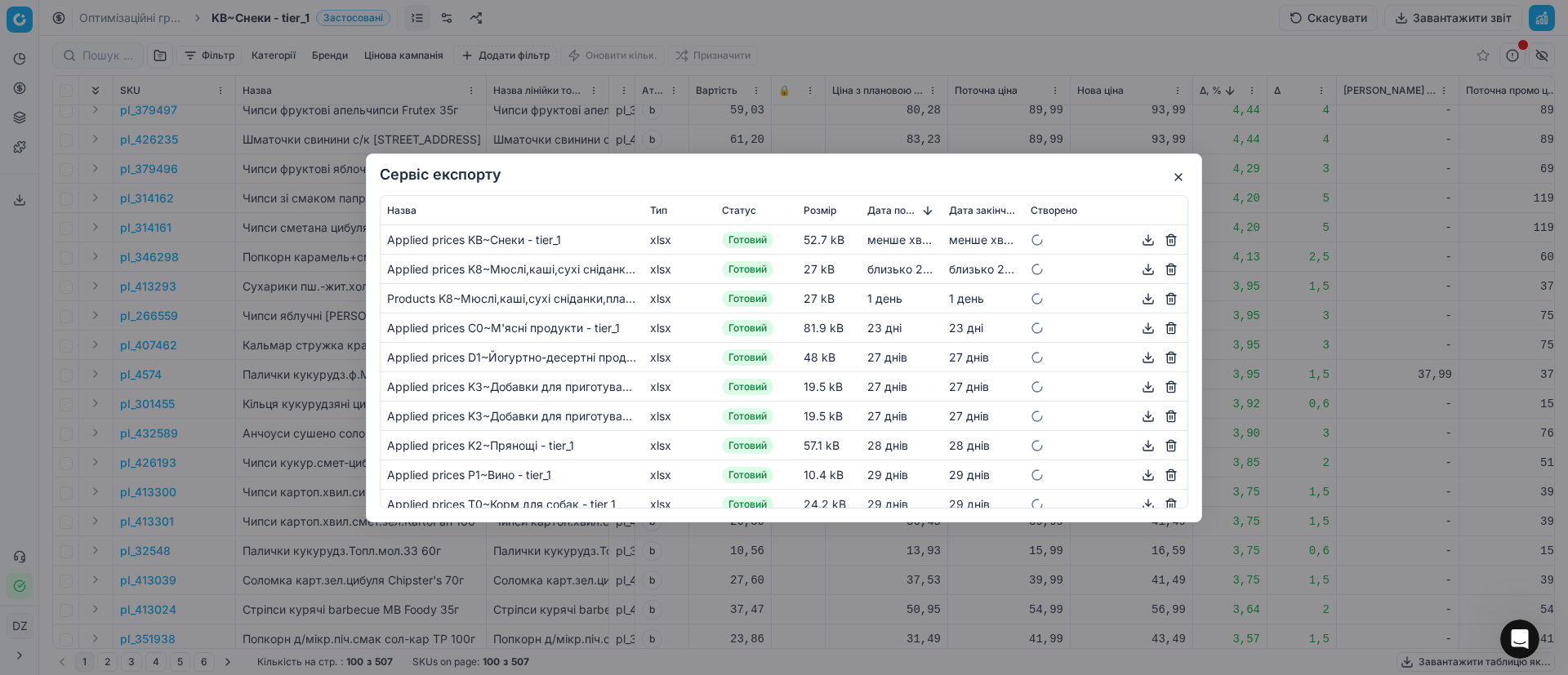
click at [1138, 240] on button "button" at bounding box center [1147, 239] width 19 height 19
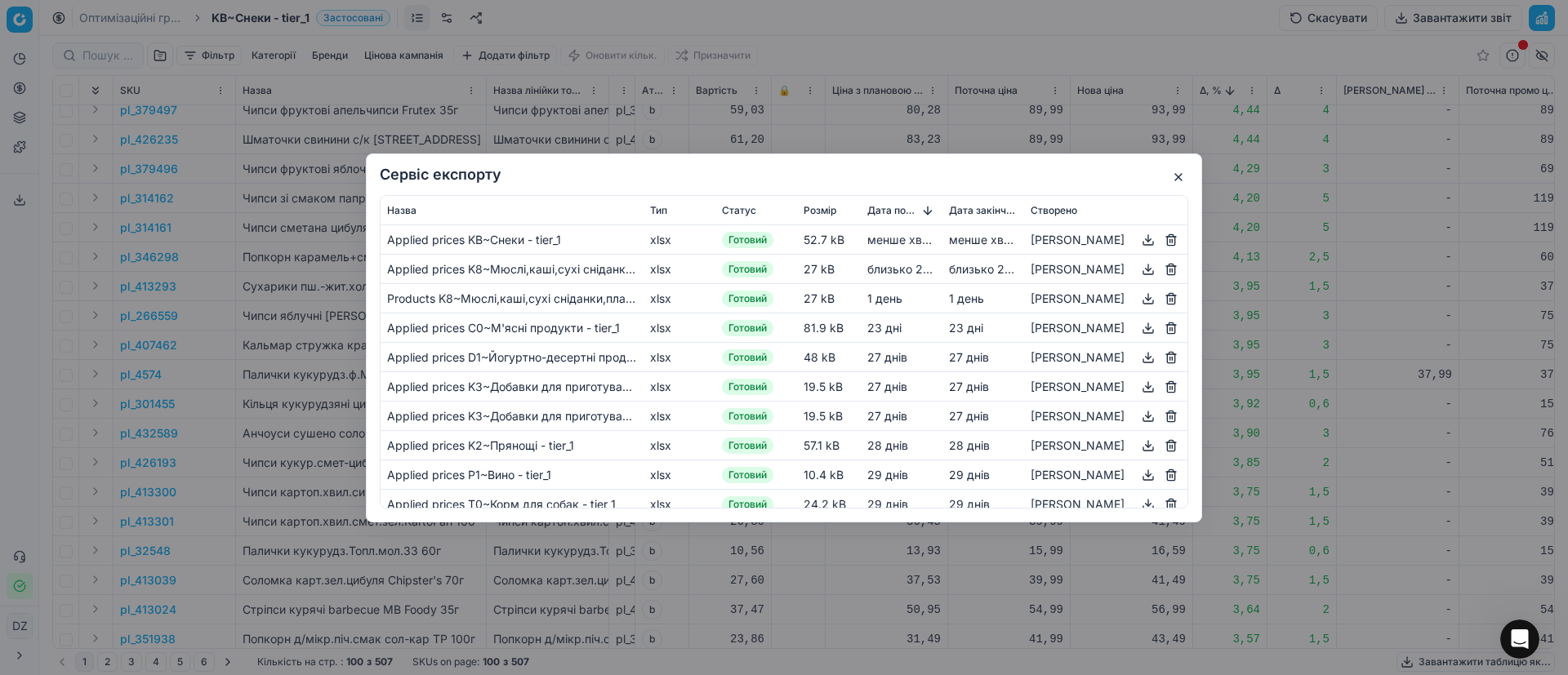
click at [1138, 239] on button "button" at bounding box center [1147, 239] width 19 height 19
click at [1179, 170] on button "button" at bounding box center [1178, 176] width 19 height 19
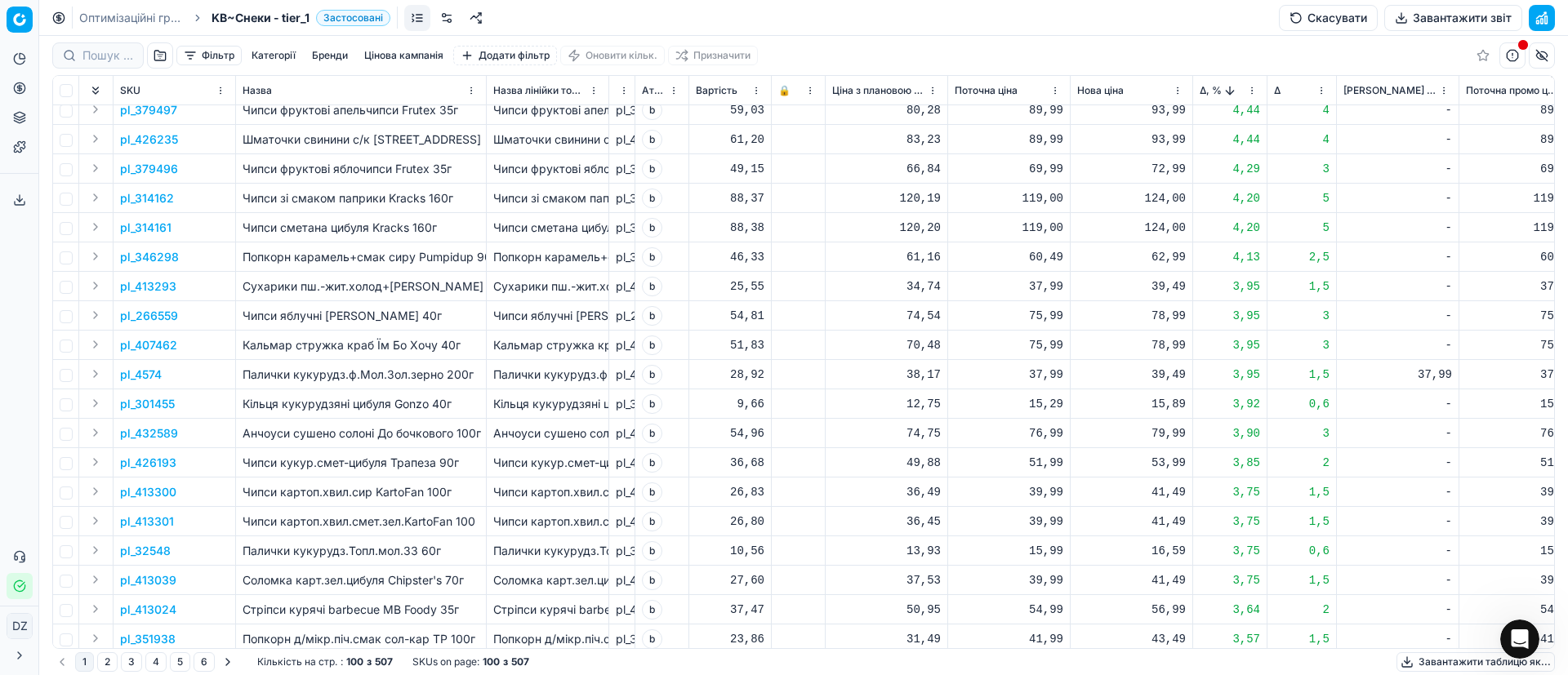
click at [1470, 665] on button "Завантажити таблицю як..." at bounding box center [1475, 661] width 158 height 19
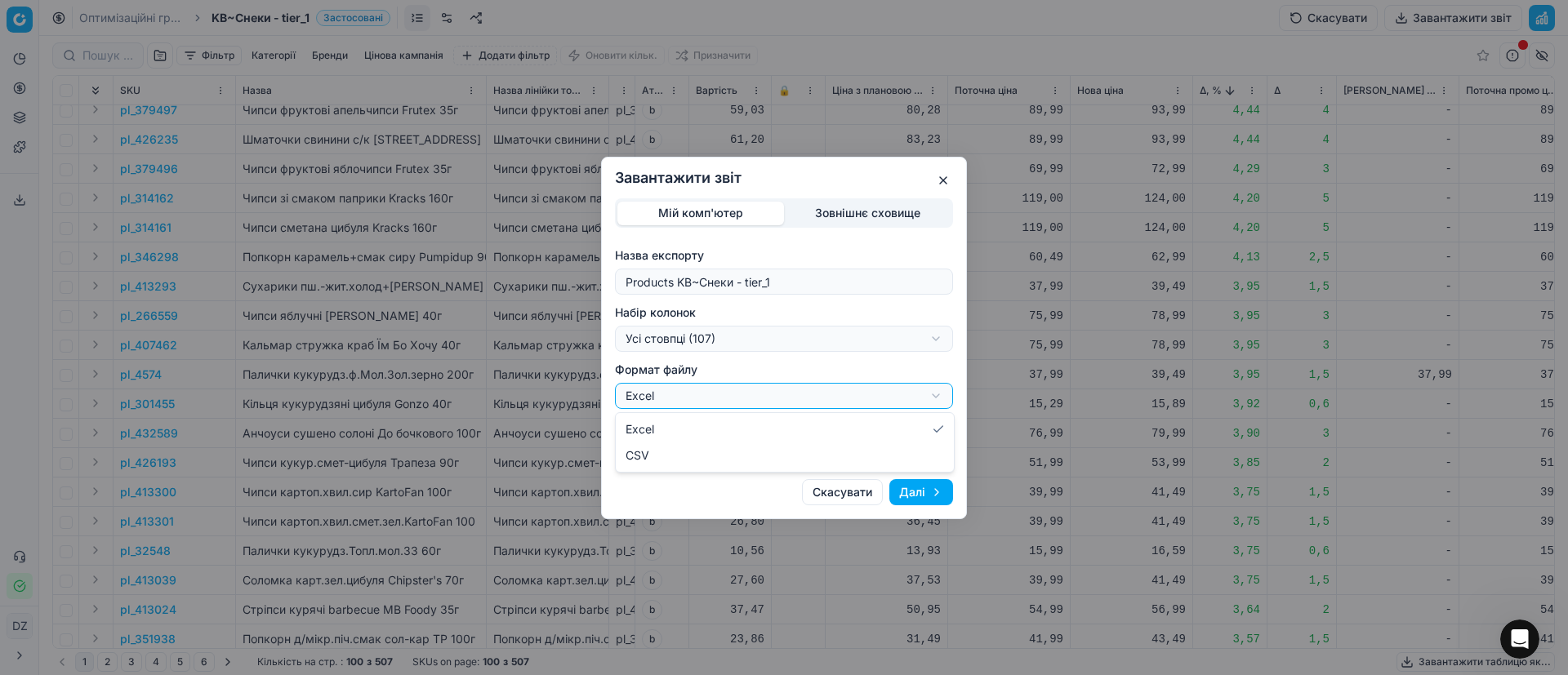
click at [937, 396] on div "Завантажити звіт Мій комп'ютер Зовнішнє сховище Назва експорту Products KB~Снек…" at bounding box center [784, 337] width 1568 height 675
click at [902, 342] on div "Завантажити звіт Мій комп'ютер Зовнішнє сховище Назва експорту Products KB~Снек…" at bounding box center [784, 337] width 1568 height 675
click at [908, 338] on div "Завантажити звіт Мій комп'ютер Зовнішнє сховище Назва експорту Products KB~Снек…" at bounding box center [784, 337] width 1568 height 675
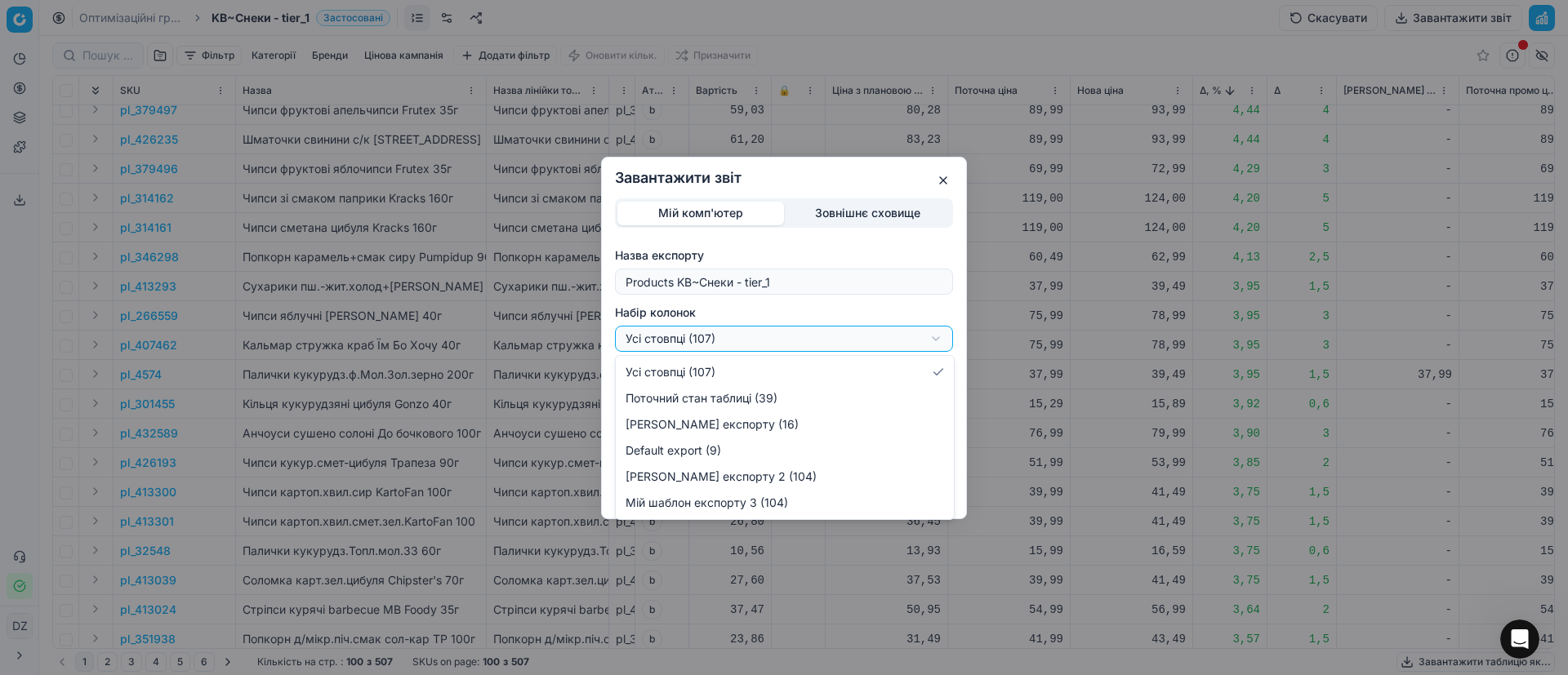
select select "custom"
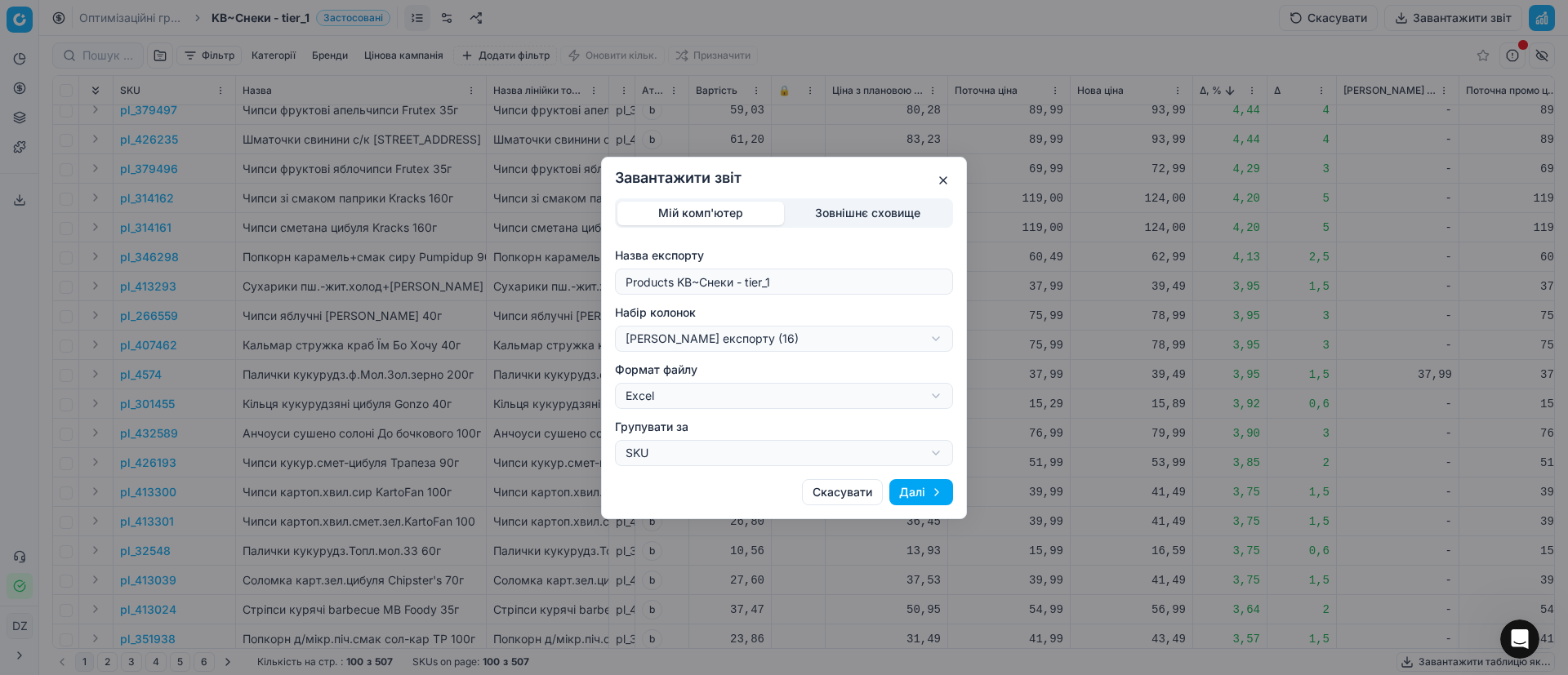
click at [924, 495] on button "Далі" at bounding box center [920, 492] width 63 height 26
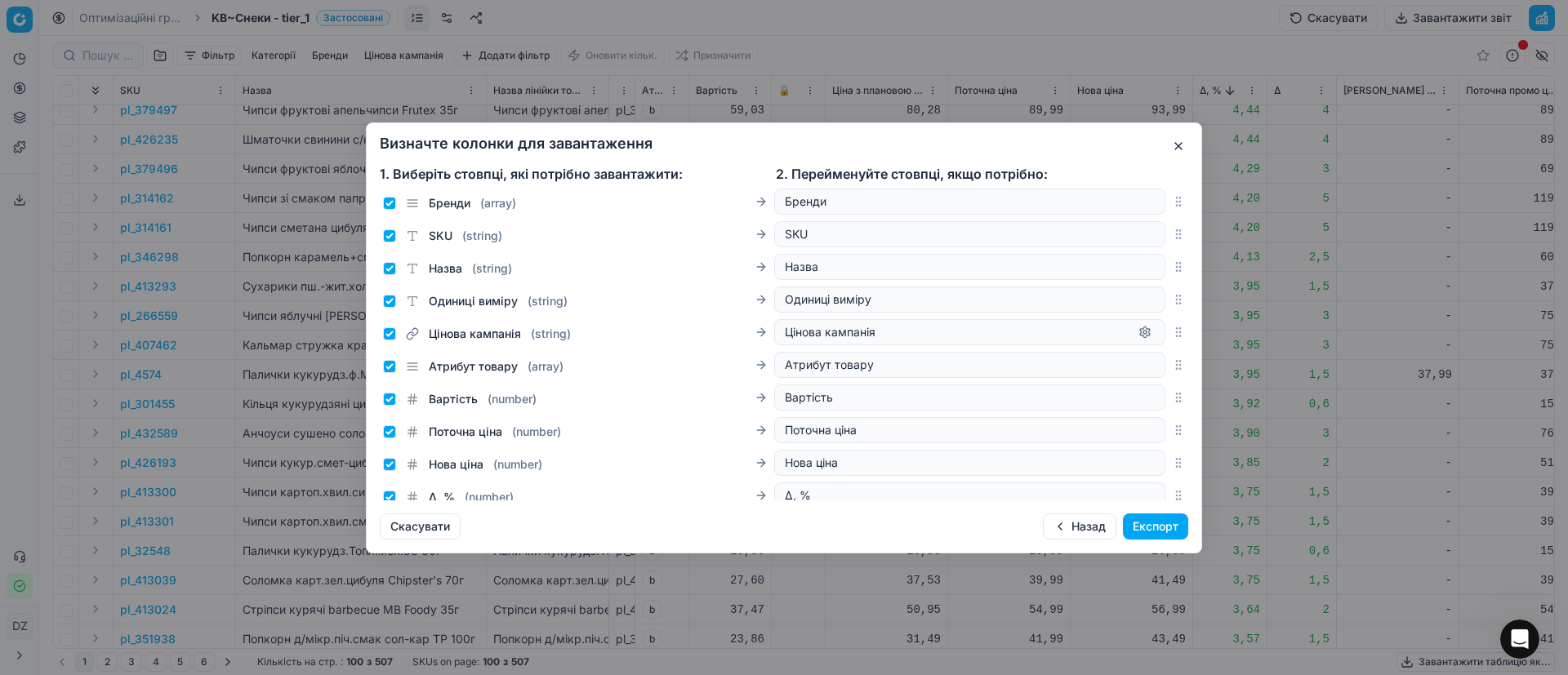
scroll to position [0, 0]
click at [1183, 151] on button "button" at bounding box center [1178, 145] width 19 height 19
